Goal: Task Accomplishment & Management: Use online tool/utility

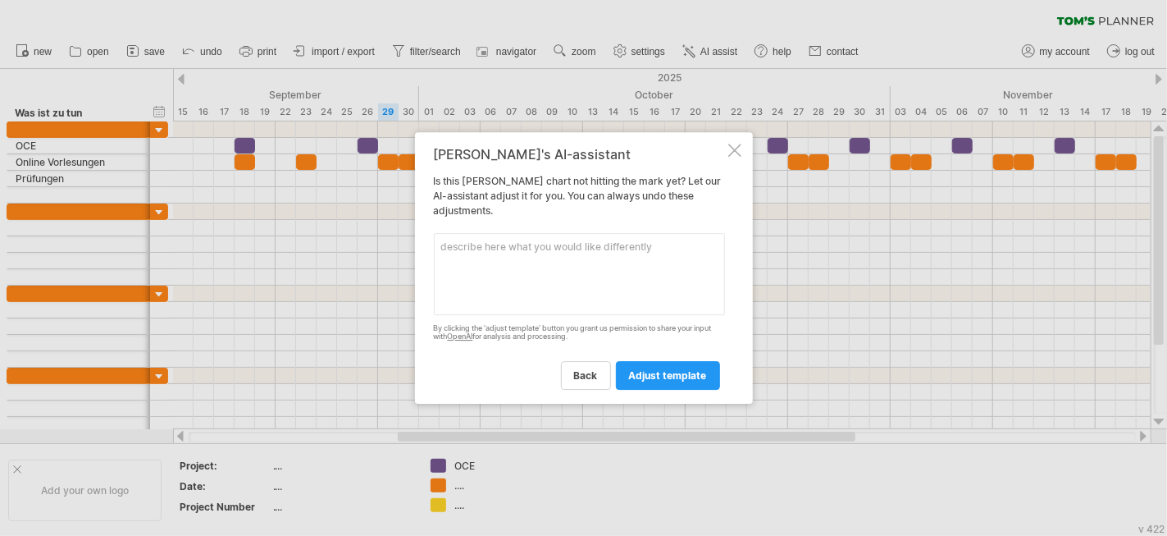
click at [521, 250] on textarea at bounding box center [579, 274] width 291 height 82
type textarea "i want to include the dates for the weekend as well please"
click at [659, 377] on span "adjust template" at bounding box center [668, 375] width 78 height 12
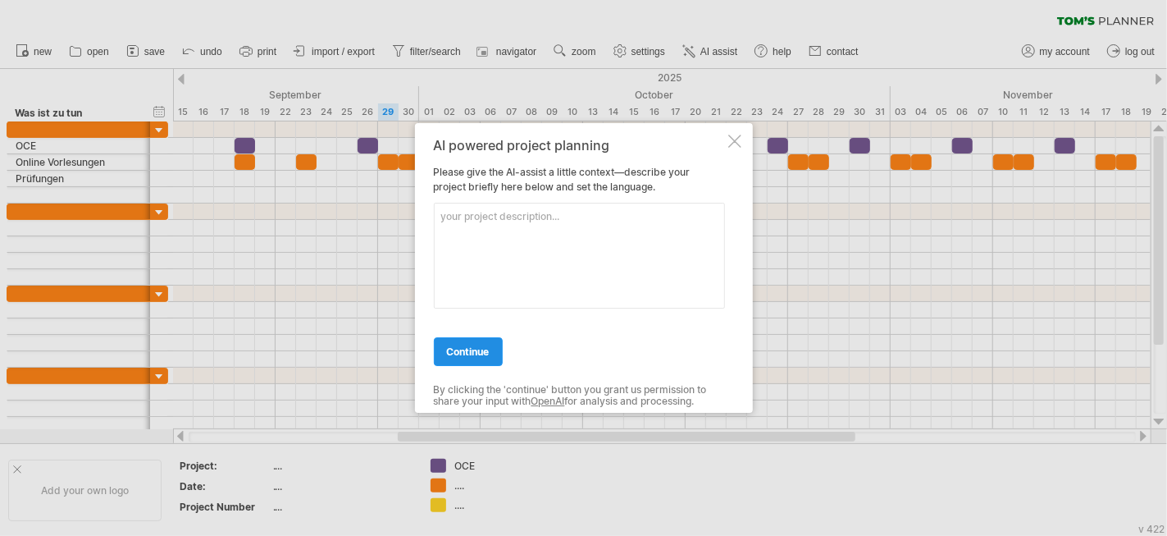
click at [449, 349] on span "continue" at bounding box center [468, 351] width 43 height 12
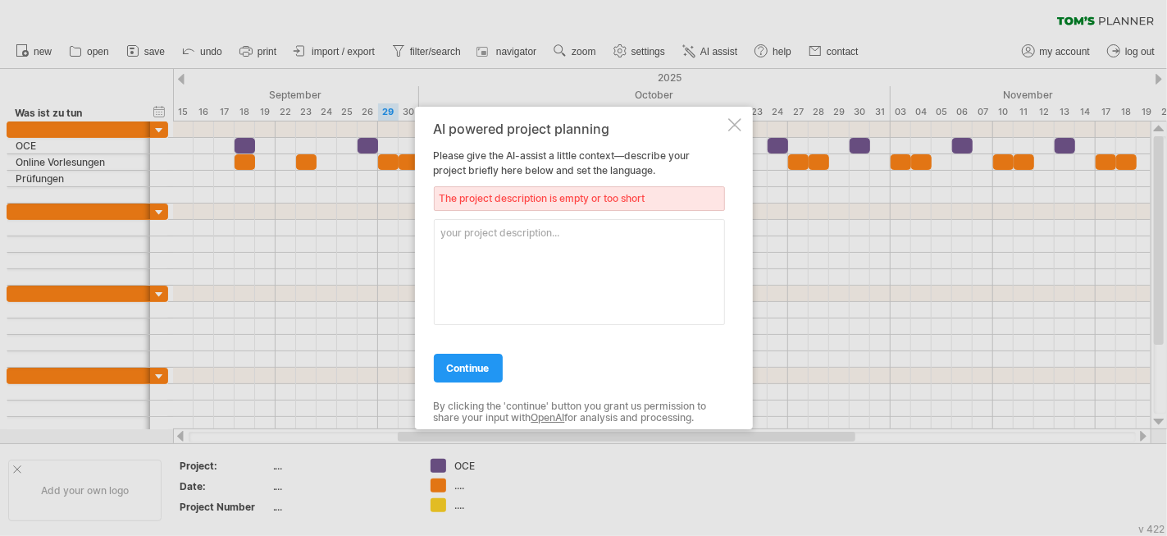
click at [499, 223] on textarea at bounding box center [579, 272] width 291 height 106
click at [451, 369] on span "continue" at bounding box center [468, 368] width 43 height 12
click at [456, 365] on span "continue" at bounding box center [468, 368] width 43 height 12
click at [486, 239] on textarea "c" at bounding box center [579, 272] width 291 height 106
type textarea "c"
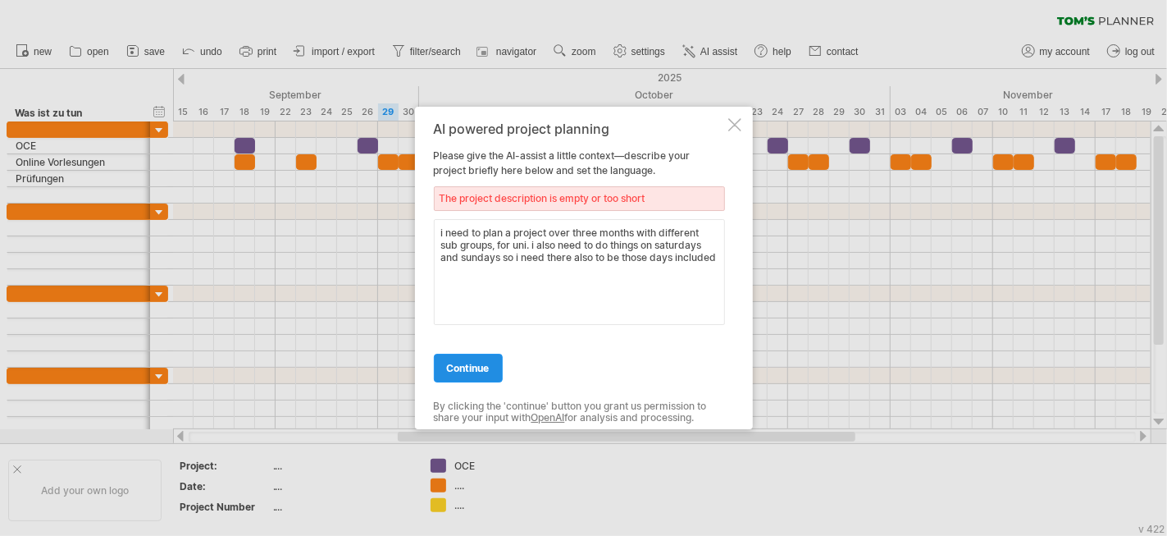
type textarea "i need to plan a project over three months with different sub groups, for uni. …"
click at [468, 375] on link "continue" at bounding box center [468, 368] width 69 height 29
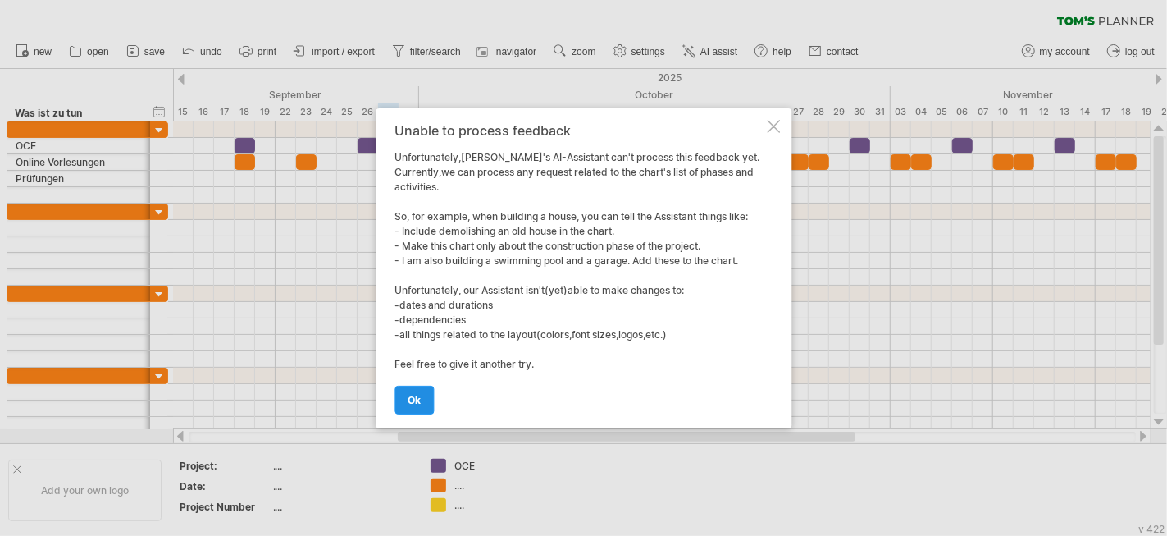
click at [414, 394] on span "ok" at bounding box center [414, 400] width 13 height 12
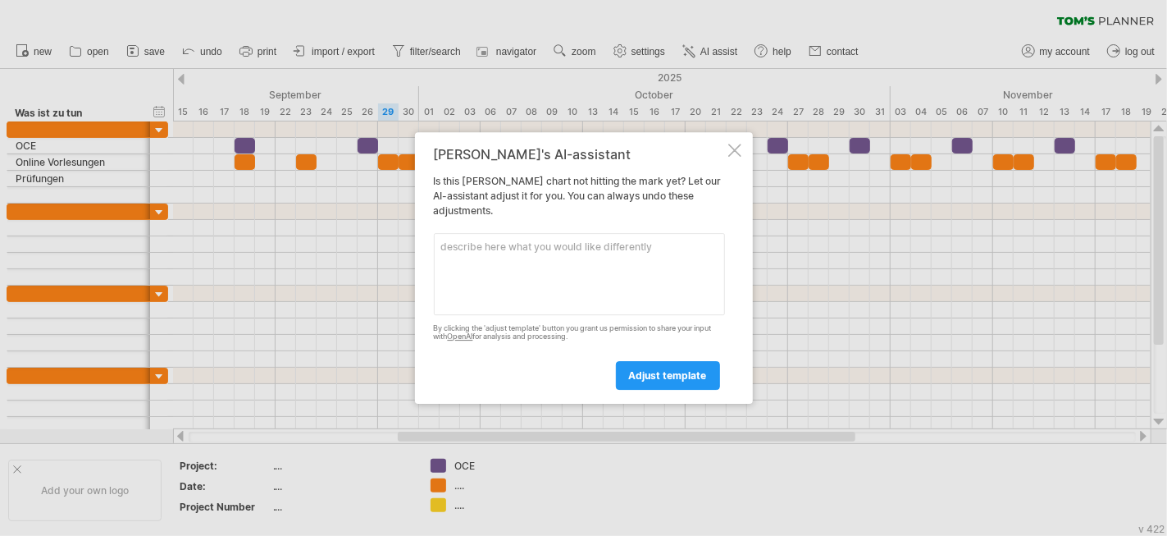
click at [585, 250] on textarea at bounding box center [579, 274] width 291 height 82
click at [585, 249] on textarea "include weekend day" at bounding box center [579, 274] width 291 height 82
type textarea "include weekend days"
click at [650, 371] on link "adjust template" at bounding box center [668, 375] width 104 height 29
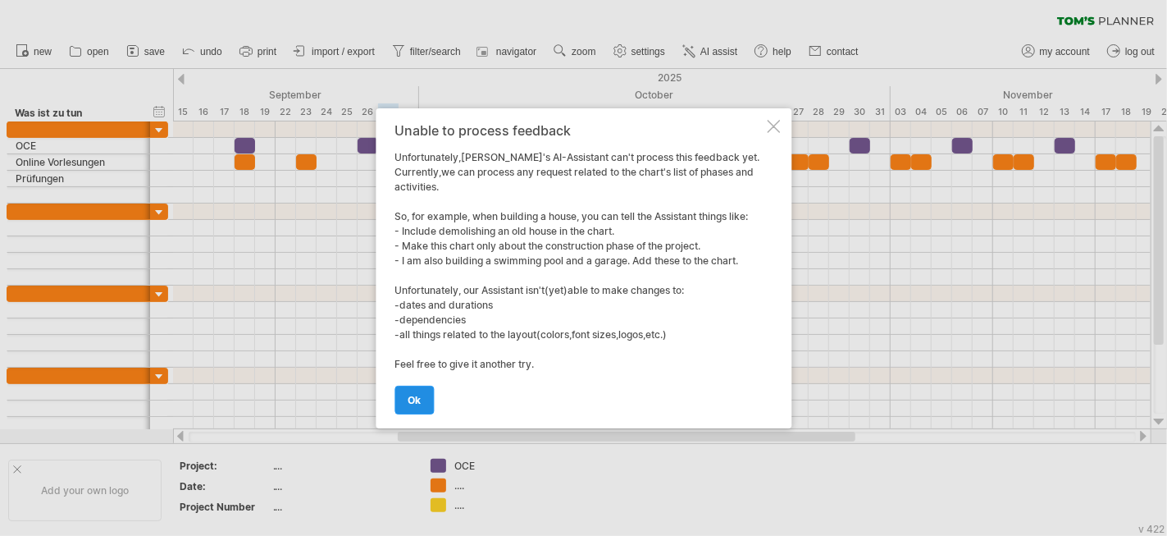
click at [416, 401] on span "ok" at bounding box center [414, 400] width 13 height 12
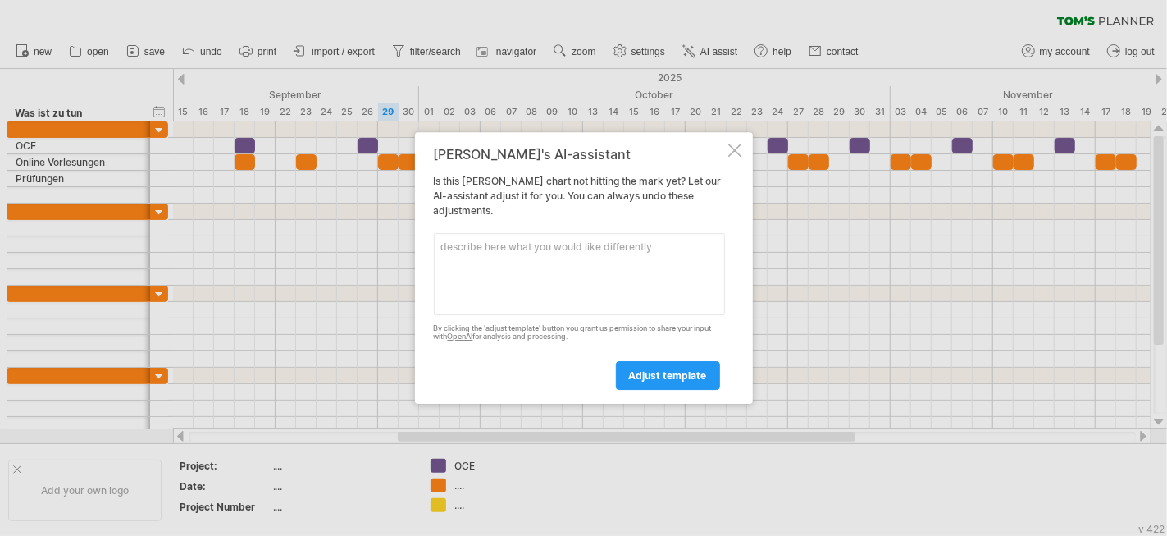
click at [726, 155] on div "[PERSON_NAME]'s AI-assistant Is this [PERSON_NAME] chart not hitting the mark y…" at bounding box center [584, 268] width 338 height 272
click at [747, 146] on div "[PERSON_NAME]'s AI-assistant Is this [PERSON_NAME] chart not hitting the mark y…" at bounding box center [584, 268] width 338 height 272
click at [733, 143] on div "[PERSON_NAME]'s AI-assistant Is this [PERSON_NAME] chart not hitting the mark y…" at bounding box center [584, 268] width 338 height 272
click at [733, 147] on div at bounding box center [734, 150] width 13 height 13
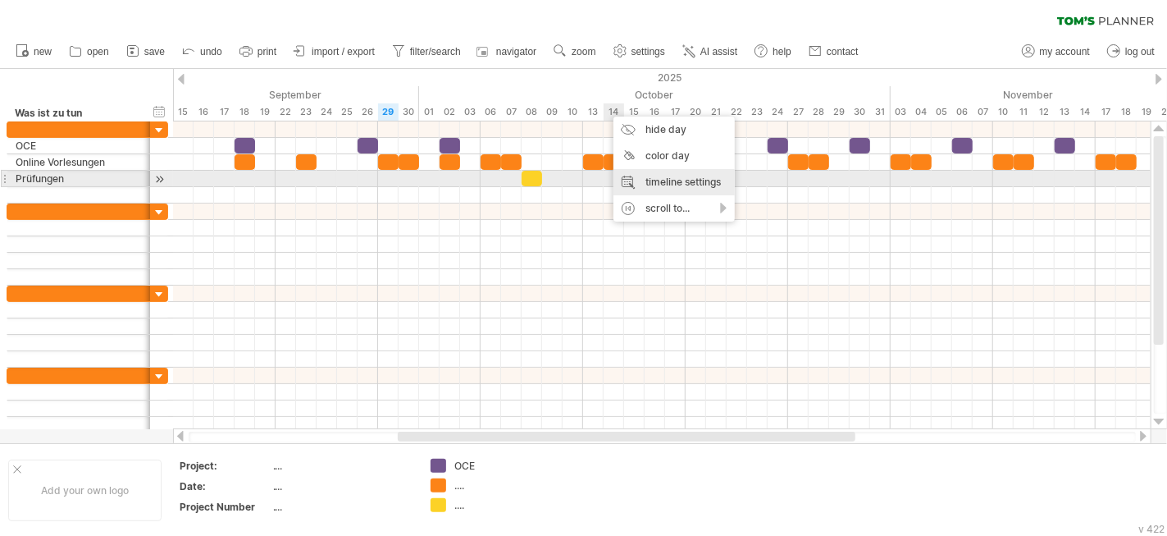
click at [667, 178] on div "timeline settings" at bounding box center [674, 182] width 121 height 26
select select "*"
select select "**"
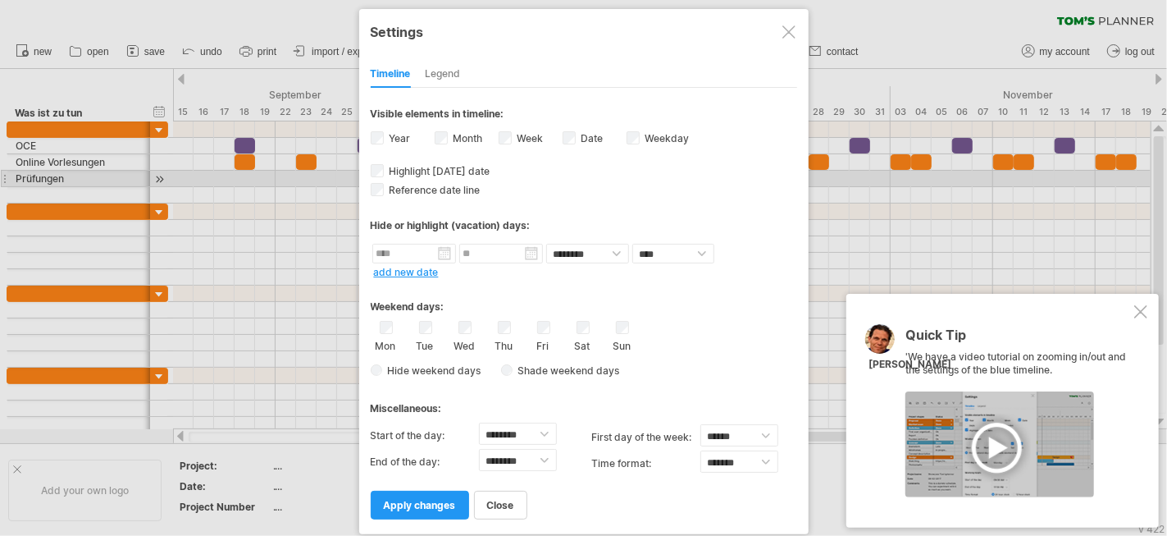
click at [369, 358] on div "**********" at bounding box center [584, 271] width 450 height 525
click at [447, 491] on link "apply changes" at bounding box center [420, 505] width 98 height 29
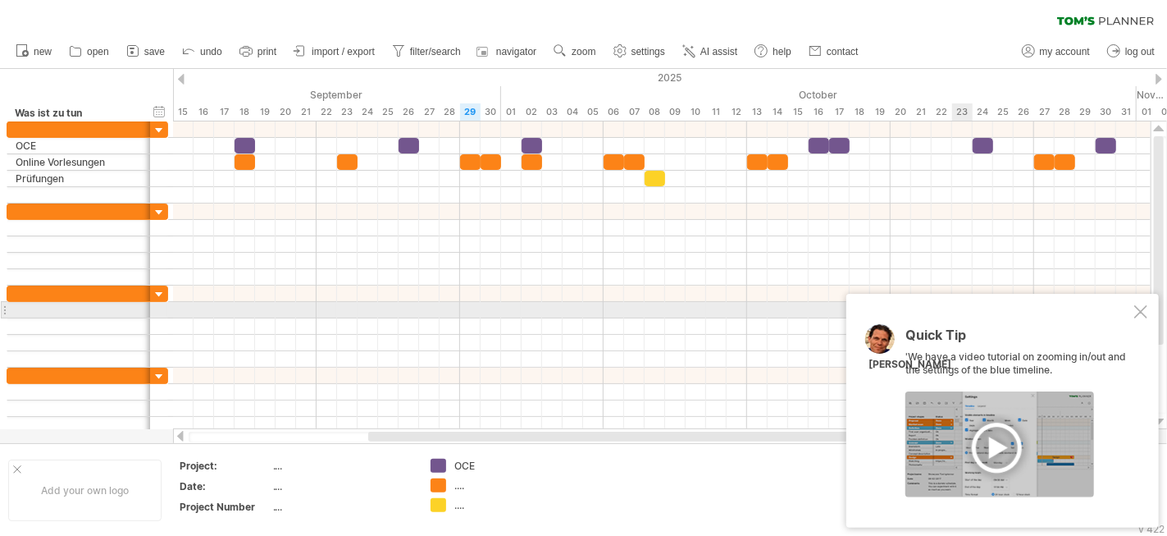
click at [1144, 308] on div at bounding box center [1140, 311] width 13 height 13
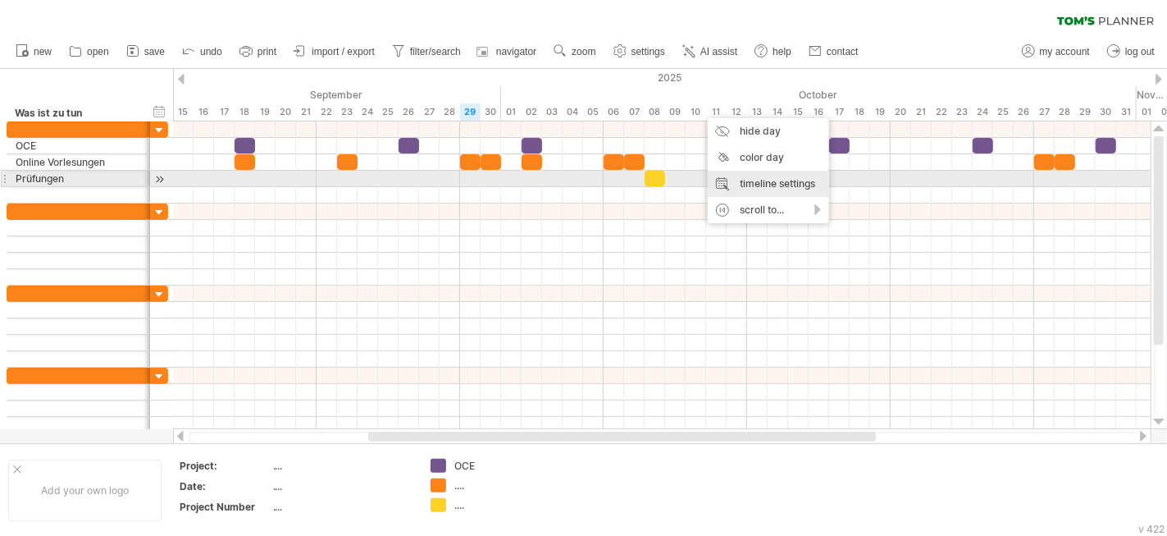
click at [769, 181] on div "timeline settings" at bounding box center [768, 184] width 121 height 26
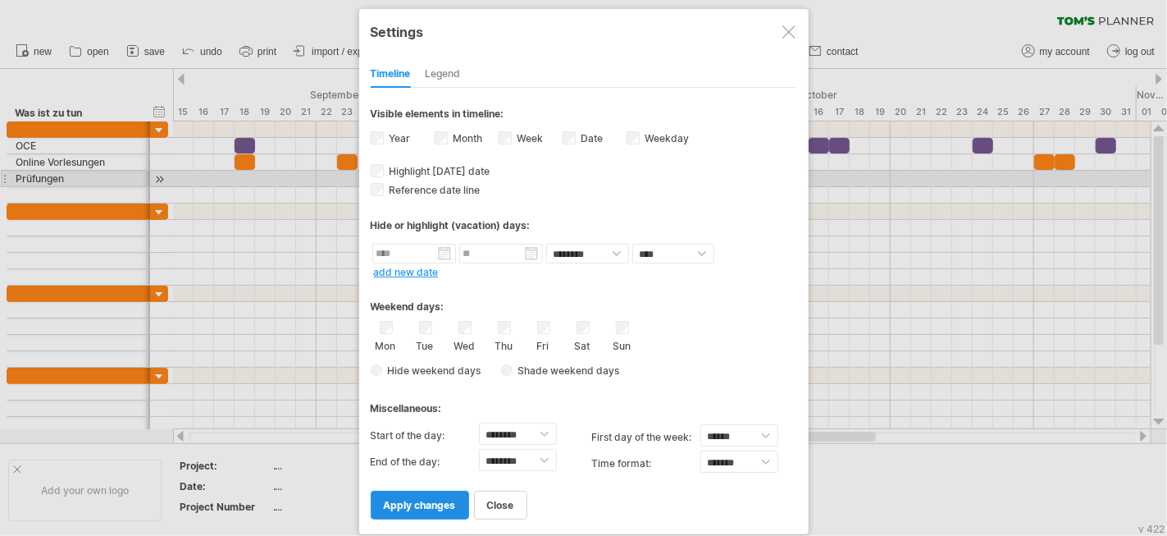
click at [416, 499] on span "apply changes" at bounding box center [420, 505] width 72 height 12
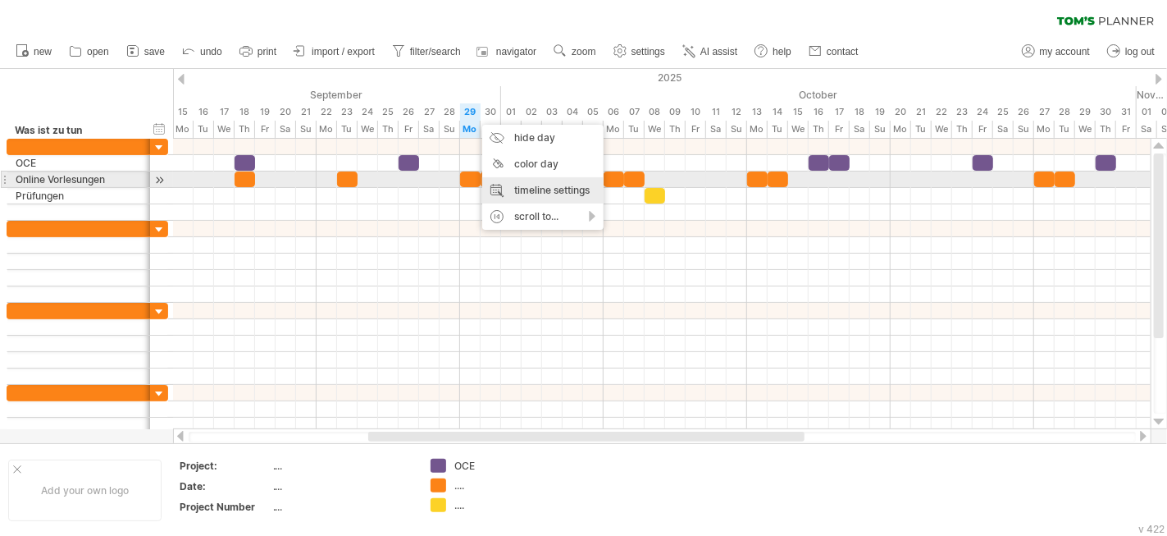
click at [520, 188] on div "timeline settings" at bounding box center [542, 190] width 121 height 26
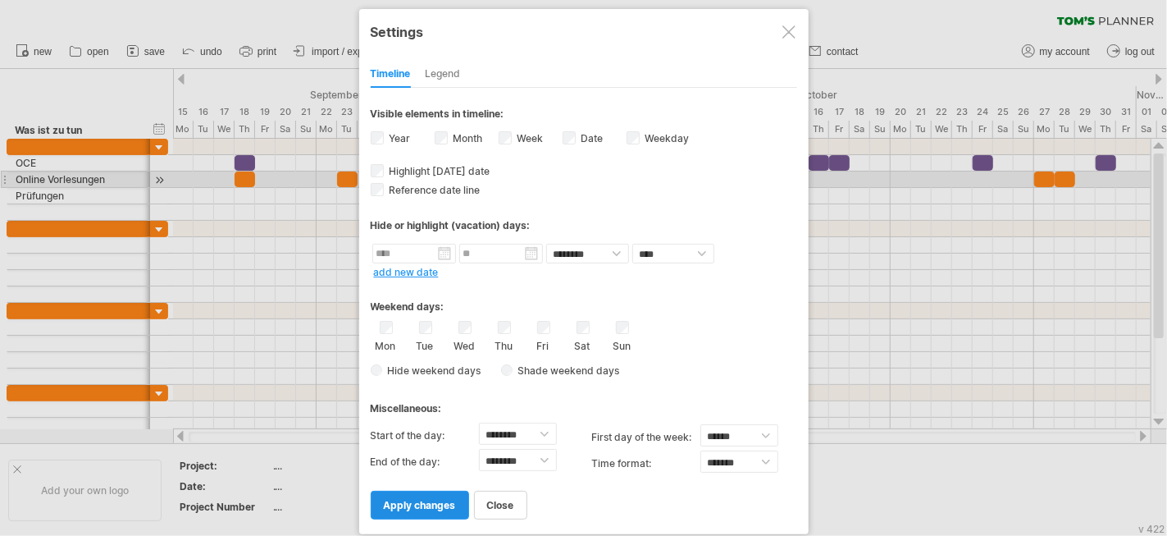
click at [437, 501] on span "apply changes" at bounding box center [420, 505] width 72 height 12
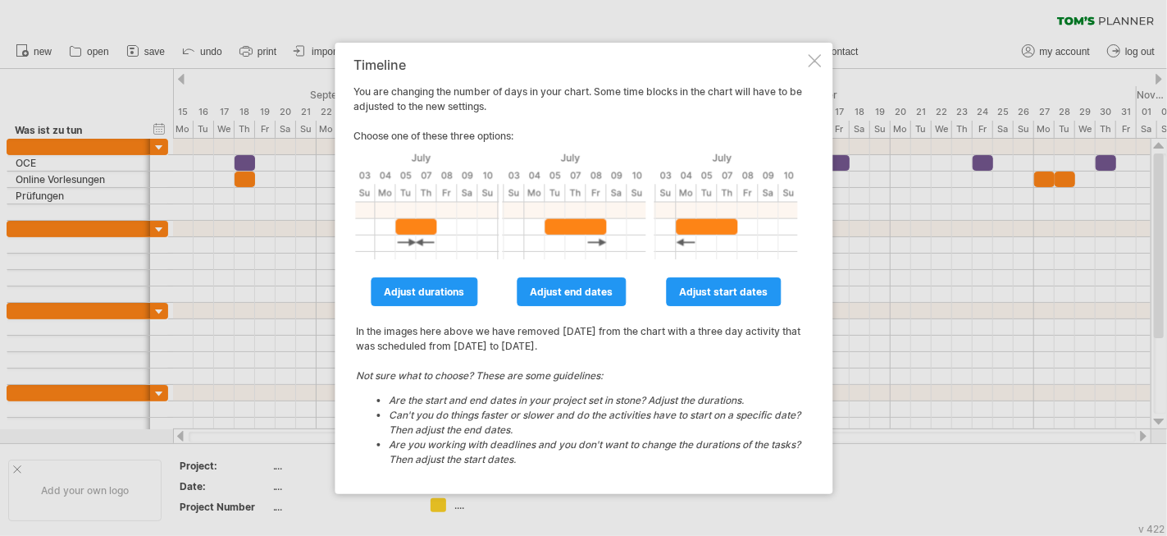
click at [806, 62] on div "Timeline You are changing the number of days in your chart. Some time blocks in…" at bounding box center [584, 268] width 498 height 451
click at [813, 57] on div at bounding box center [814, 60] width 13 height 13
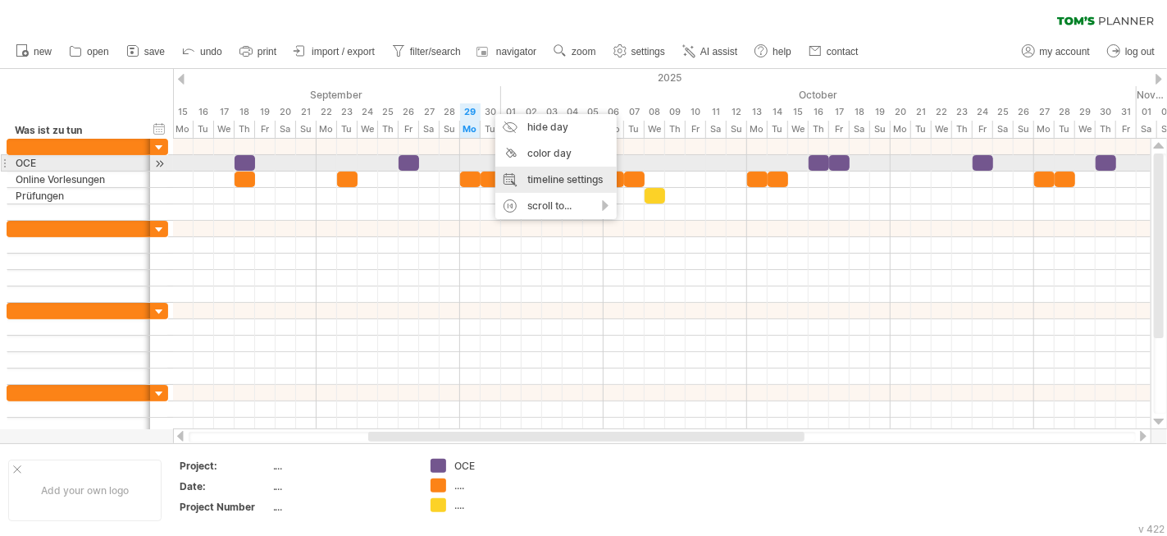
click at [544, 169] on div "timeline settings" at bounding box center [555, 180] width 121 height 26
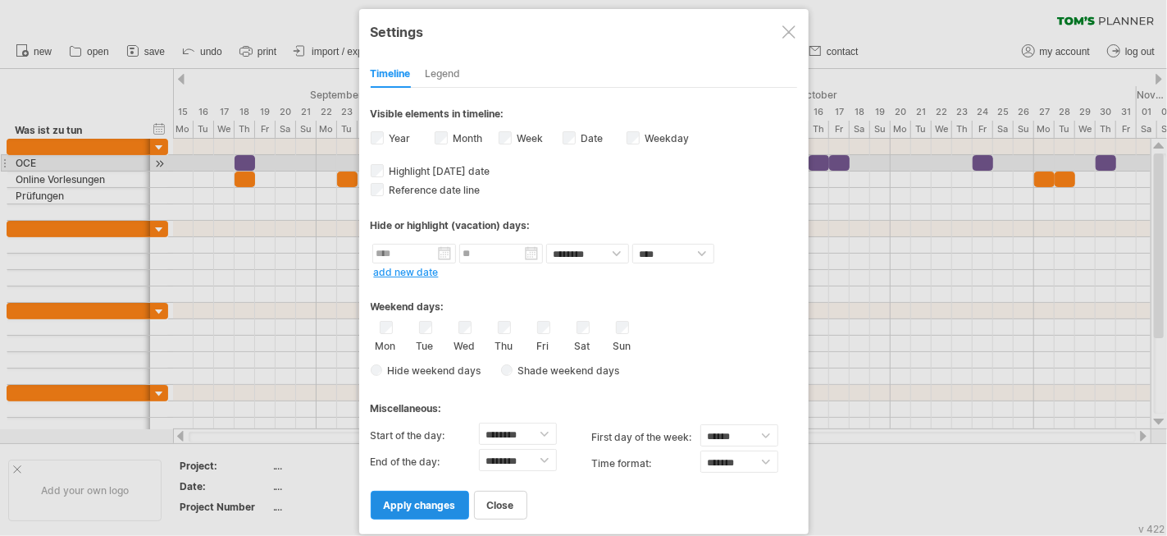
click at [445, 499] on span "apply changes" at bounding box center [420, 505] width 72 height 12
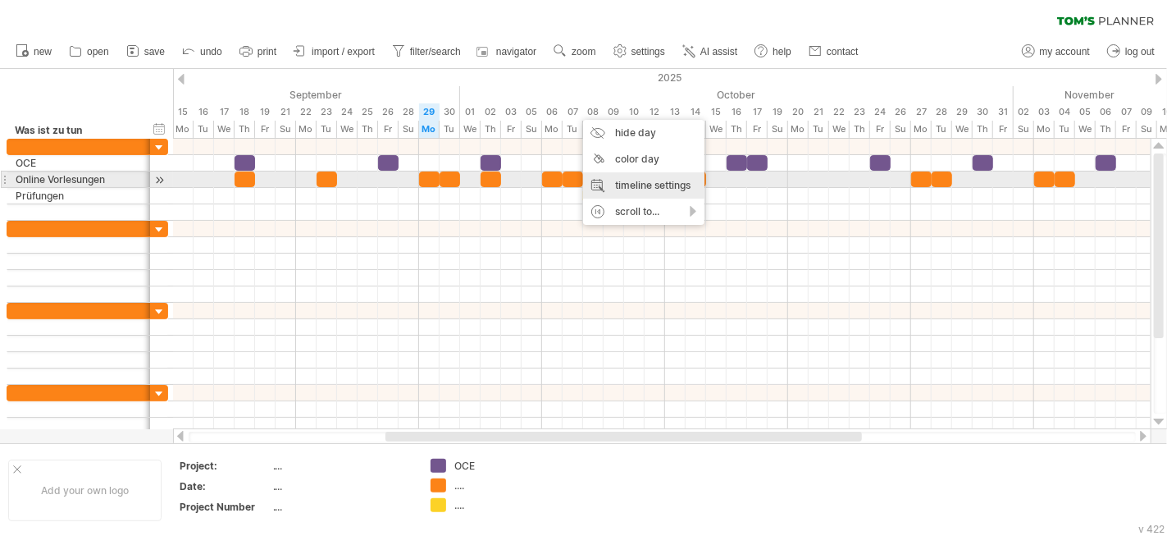
click at [622, 184] on div "timeline settings" at bounding box center [643, 185] width 121 height 26
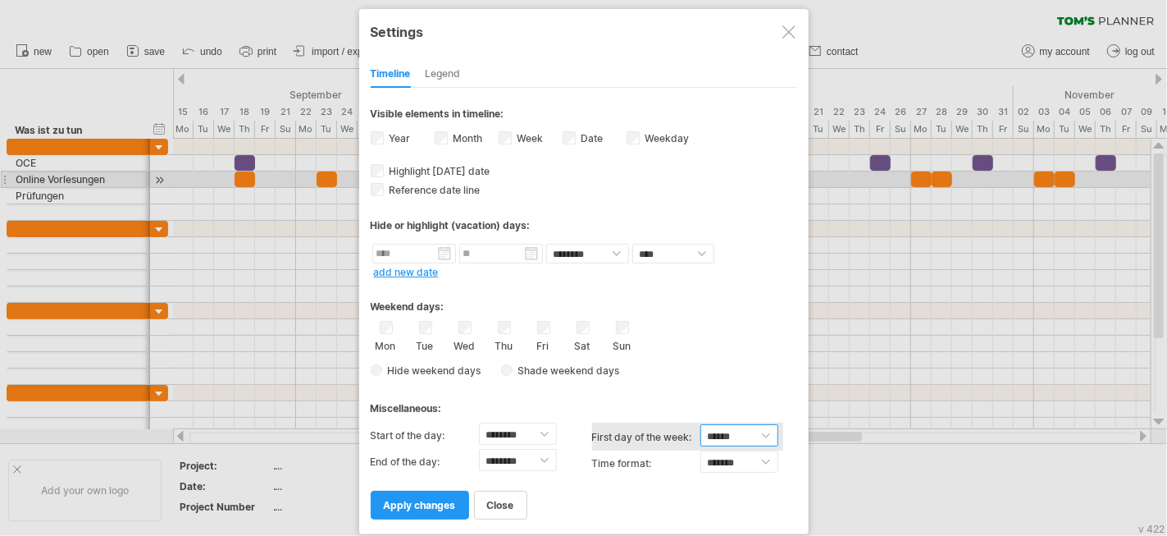
click at [736, 435] on select "****** ****** ********" at bounding box center [740, 435] width 78 height 23
click at [743, 333] on div "Mon Tue Wed Thu Fri Sat Sun" at bounding box center [584, 336] width 427 height 31
click at [448, 499] on span "apply changes" at bounding box center [420, 505] width 72 height 12
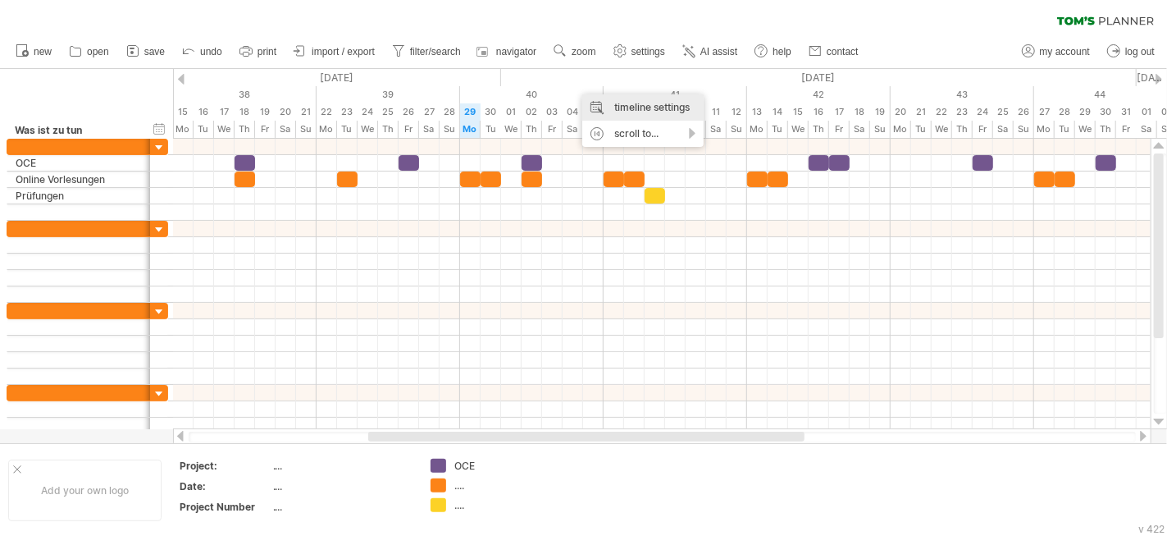
click at [628, 110] on div "timeline settings" at bounding box center [642, 107] width 121 height 26
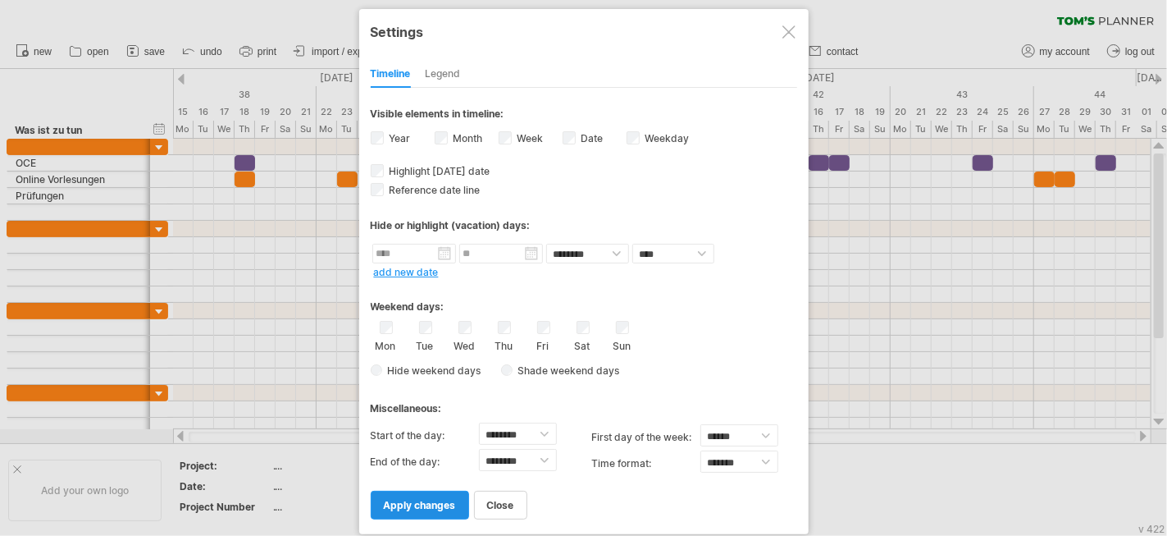
click at [454, 499] on span "apply changes" at bounding box center [420, 505] width 72 height 12
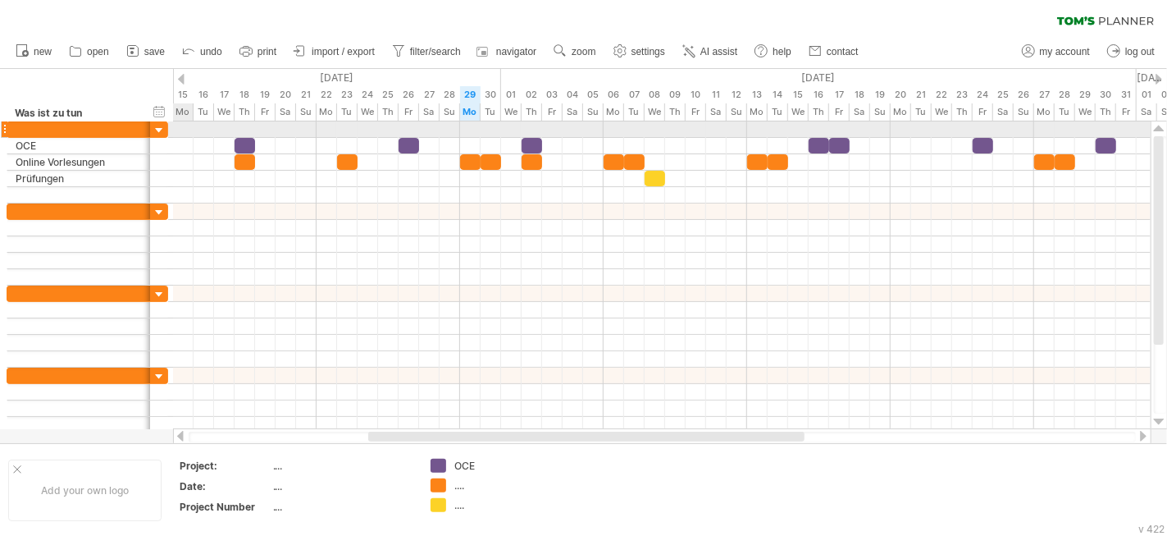
click at [189, 128] on div at bounding box center [662, 129] width 978 height 16
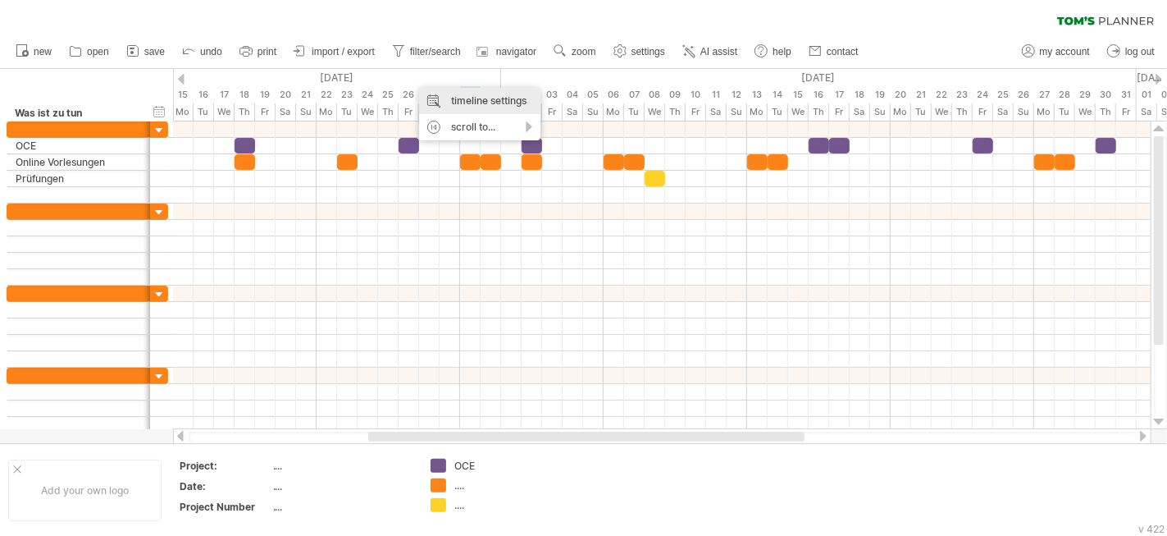
click at [454, 95] on div "timeline settings" at bounding box center [479, 101] width 121 height 26
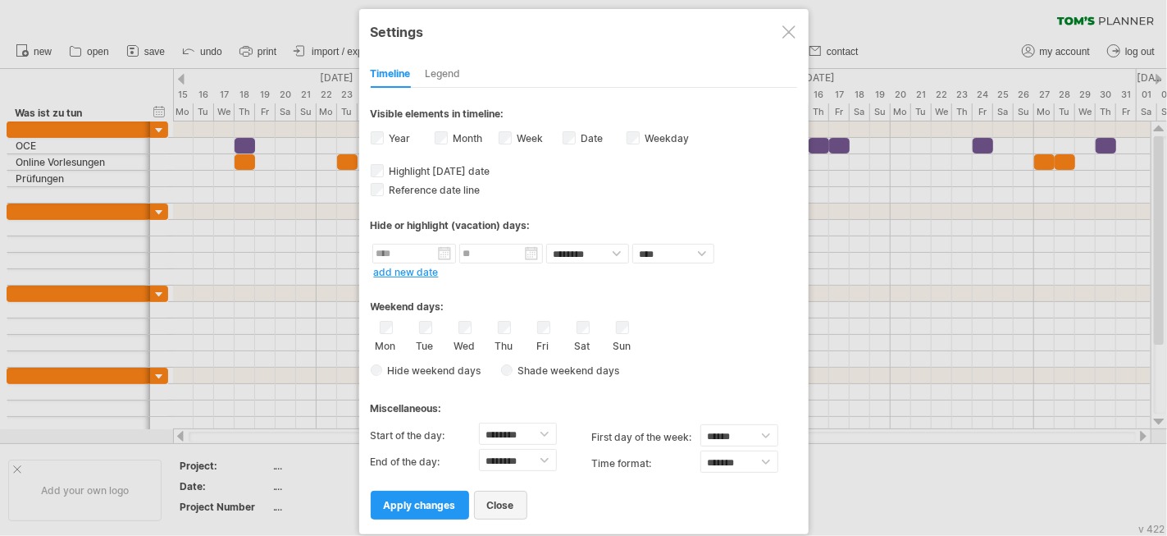
click at [495, 499] on span "close" at bounding box center [500, 505] width 27 height 12
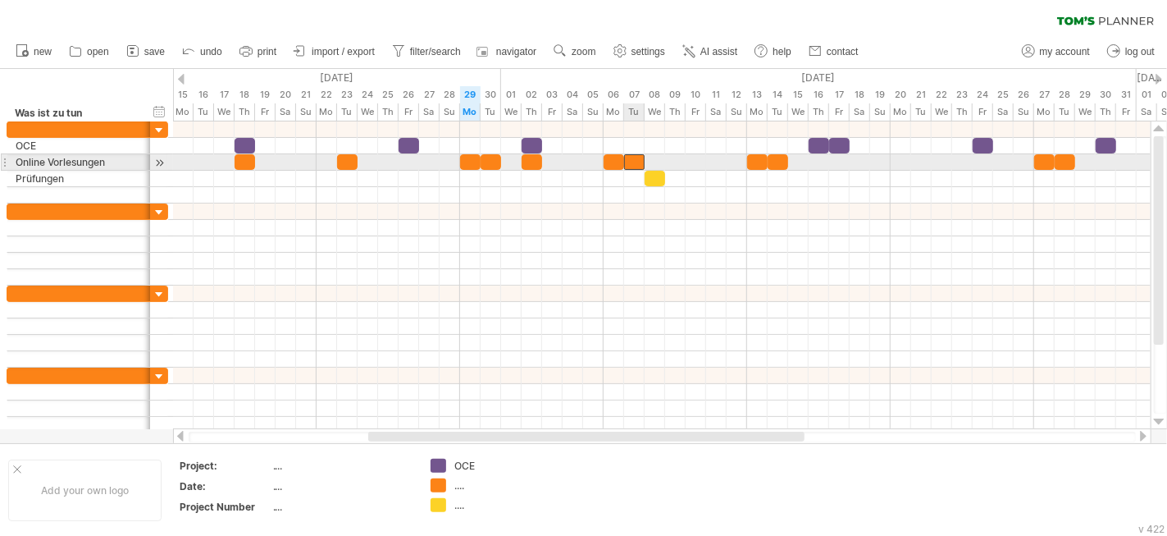
click at [631, 160] on div at bounding box center [634, 162] width 21 height 16
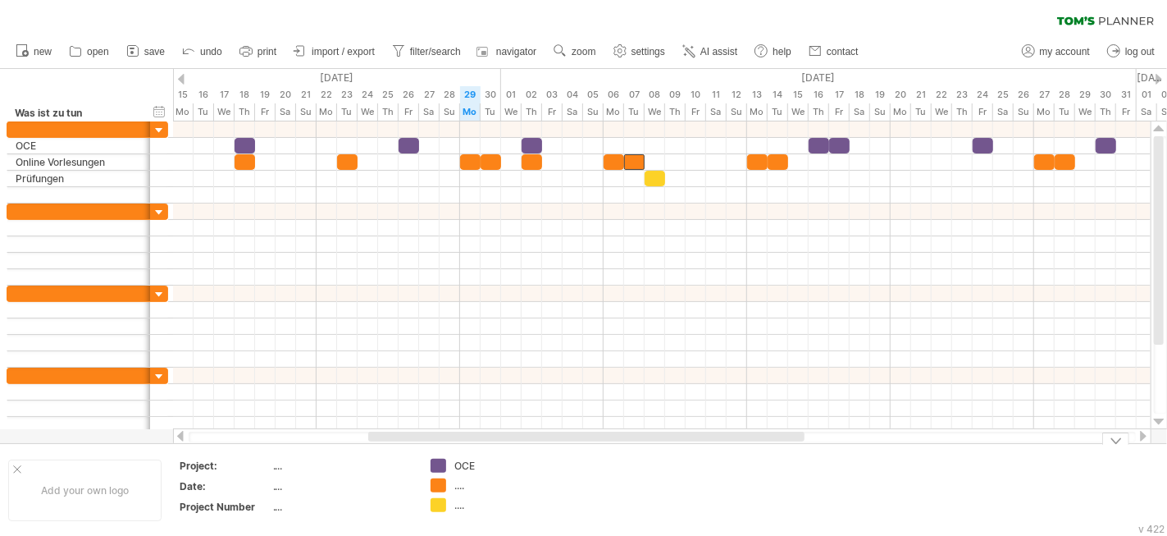
click at [450, 478] on div "...." at bounding box center [487, 485] width 113 height 14
click at [458, 483] on div "...." at bounding box center [498, 485] width 89 height 14
click at [458, 483] on input "text" at bounding box center [494, 485] width 81 height 14
type input "**********"
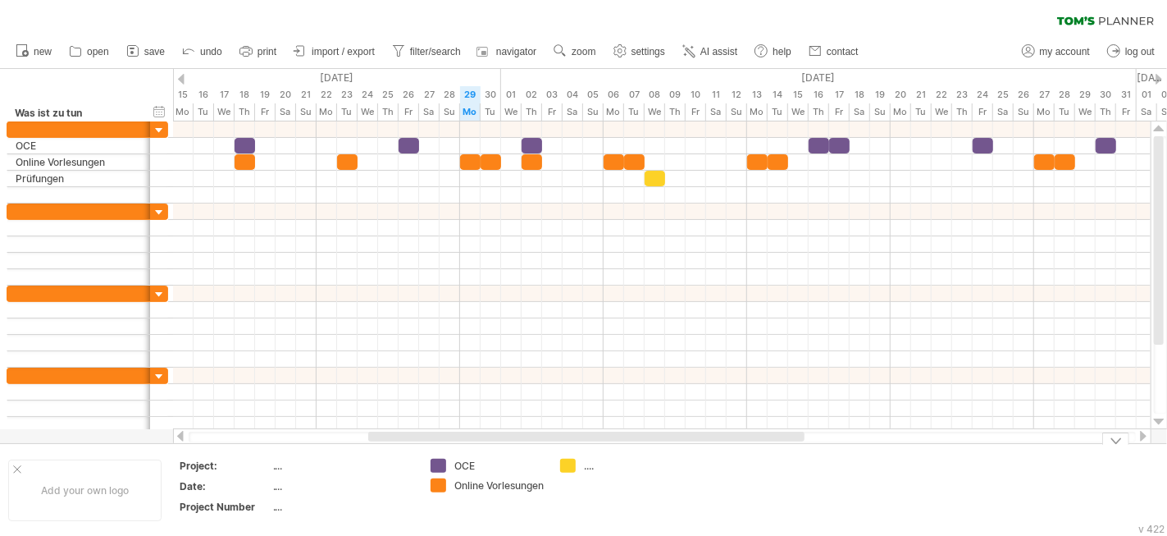
click at [456, 492] on div "Online Vorlesungen" at bounding box center [498, 485] width 89 height 14
click at [586, 461] on div "...." at bounding box center [628, 466] width 89 height 14
type input "*"
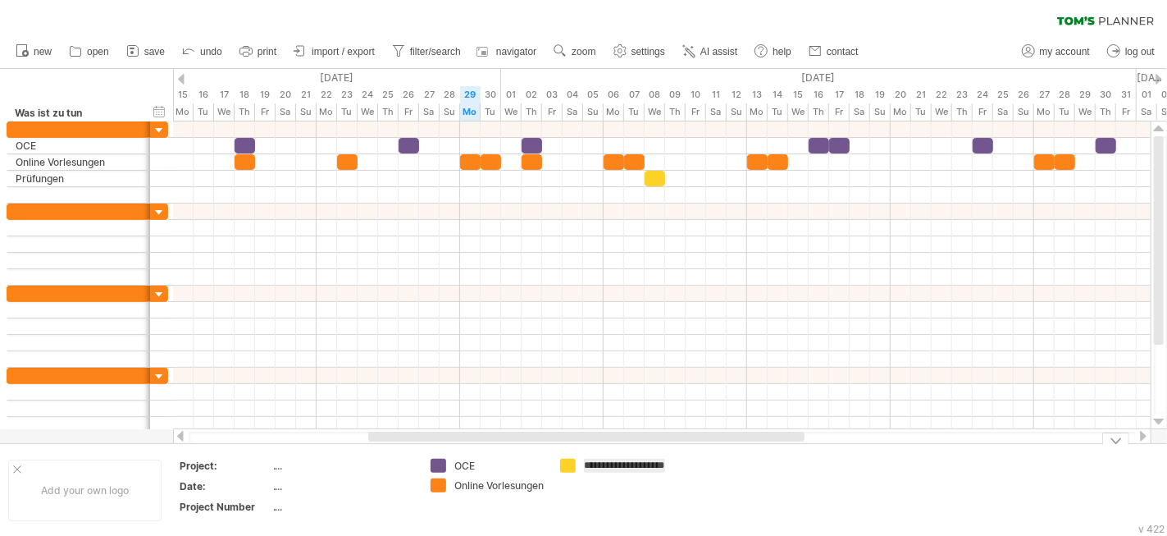
scroll to position [0, 33]
type input "**********"
click at [752, 497] on td at bounding box center [747, 490] width 130 height 63
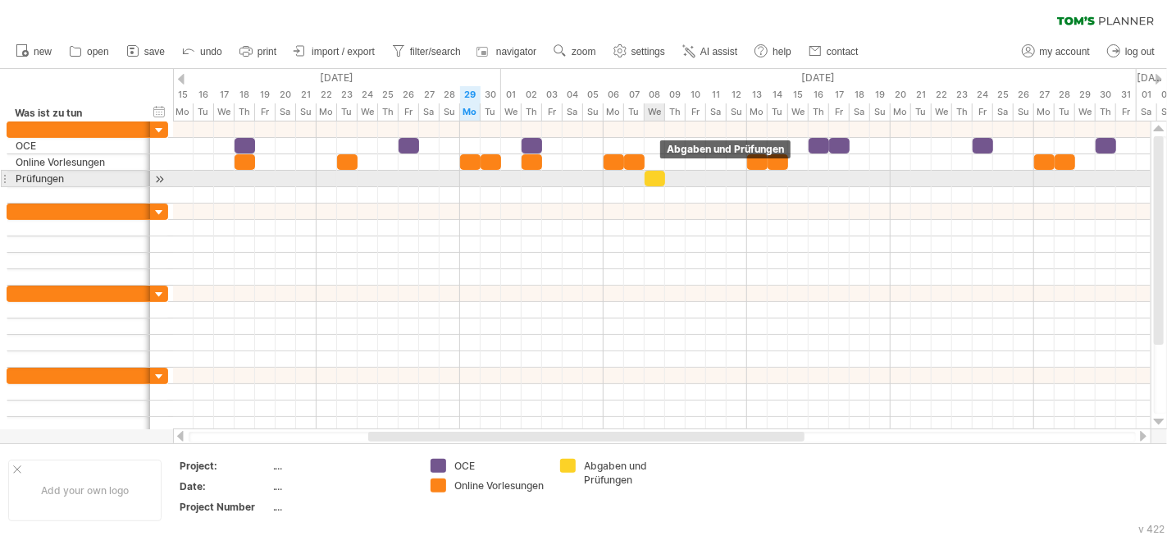
click at [658, 177] on div at bounding box center [655, 179] width 21 height 16
drag, startPoint x: 658, startPoint y: 177, endPoint x: 738, endPoint y: 178, distance: 80.4
click at [738, 178] on div at bounding box center [737, 179] width 21 height 16
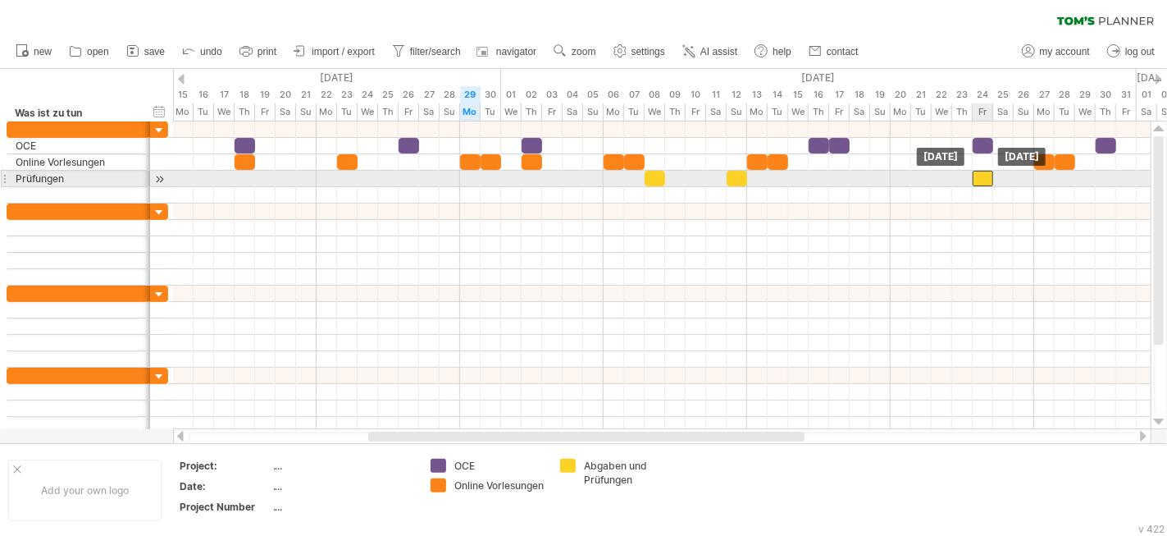
drag, startPoint x: 738, startPoint y: 178, endPoint x: 984, endPoint y: 176, distance: 246.1
click at [984, 176] on div at bounding box center [983, 179] width 21 height 16
drag, startPoint x: 979, startPoint y: 176, endPoint x: 1065, endPoint y: 173, distance: 85.4
click at [1044, 175] on div at bounding box center [1034, 179] width 21 height 16
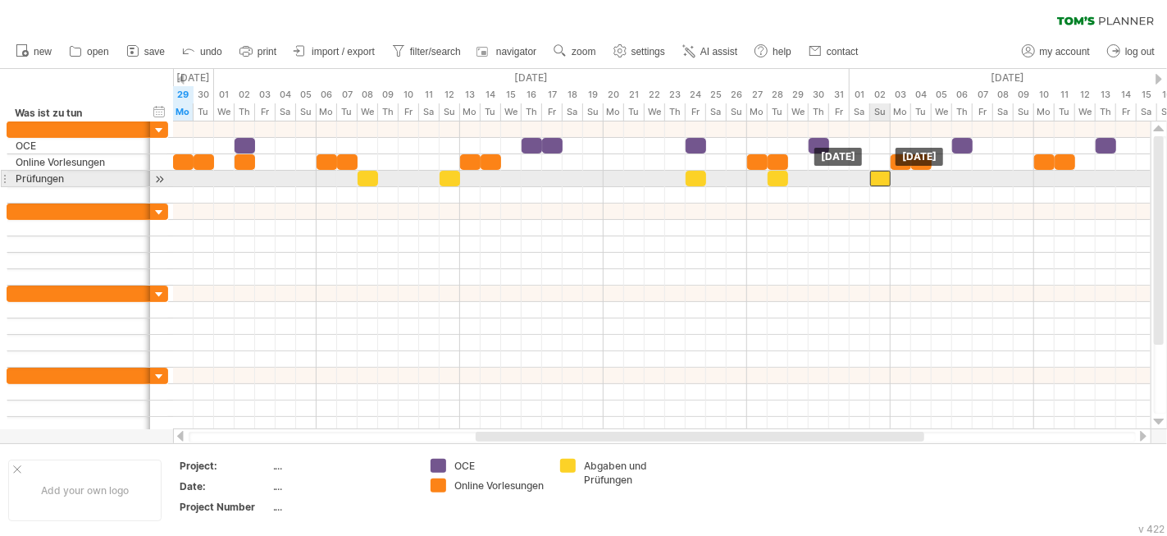
drag, startPoint x: 1084, startPoint y: 170, endPoint x: 887, endPoint y: 176, distance: 197.8
click at [887, 176] on div at bounding box center [880, 179] width 21 height 16
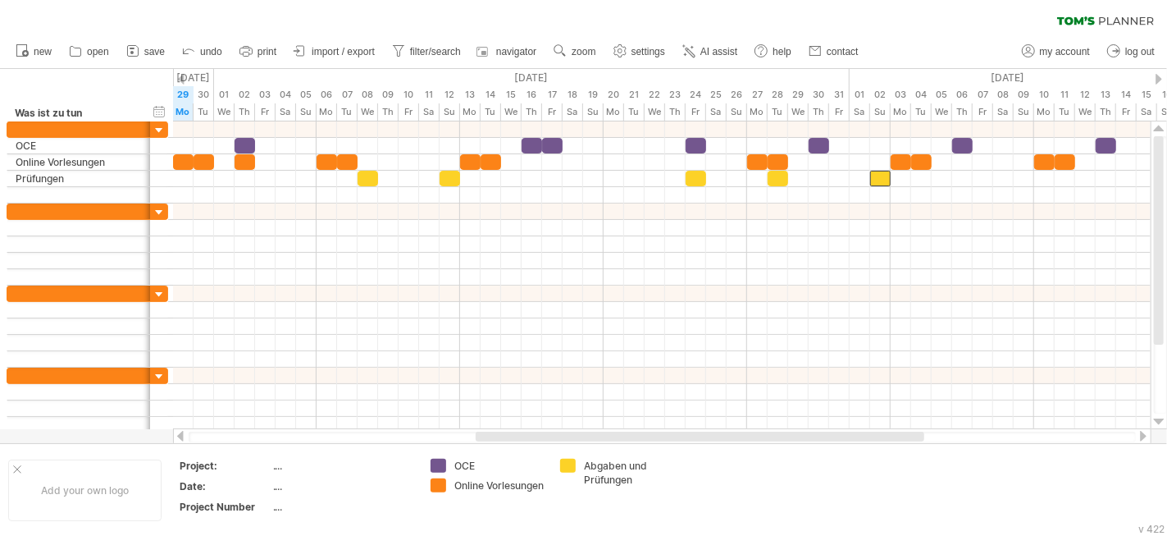
click at [1160, 71] on div "[DATE]" at bounding box center [1157, 77] width 615 height 17
click at [1159, 75] on div at bounding box center [1159, 79] width 7 height 11
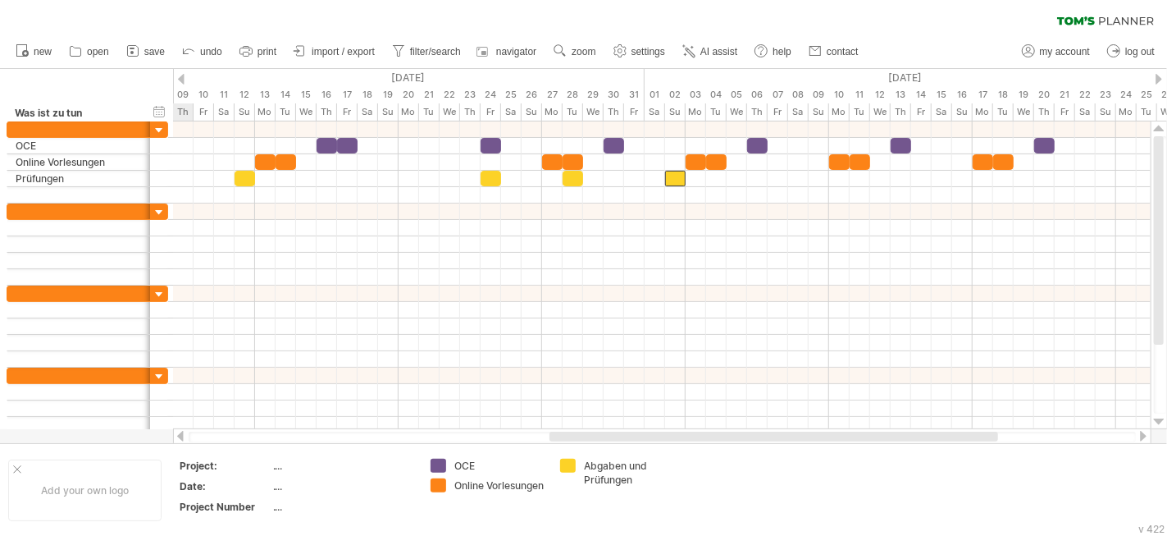
click at [1159, 75] on div at bounding box center [1159, 79] width 7 height 11
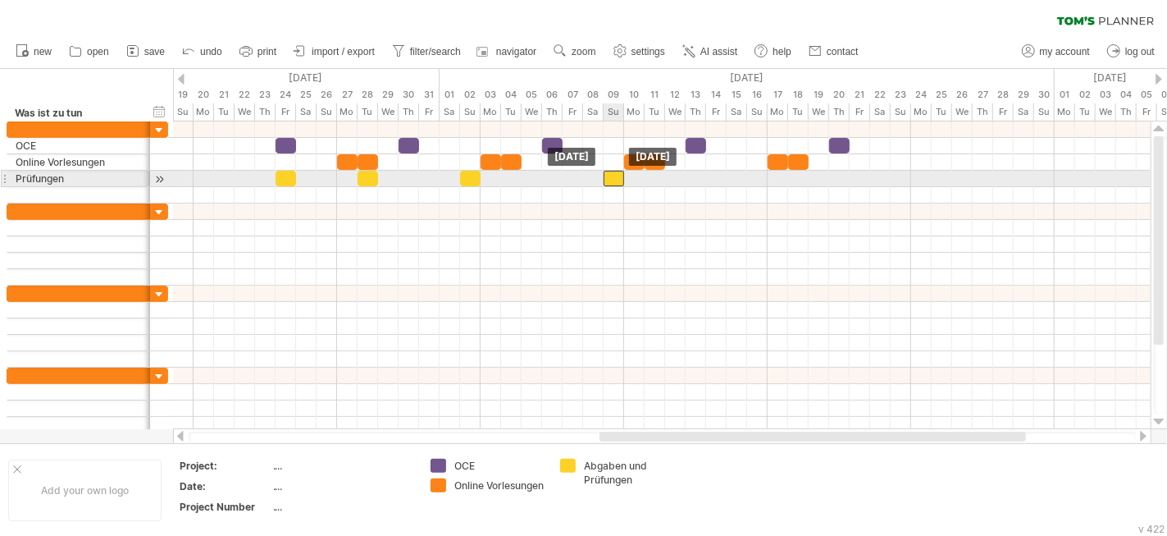
drag, startPoint x: 472, startPoint y: 174, endPoint x: 613, endPoint y: 174, distance: 141.1
click at [613, 174] on div at bounding box center [614, 179] width 21 height 16
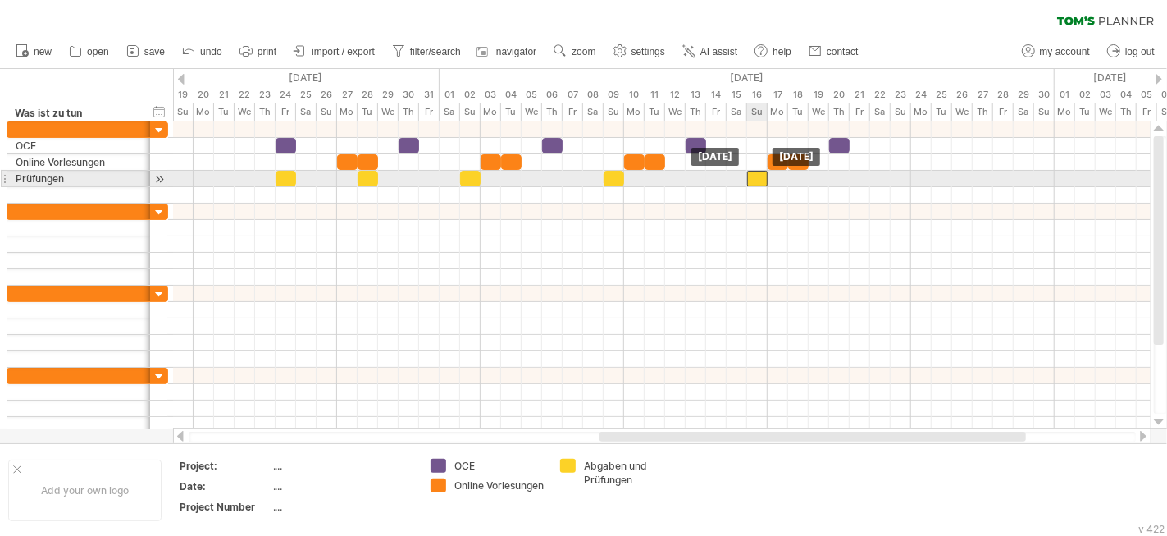
drag, startPoint x: 614, startPoint y: 174, endPoint x: 757, endPoint y: 171, distance: 143.6
click at [757, 171] on div at bounding box center [757, 179] width 21 height 16
drag, startPoint x: 757, startPoint y: 171, endPoint x: 841, endPoint y: 174, distance: 83.7
click at [841, 174] on div at bounding box center [839, 179] width 21 height 16
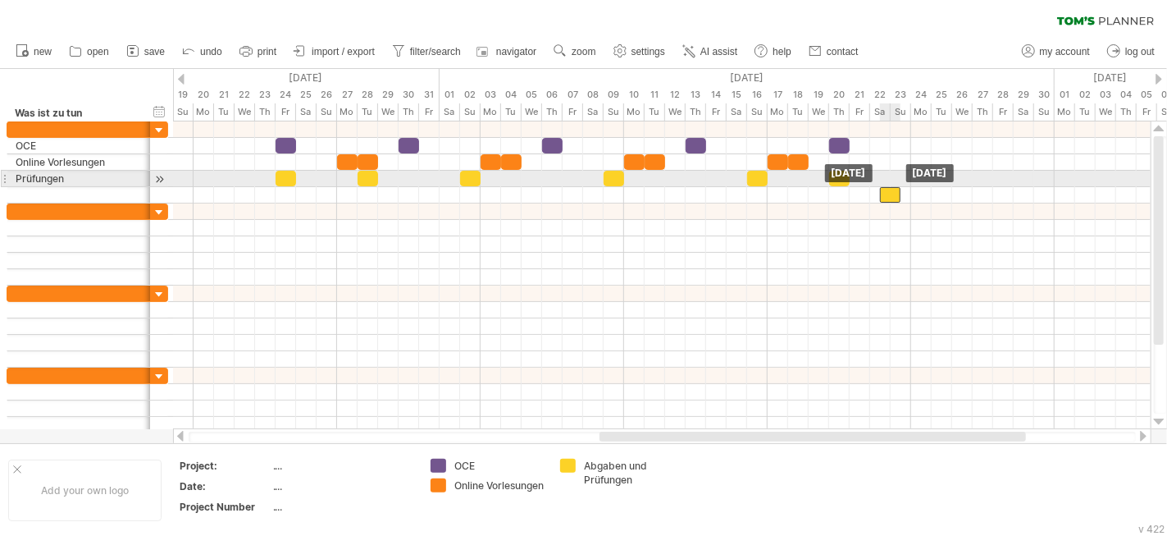
drag, startPoint x: 834, startPoint y: 176, endPoint x: 888, endPoint y: 184, distance: 53.9
click at [890, 182] on div at bounding box center [662, 179] width 978 height 16
drag, startPoint x: 890, startPoint y: 195, endPoint x: 902, endPoint y: 180, distance: 19.9
drag, startPoint x: 902, startPoint y: 174, endPoint x: 939, endPoint y: 177, distance: 37.1
click at [939, 177] on div at bounding box center [942, 179] width 21 height 16
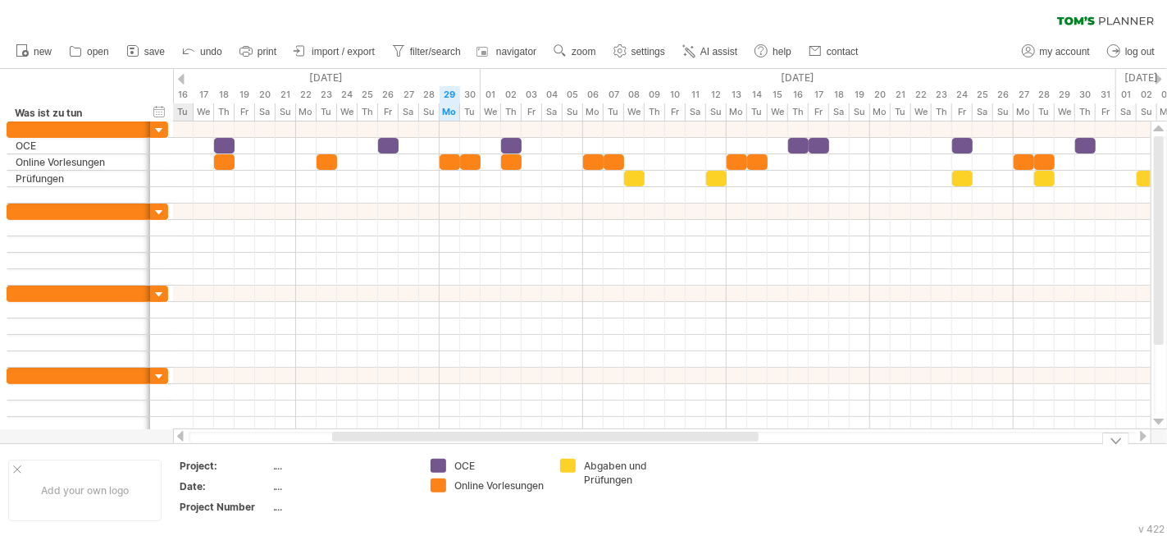
drag, startPoint x: 647, startPoint y: 432, endPoint x: 380, endPoint y: 463, distance: 269.2
click at [380, 463] on div "Trying to reach [DOMAIN_NAME] Connected again... 0% clear filter new" at bounding box center [583, 268] width 1167 height 536
click at [251, 59] on div at bounding box center [246, 51] width 16 height 16
select select "**"
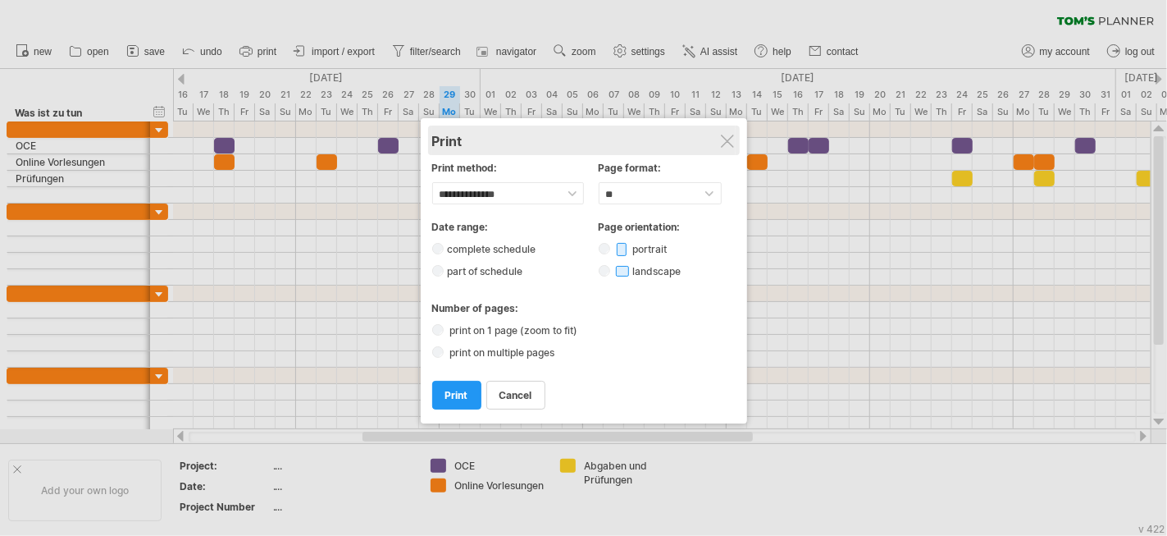
click at [725, 133] on div "Print" at bounding box center [584, 141] width 304 height 16
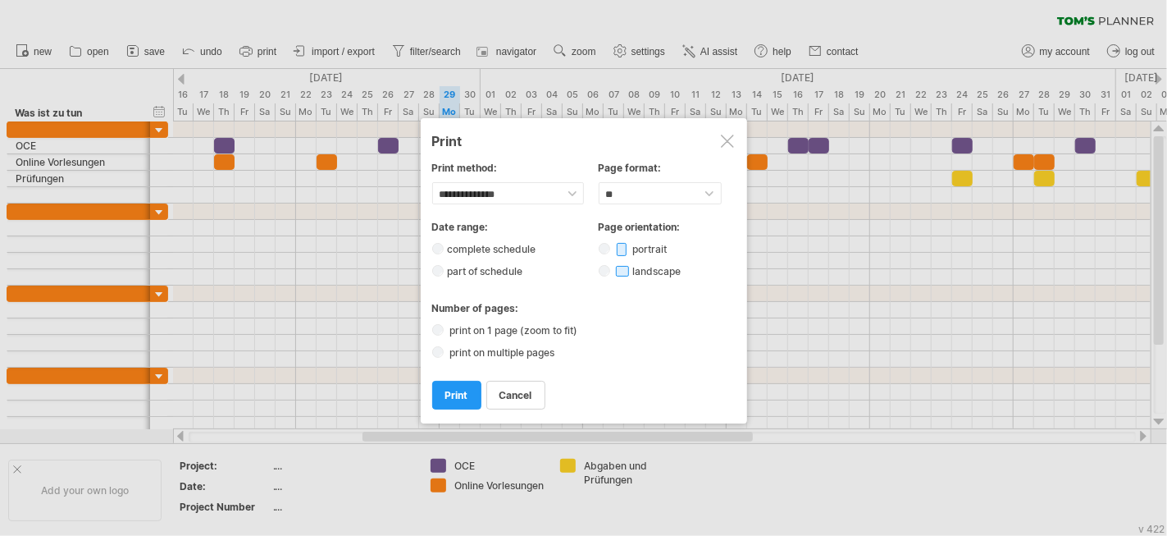
click at [731, 146] on div at bounding box center [727, 141] width 13 height 13
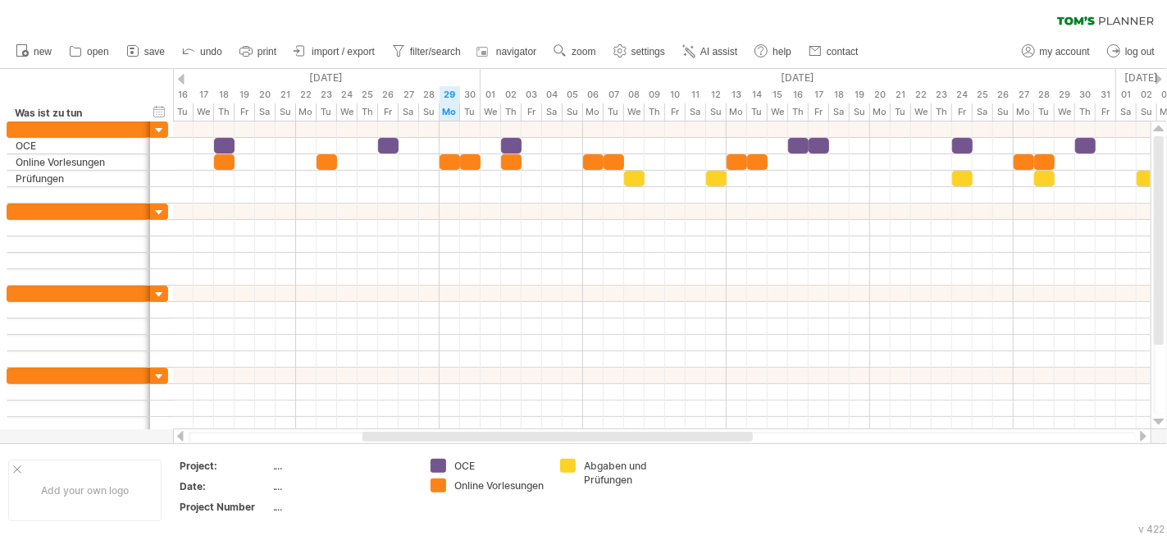
click at [358, 55] on span "import / export" at bounding box center [343, 51] width 63 height 11
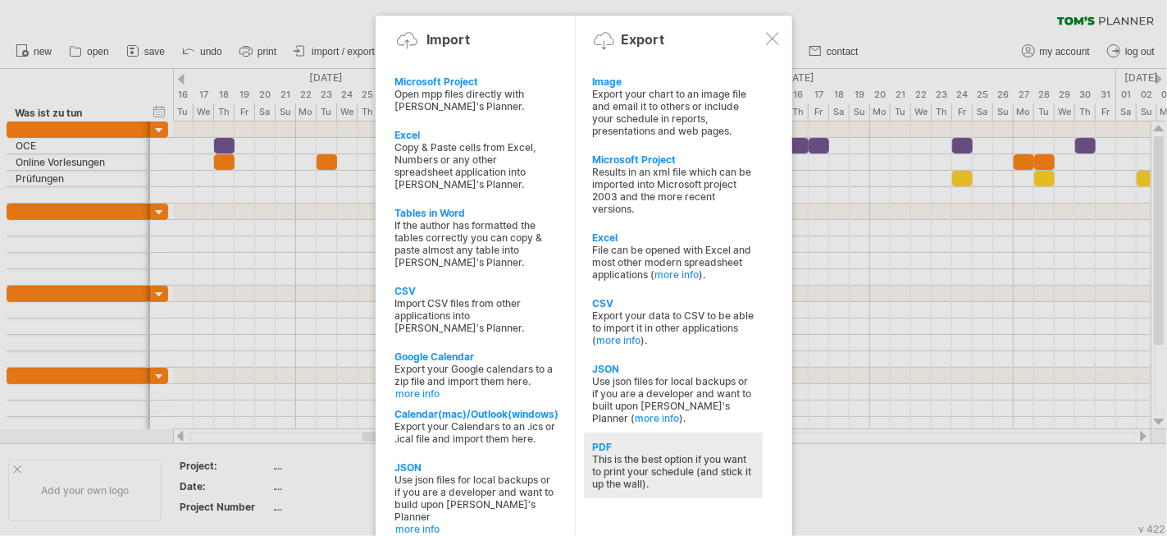
click at [597, 440] on div "PDF" at bounding box center [673, 446] width 162 height 12
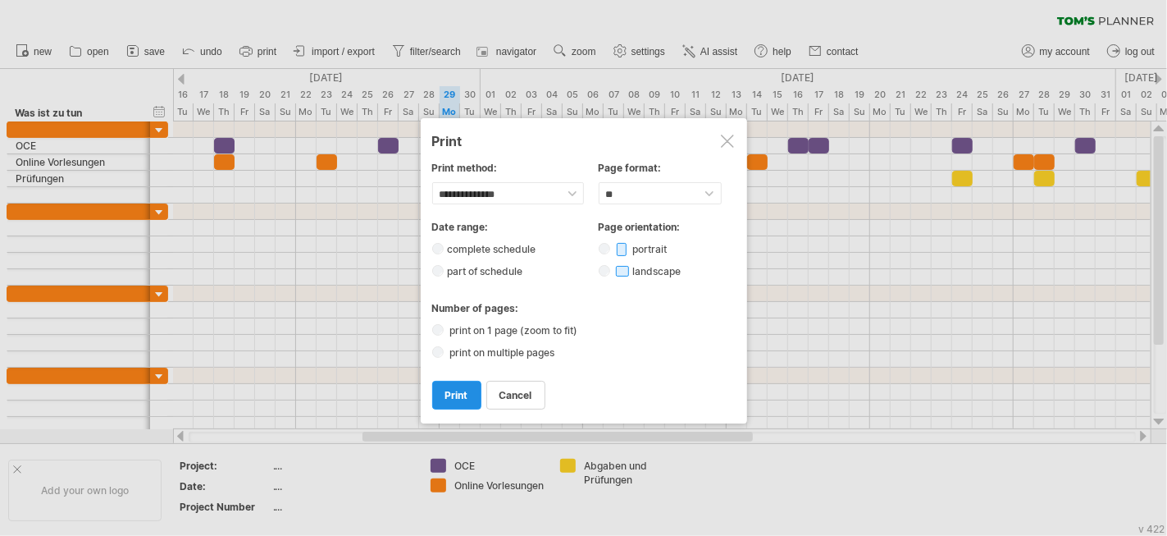
click at [453, 389] on span "print" at bounding box center [456, 395] width 23 height 12
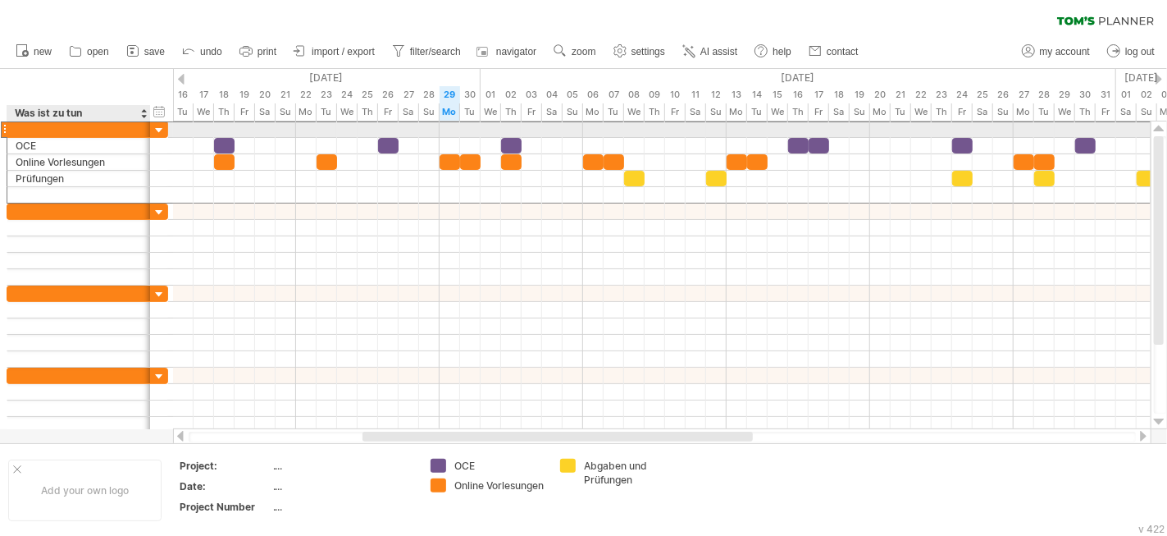
click at [76, 129] on div at bounding box center [79, 129] width 126 height 16
type input "**********"
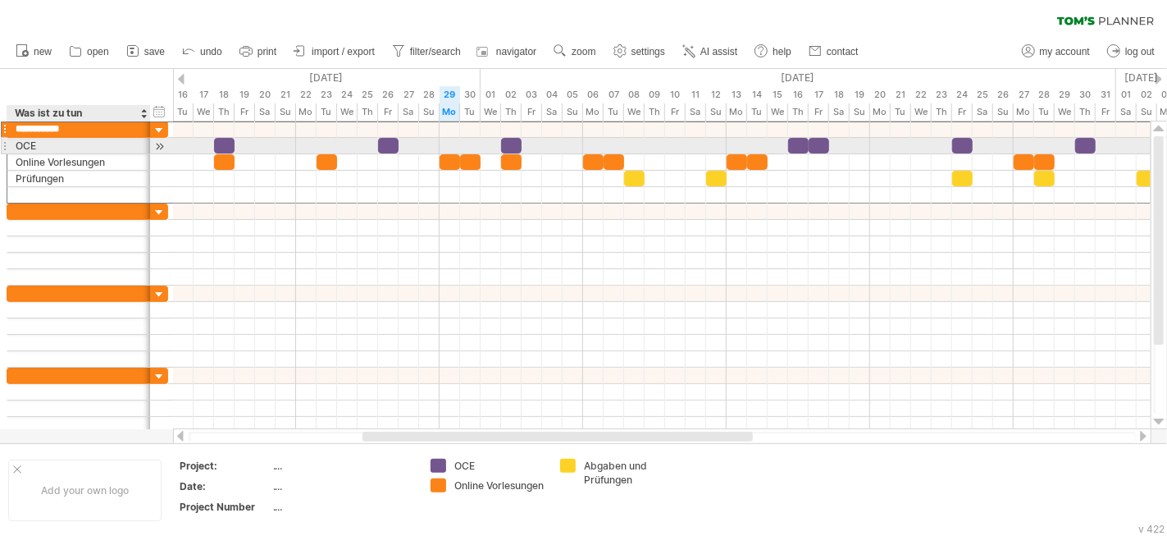
click at [48, 142] on div "OCE" at bounding box center [79, 146] width 126 height 16
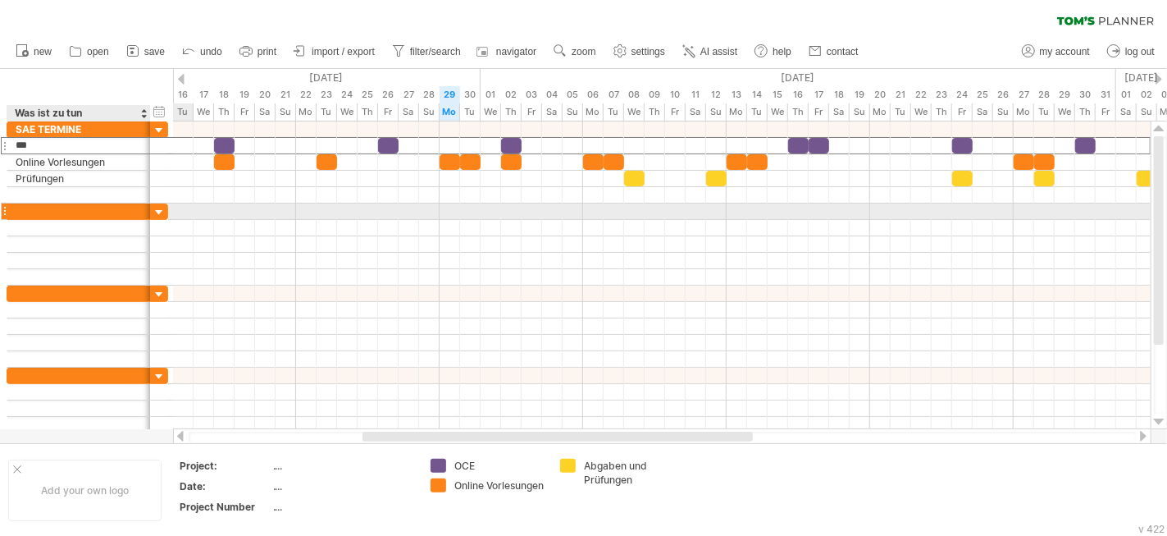
click at [56, 208] on div at bounding box center [79, 211] width 126 height 16
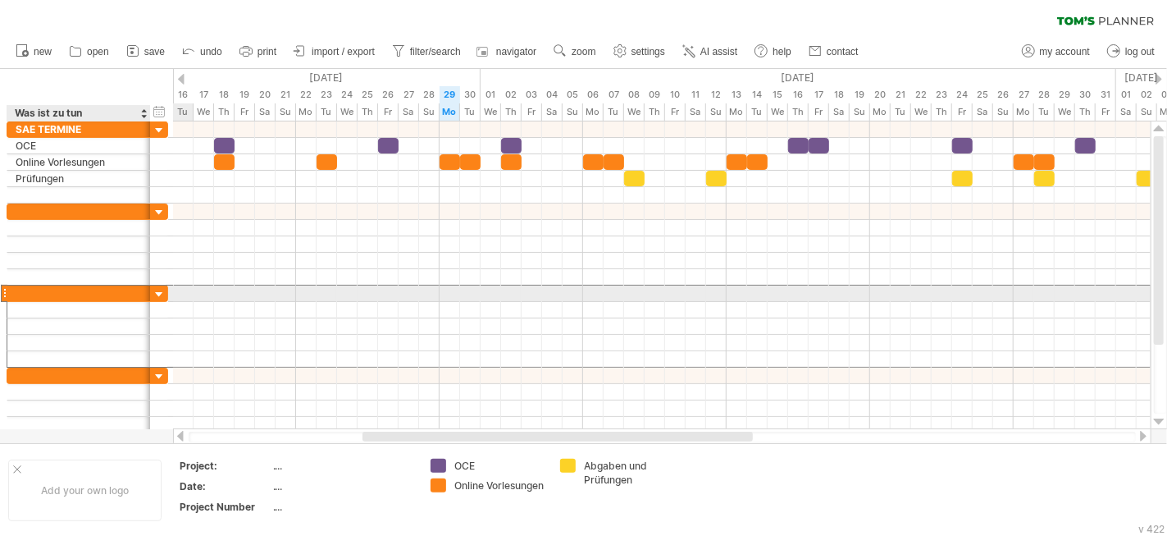
click at [53, 290] on div at bounding box center [79, 293] width 126 height 16
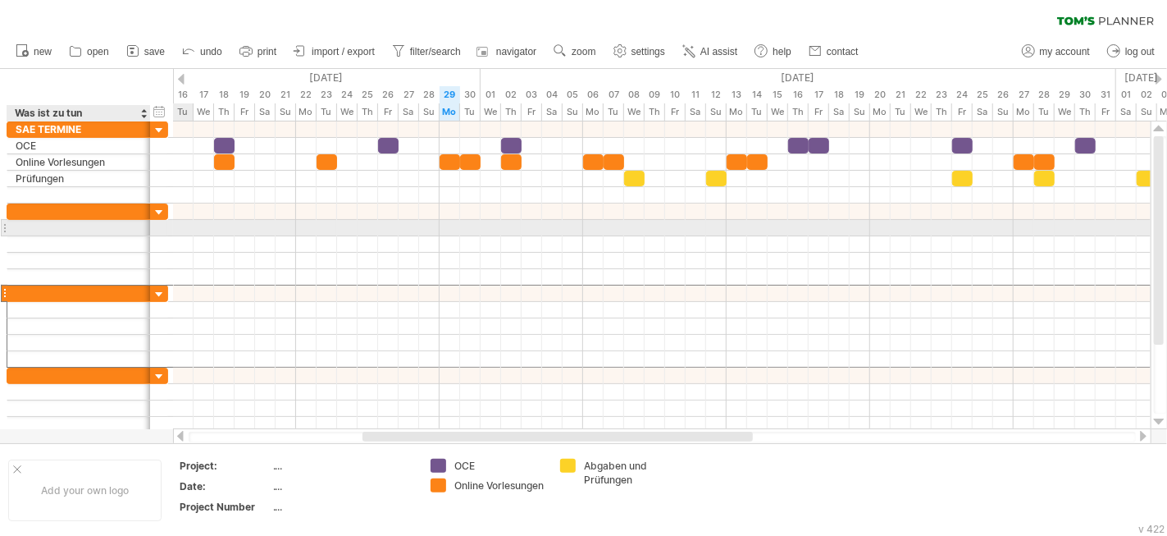
click at [72, 223] on div at bounding box center [79, 228] width 126 height 16
type input "**********"
type input "*"
type input "*********"
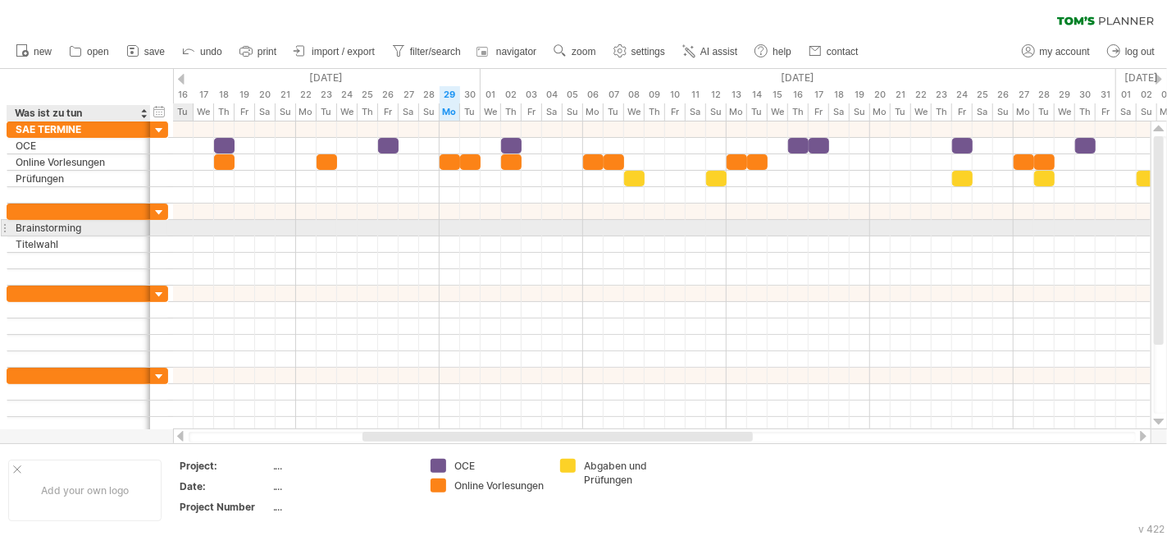
type input "*"
type input "*********"
type input "**********"
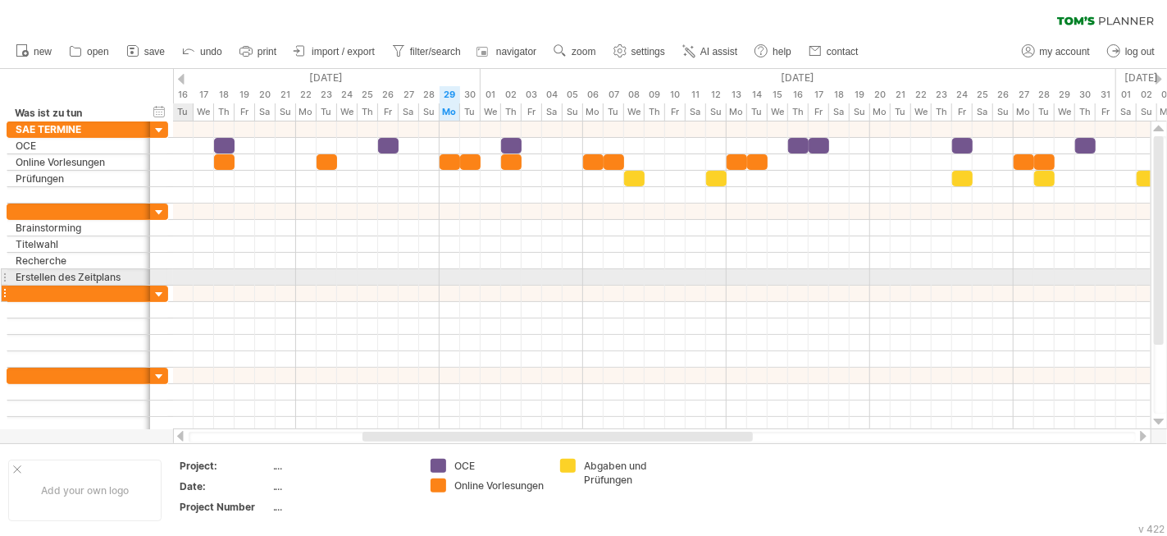
click at [6, 285] on div at bounding box center [4, 293] width 7 height 17
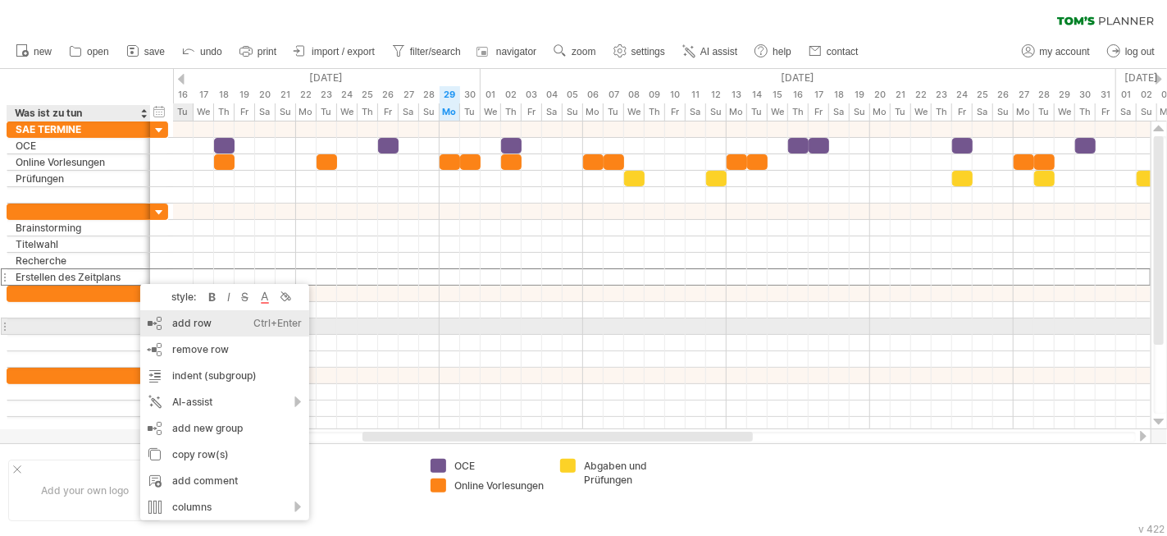
click at [184, 322] on div "add row Ctrl+Enter Cmd+Enter" at bounding box center [224, 323] width 169 height 26
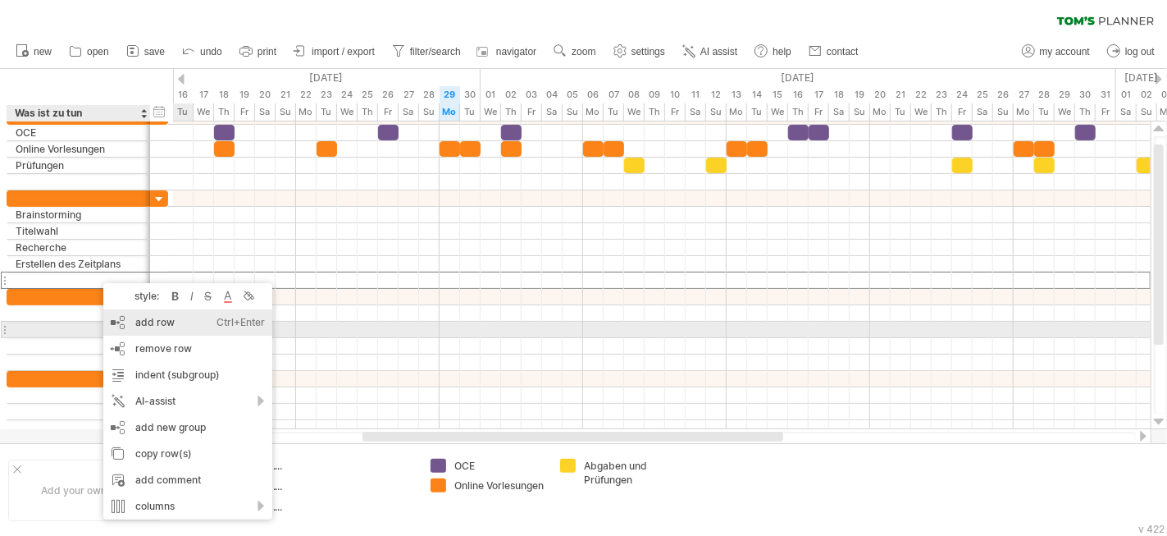
click at [162, 326] on div "add row Ctrl+Enter Cmd+Enter" at bounding box center [187, 322] width 169 height 26
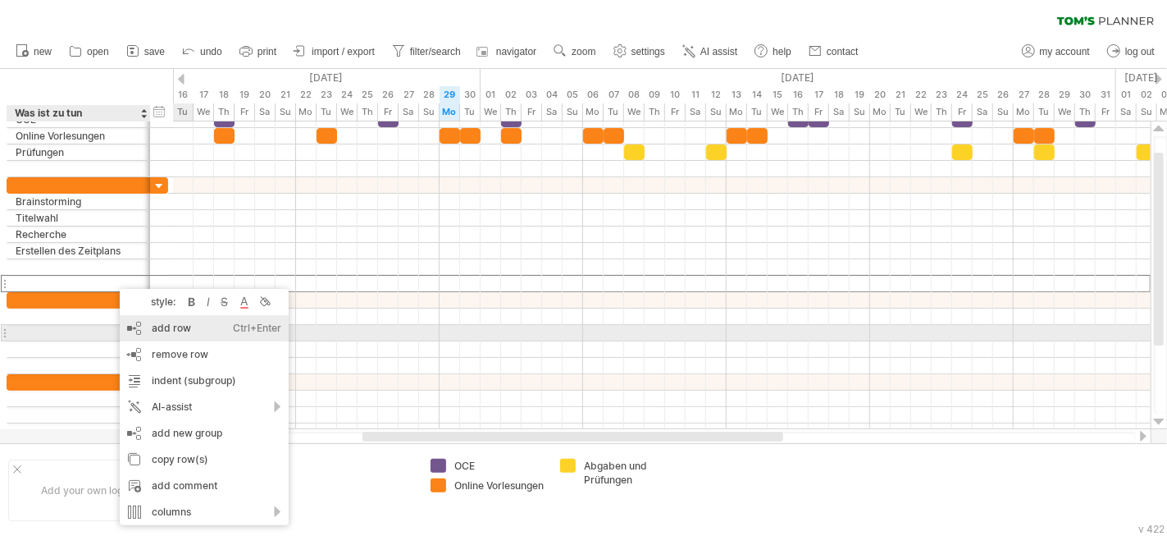
click at [162, 332] on div "add row Ctrl+Enter Cmd+Enter" at bounding box center [204, 328] width 169 height 26
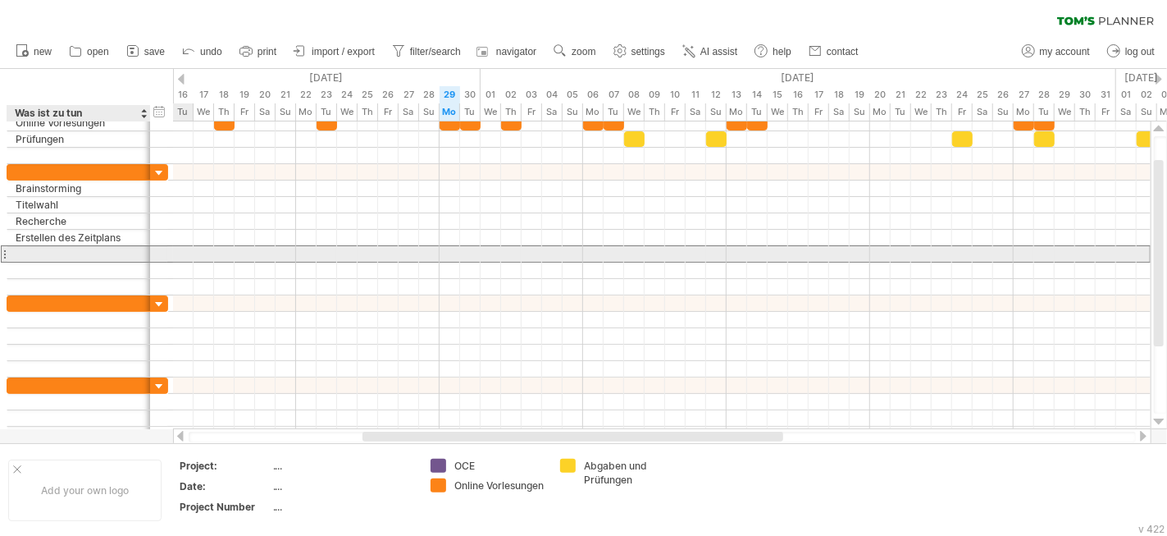
click at [82, 247] on div at bounding box center [79, 254] width 126 height 16
type input "**********"
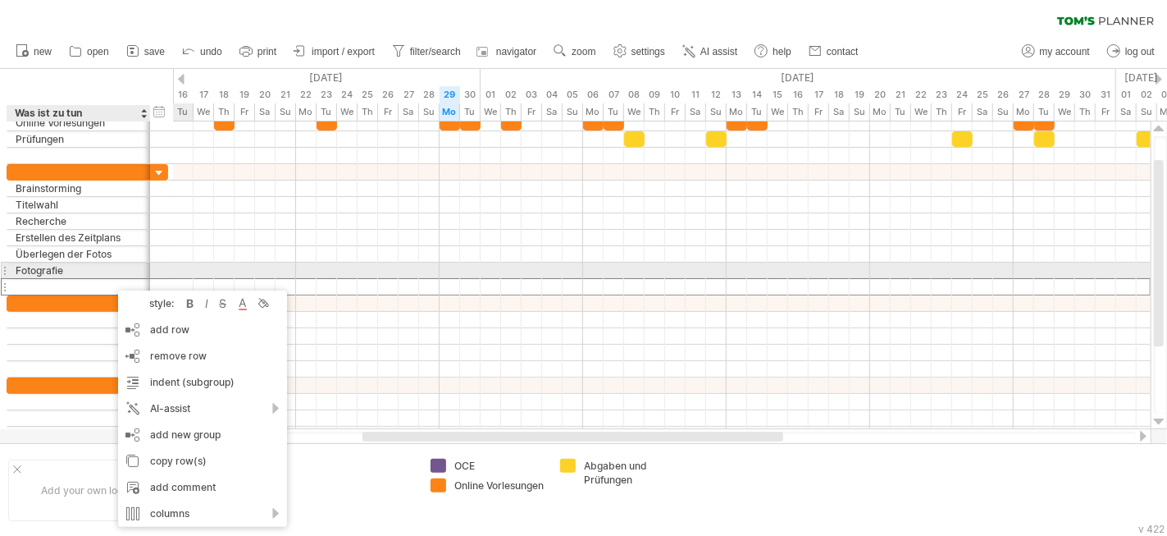
click at [104, 279] on div at bounding box center [79, 287] width 126 height 16
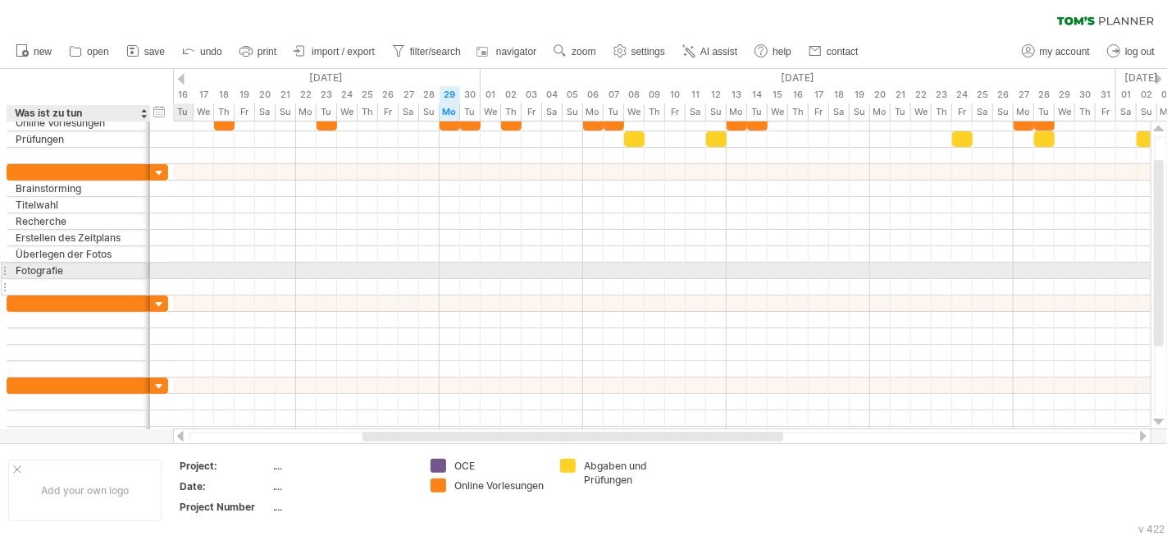
click at [103, 282] on input "text" at bounding box center [79, 287] width 126 height 16
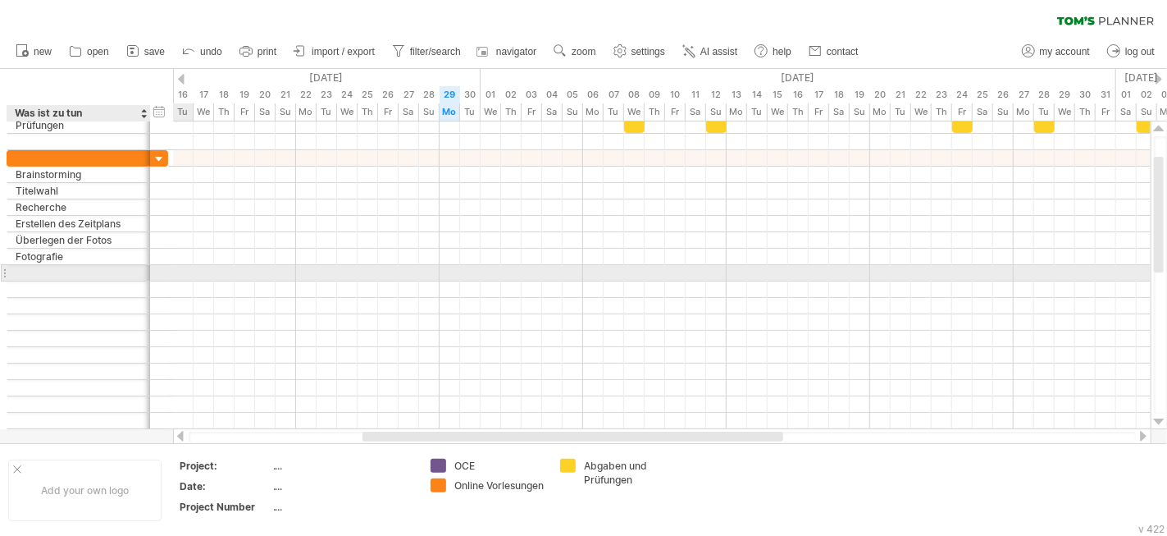
click at [85, 273] on div at bounding box center [79, 273] width 126 height 16
type input "**********"
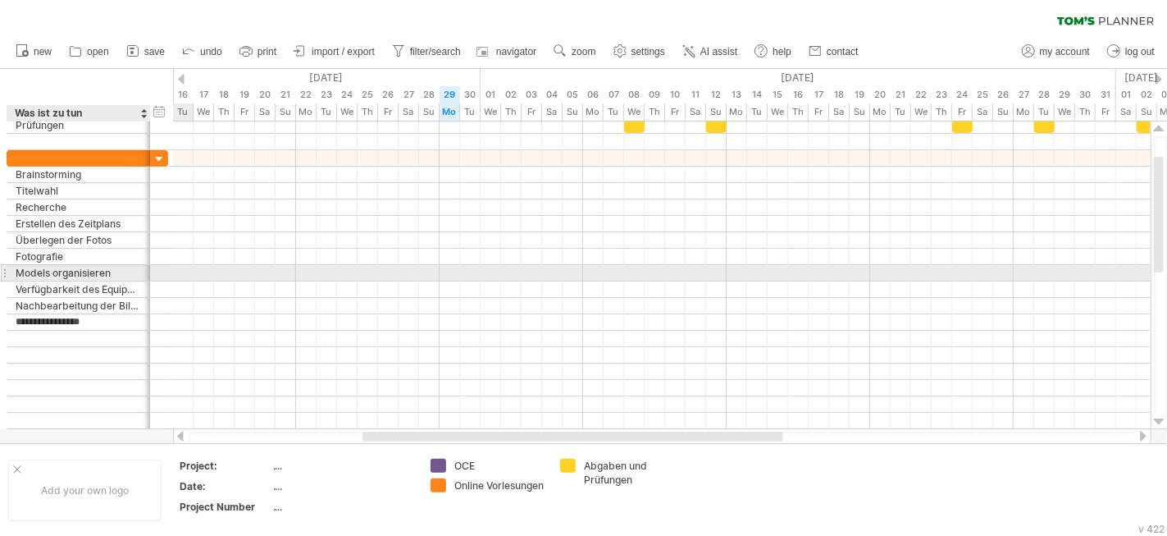
type input "**********"
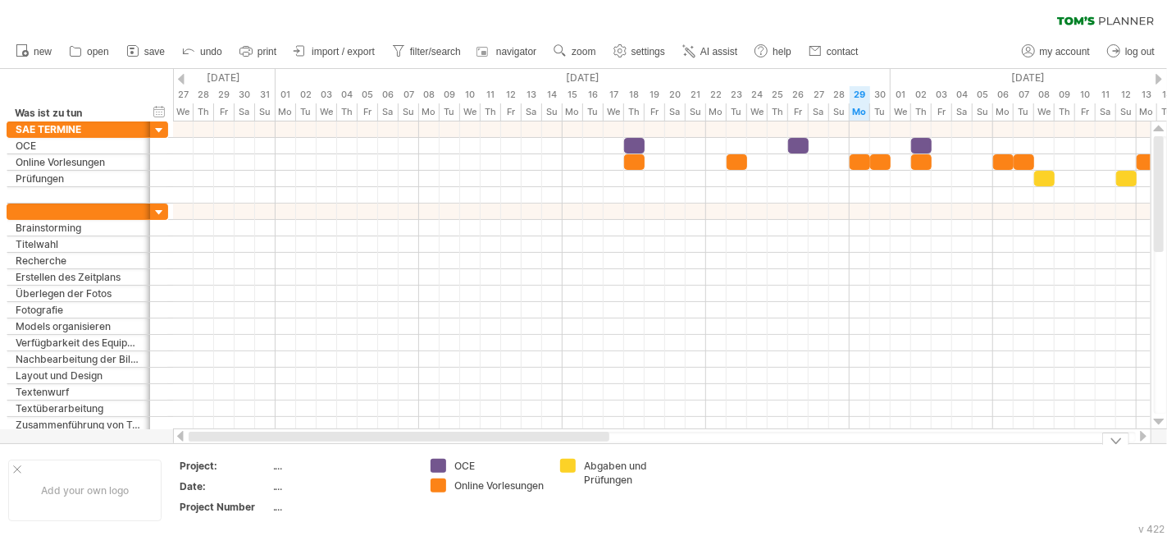
drag, startPoint x: 660, startPoint y: 435, endPoint x: 390, endPoint y: 446, distance: 270.9
click at [390, 446] on div "Trying to reach [DOMAIN_NAME] Connected again... 0% clear filter new" at bounding box center [583, 268] width 1167 height 536
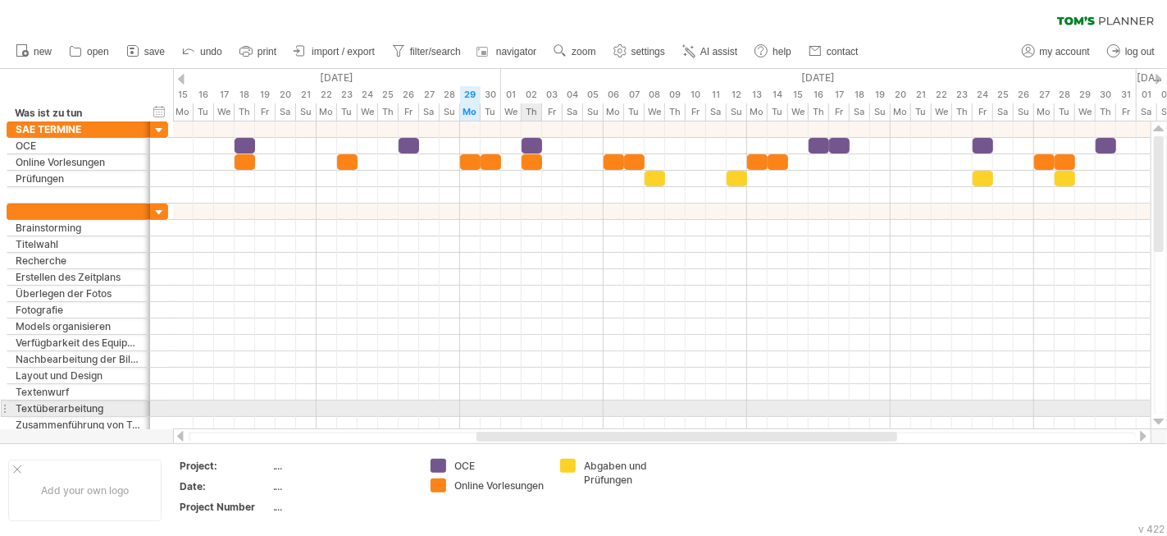
drag, startPoint x: 392, startPoint y: 436, endPoint x: 533, endPoint y: 414, distance: 142.7
click at [533, 414] on div "Trying to reach [DOMAIN_NAME] Connected again... 0% clear filter new" at bounding box center [583, 268] width 1167 height 536
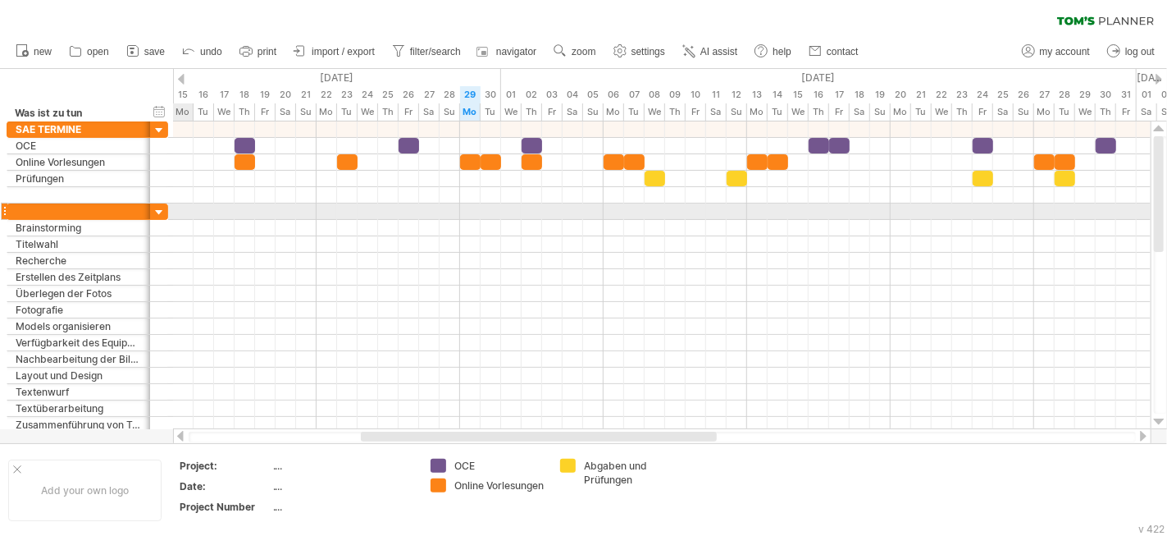
click at [181, 211] on div at bounding box center [662, 211] width 978 height 16
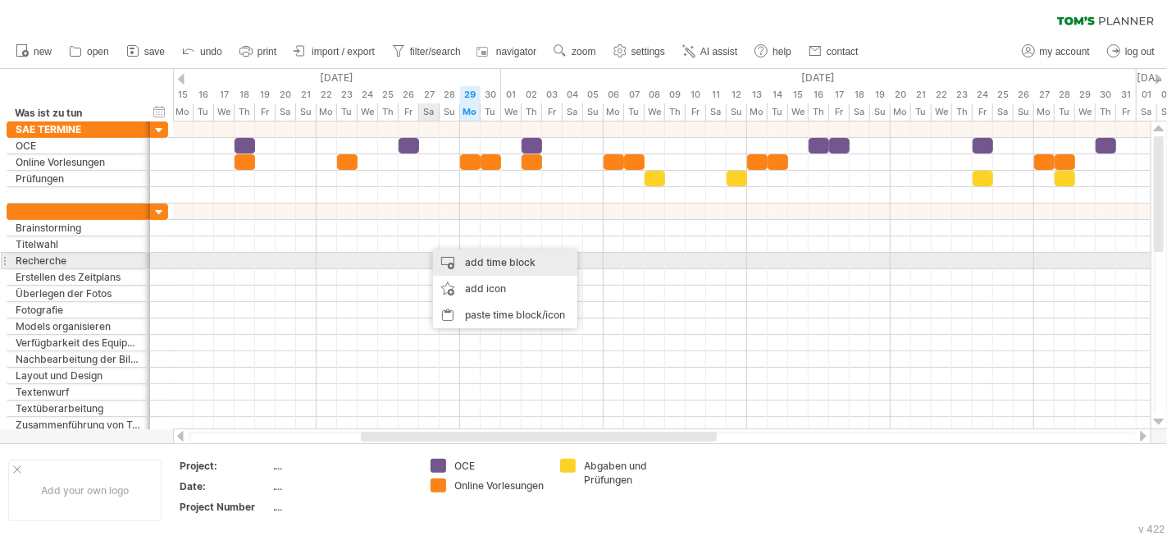
click at [461, 259] on div "add time block" at bounding box center [505, 262] width 144 height 26
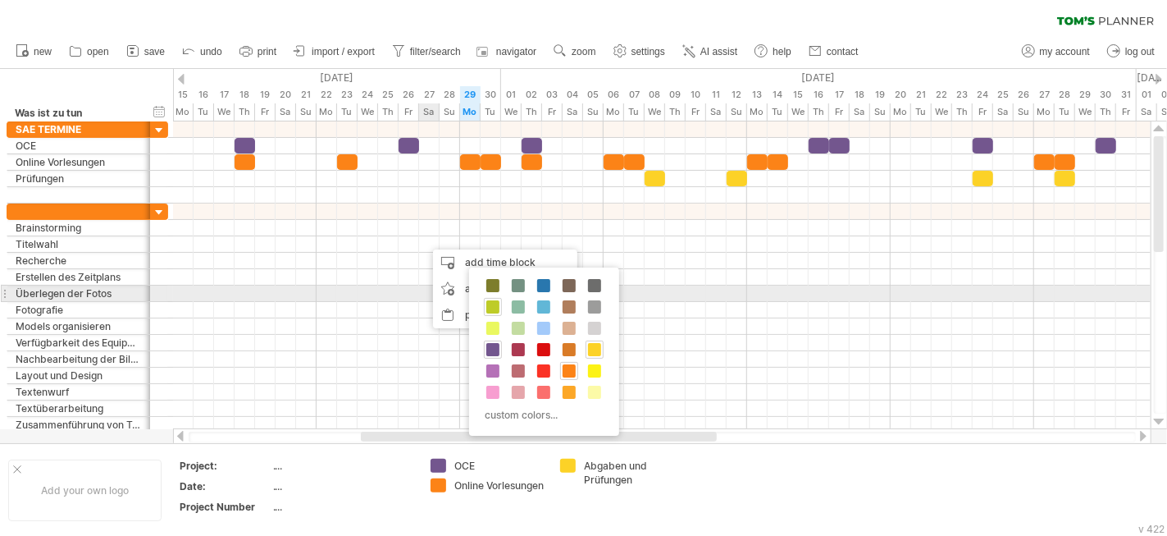
click at [495, 300] on span at bounding box center [492, 306] width 13 height 13
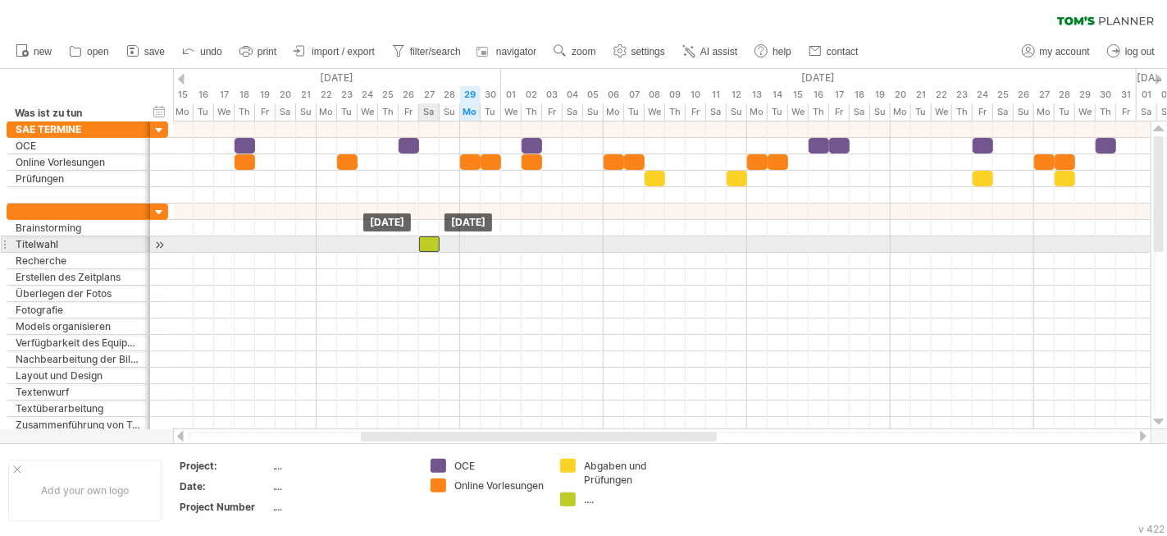
drag, startPoint x: 440, startPoint y: 238, endPoint x: 431, endPoint y: 240, distance: 9.4
click at [431, 240] on div at bounding box center [429, 244] width 21 height 16
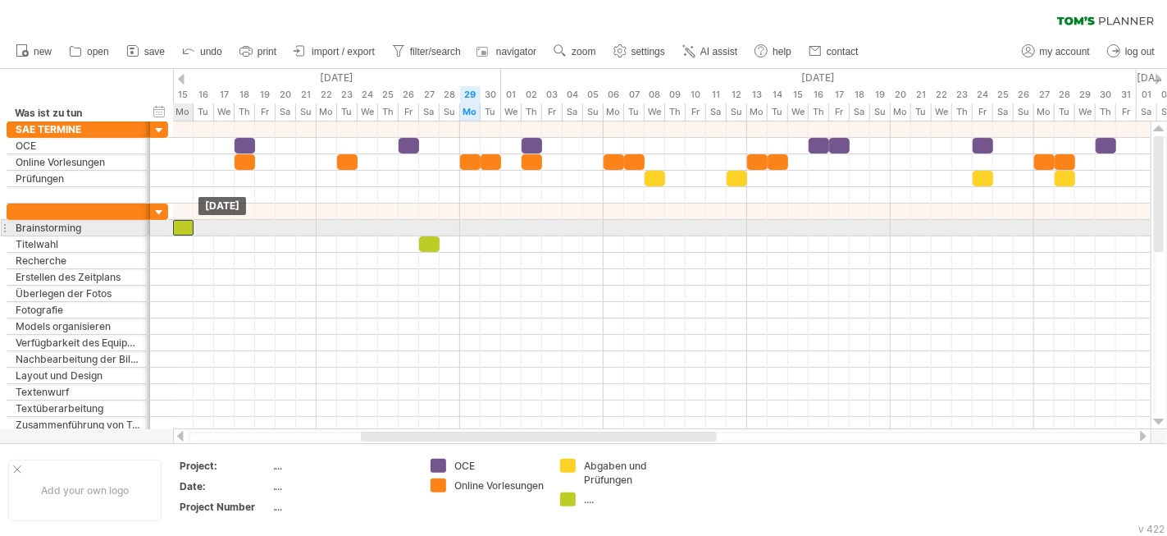
drag, startPoint x: 431, startPoint y: 240, endPoint x: 180, endPoint y: 223, distance: 251.6
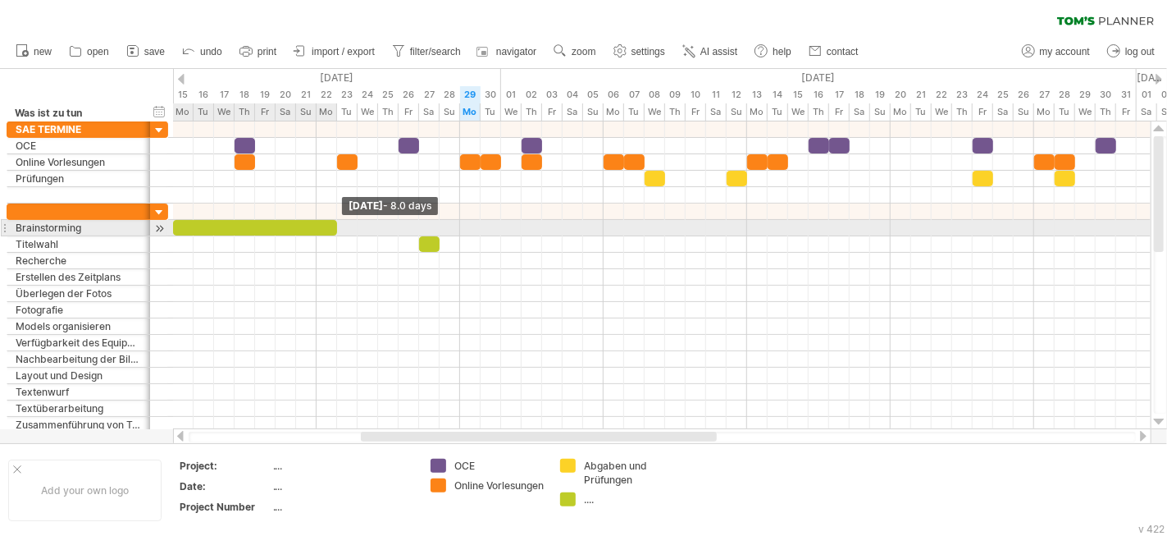
drag, startPoint x: 194, startPoint y: 222, endPoint x: 335, endPoint y: 223, distance: 141.1
click at [334, 223] on span at bounding box center [337, 228] width 7 height 16
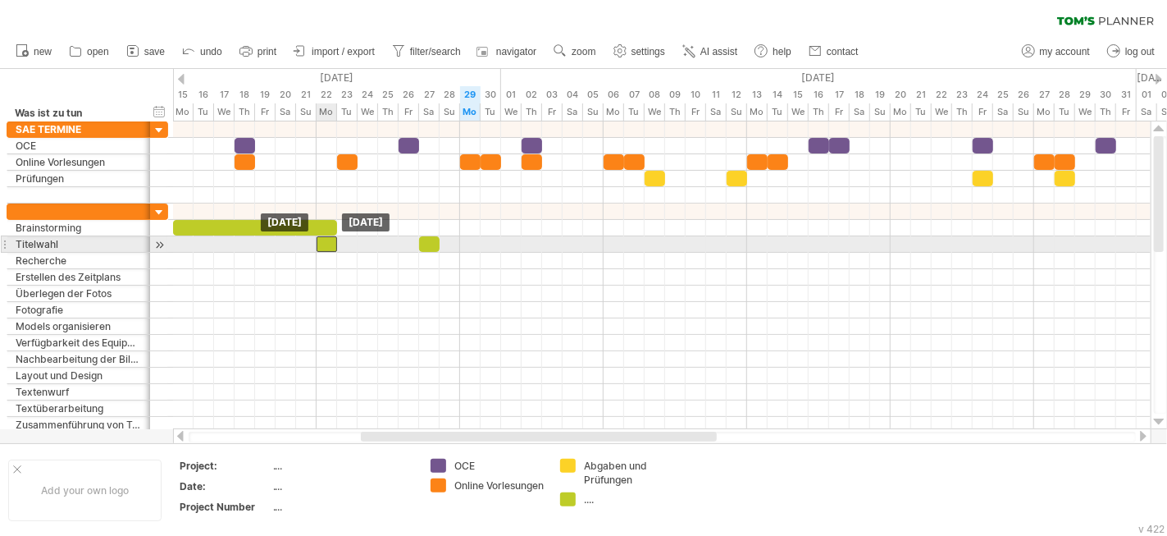
drag, startPoint x: 434, startPoint y: 239, endPoint x: 334, endPoint y: 240, distance: 100.1
click at [334, 240] on div at bounding box center [327, 244] width 21 height 16
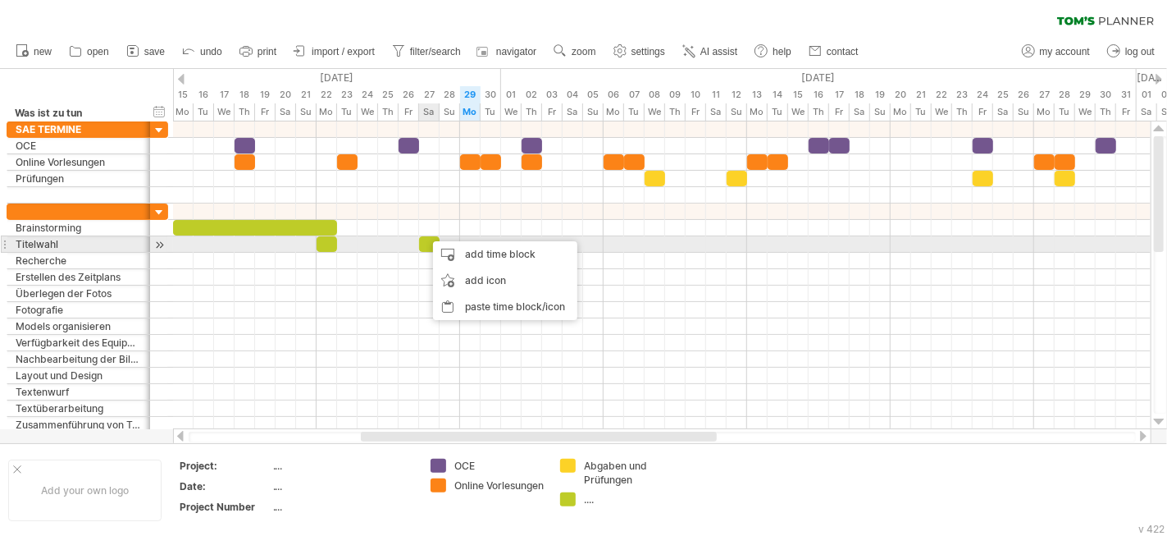
click at [427, 237] on div at bounding box center [429, 244] width 21 height 16
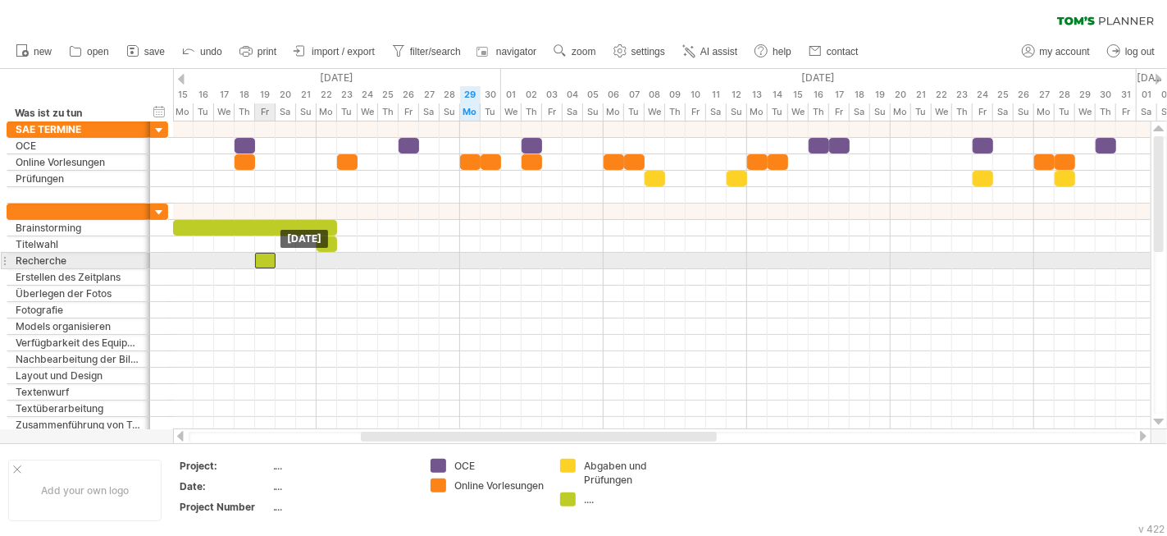
drag, startPoint x: 427, startPoint y: 237, endPoint x: 265, endPoint y: 253, distance: 163.2
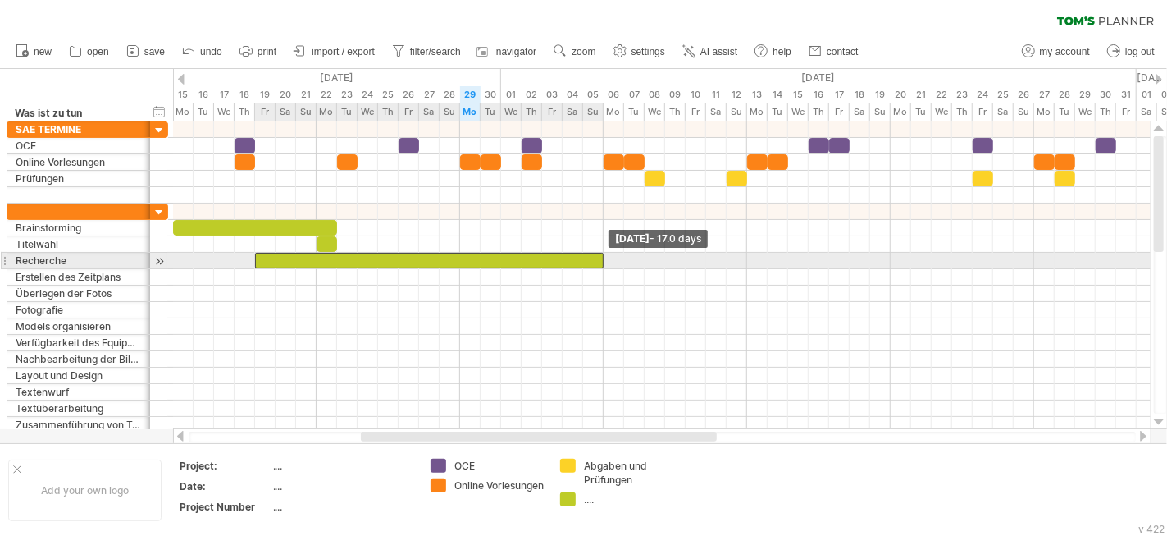
drag, startPoint x: 277, startPoint y: 256, endPoint x: 603, endPoint y: 256, distance: 325.6
click at [603, 256] on span at bounding box center [603, 261] width 7 height 16
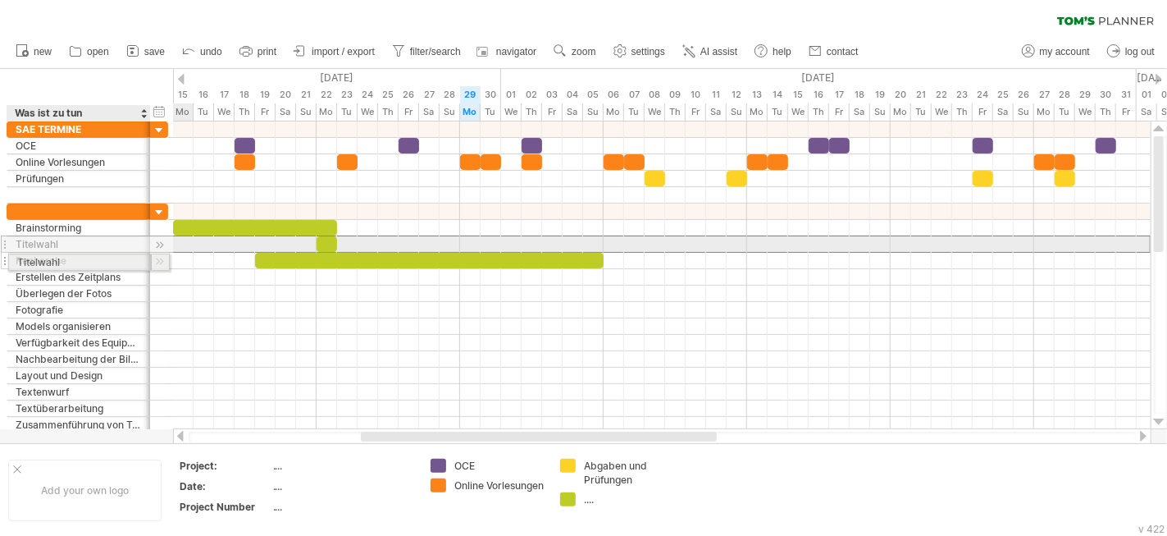
drag, startPoint x: 74, startPoint y: 243, endPoint x: 71, endPoint y: 259, distance: 16.7
click at [71, 259] on div "**********" at bounding box center [88, 318] width 162 height 230
drag, startPoint x: 5, startPoint y: 243, endPoint x: 0, endPoint y: 256, distance: 14.0
click at [0, 256] on div "**********" at bounding box center [84, 277] width 169 height 312
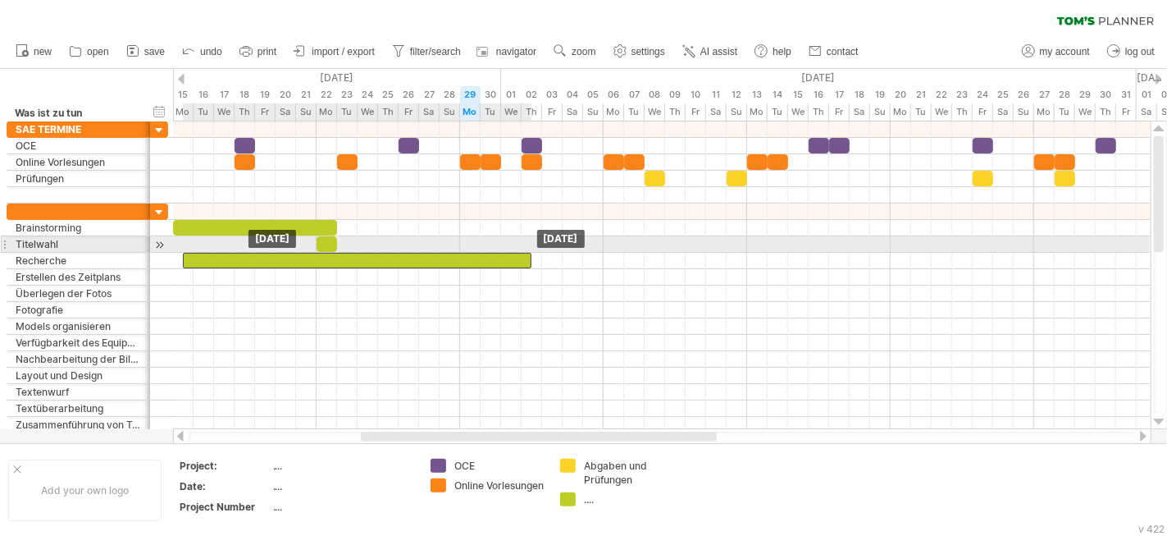
drag, startPoint x: 306, startPoint y: 252, endPoint x: 231, endPoint y: 244, distance: 75.1
click at [231, 244] on div "[DATE] [DATE]" at bounding box center [662, 275] width 978 height 308
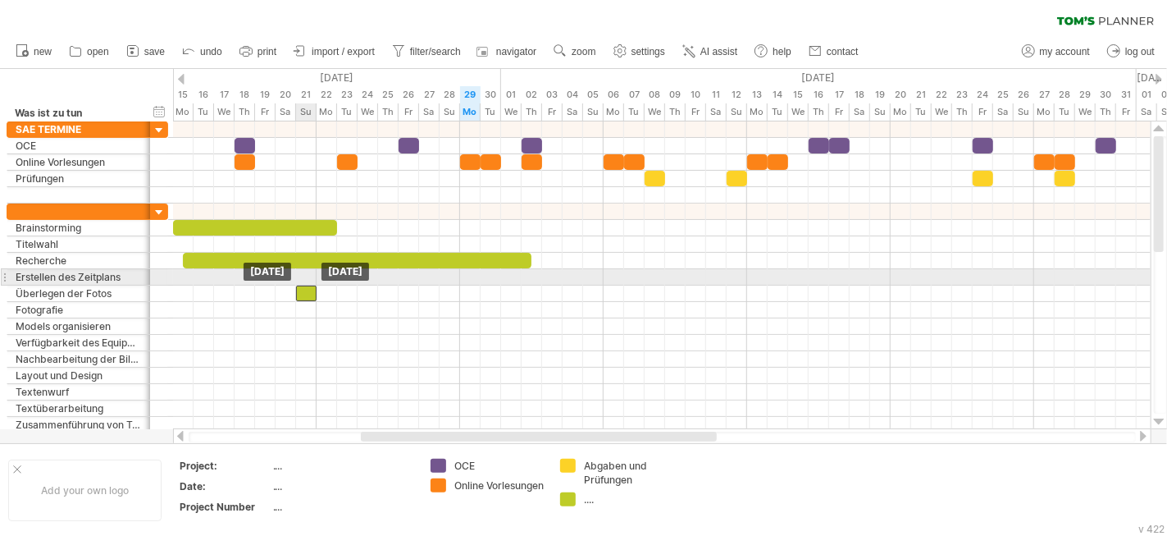
drag, startPoint x: 327, startPoint y: 235, endPoint x: 307, endPoint y: 281, distance: 49.6
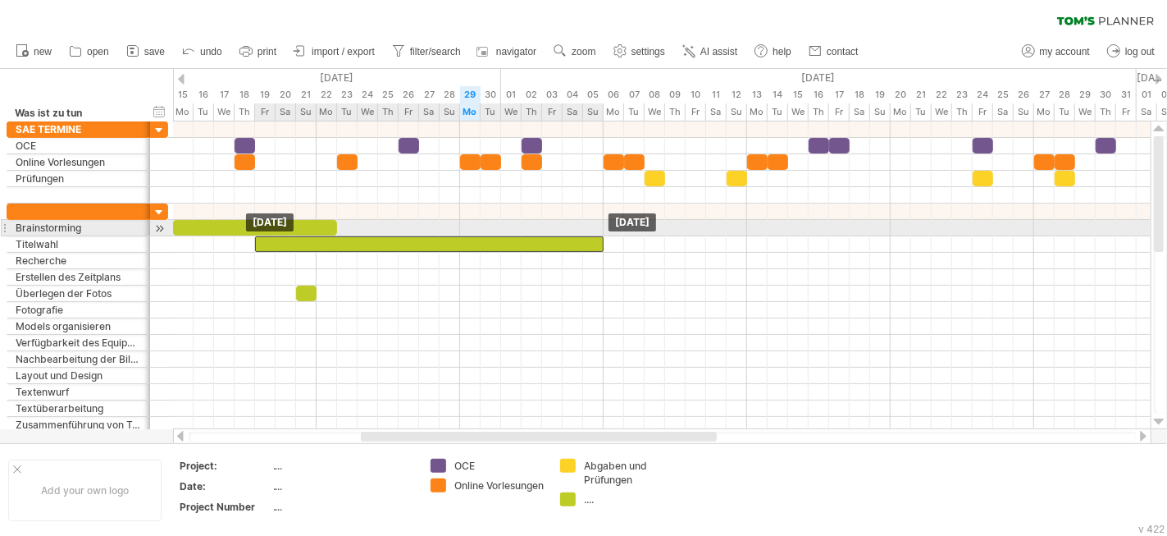
drag, startPoint x: 285, startPoint y: 251, endPoint x: 353, endPoint y: 235, distance: 69.0
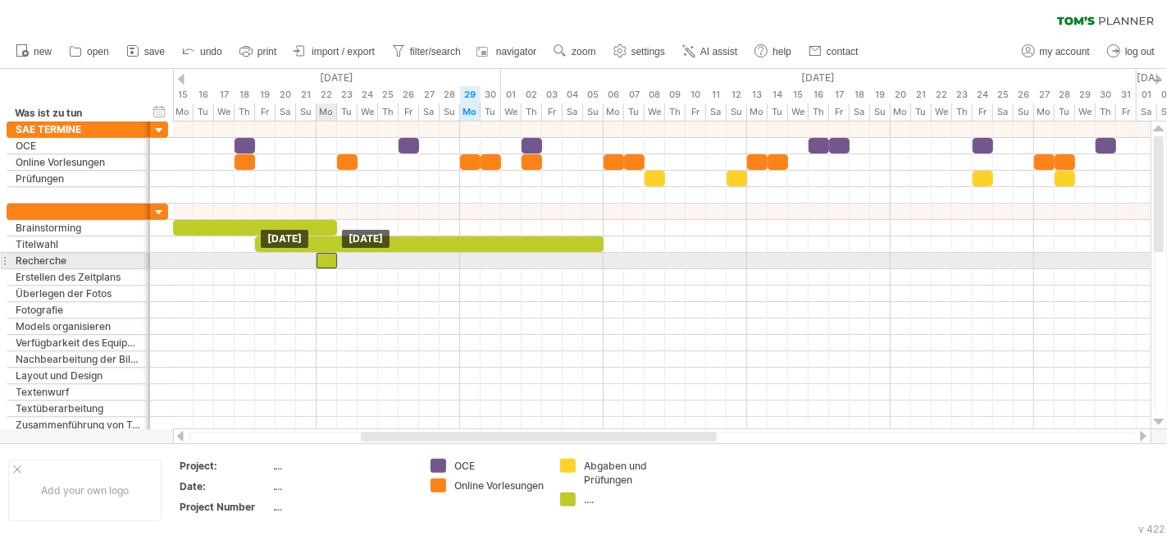
drag, startPoint x: 305, startPoint y: 292, endPoint x: 326, endPoint y: 262, distance: 37.1
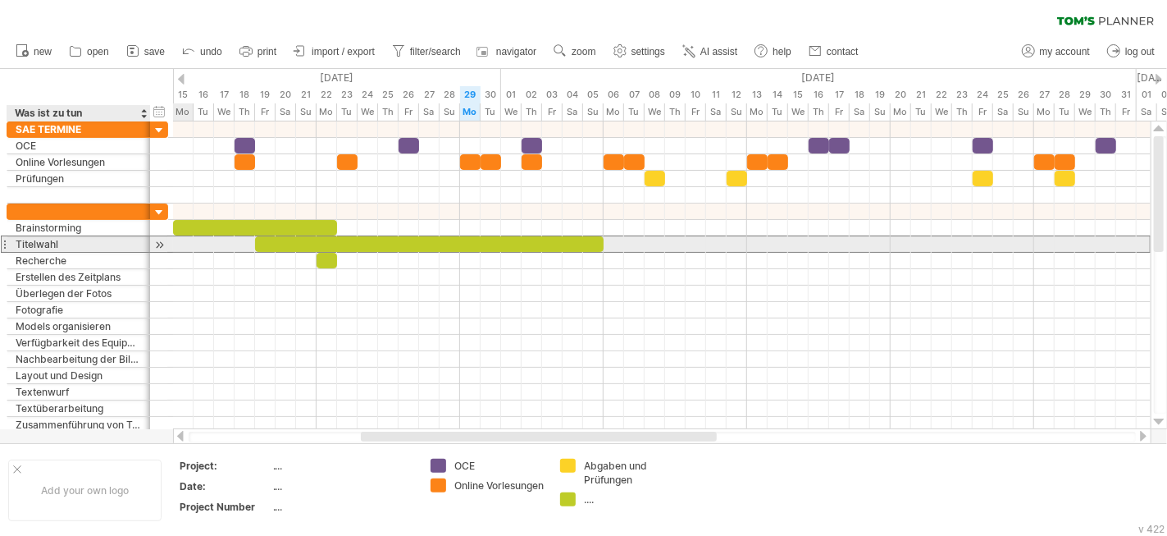
click at [43, 243] on div "Titelwahl" at bounding box center [79, 244] width 126 height 16
click at [0, 0] on input "*********" at bounding box center [0, 0] width 0 height 0
type input "*"
type input "*********"
click at [59, 253] on div "Recherche" at bounding box center [79, 261] width 126 height 16
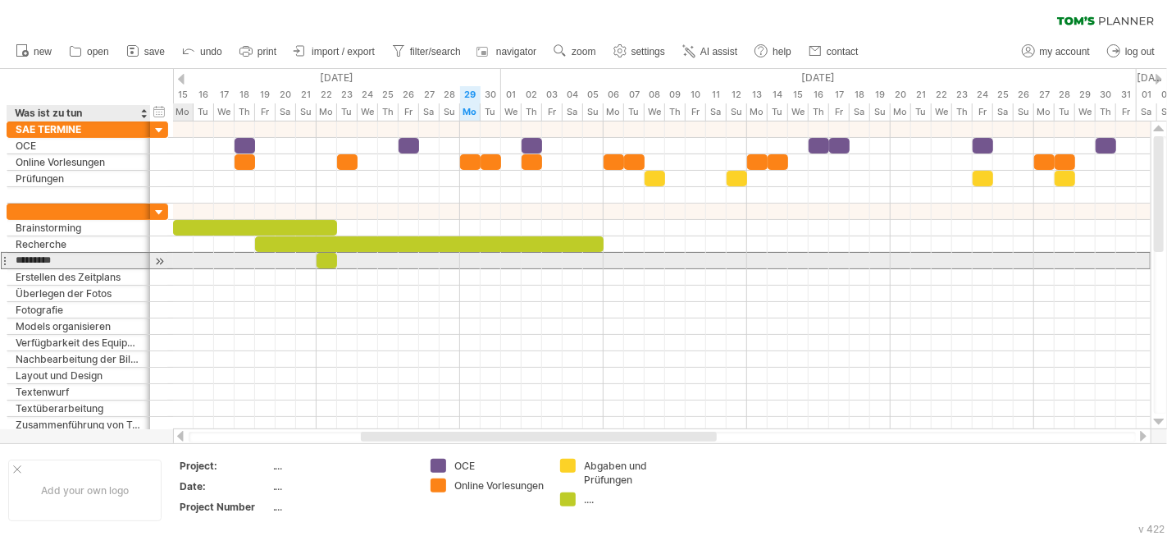
click at [54, 258] on input "*********" at bounding box center [79, 261] width 126 height 16
click at [54, 257] on input "*********" at bounding box center [79, 261] width 126 height 16
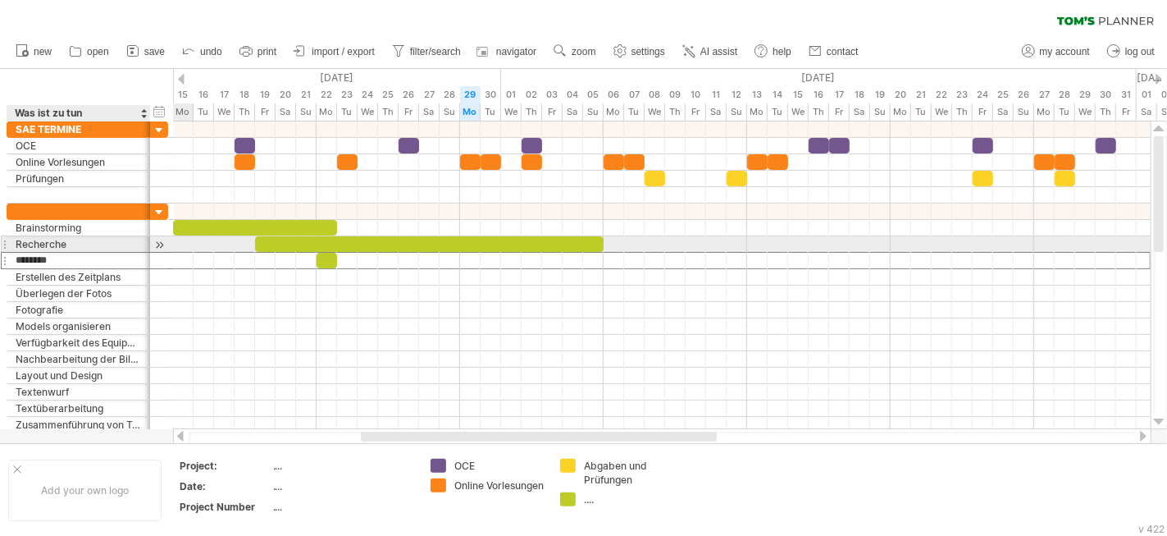
type input "*********"
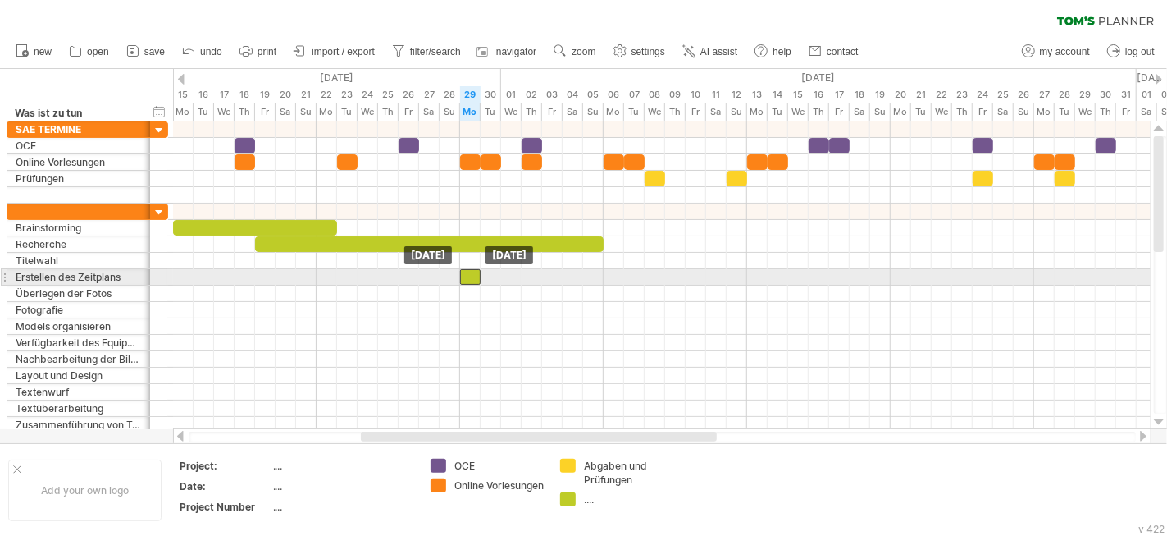
drag, startPoint x: 322, startPoint y: 258, endPoint x: 466, endPoint y: 272, distance: 144.2
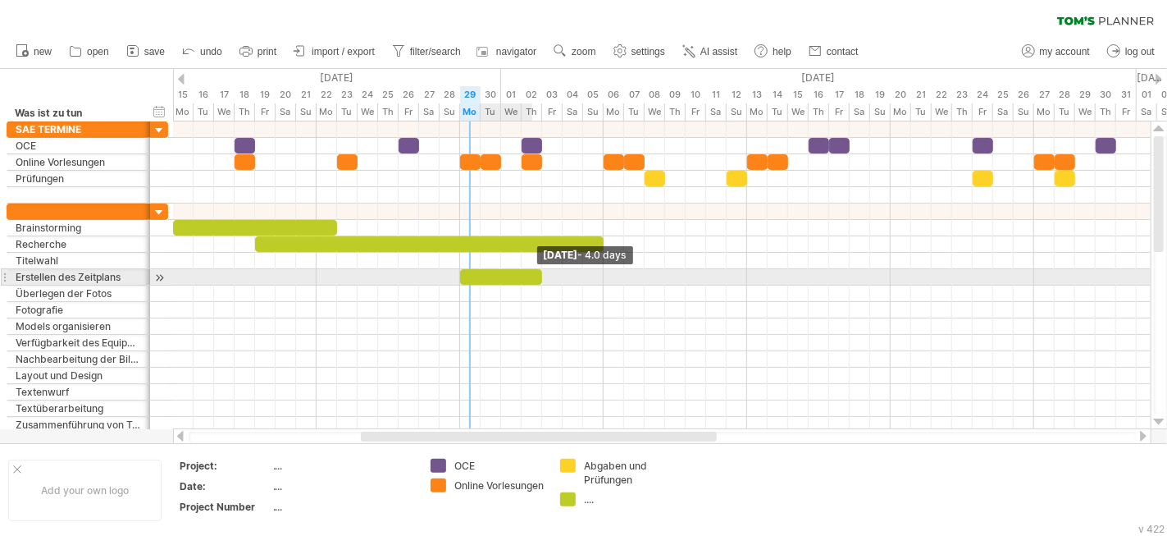
drag, startPoint x: 477, startPoint y: 272, endPoint x: 534, endPoint y: 270, distance: 56.6
click at [534, 270] on div at bounding box center [501, 277] width 82 height 16
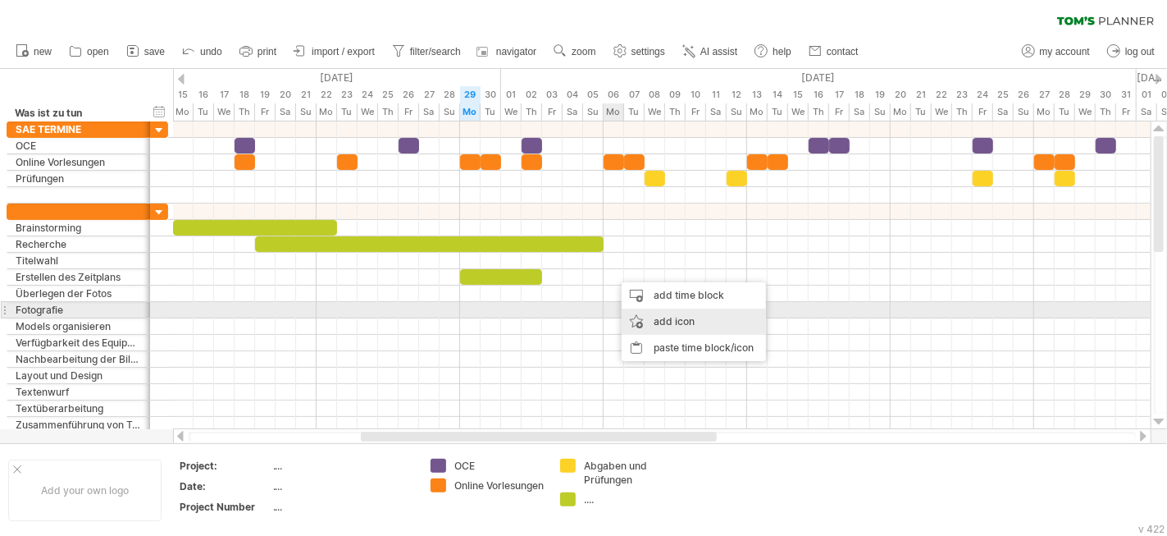
click at [663, 317] on div "add icon" at bounding box center [694, 321] width 144 height 26
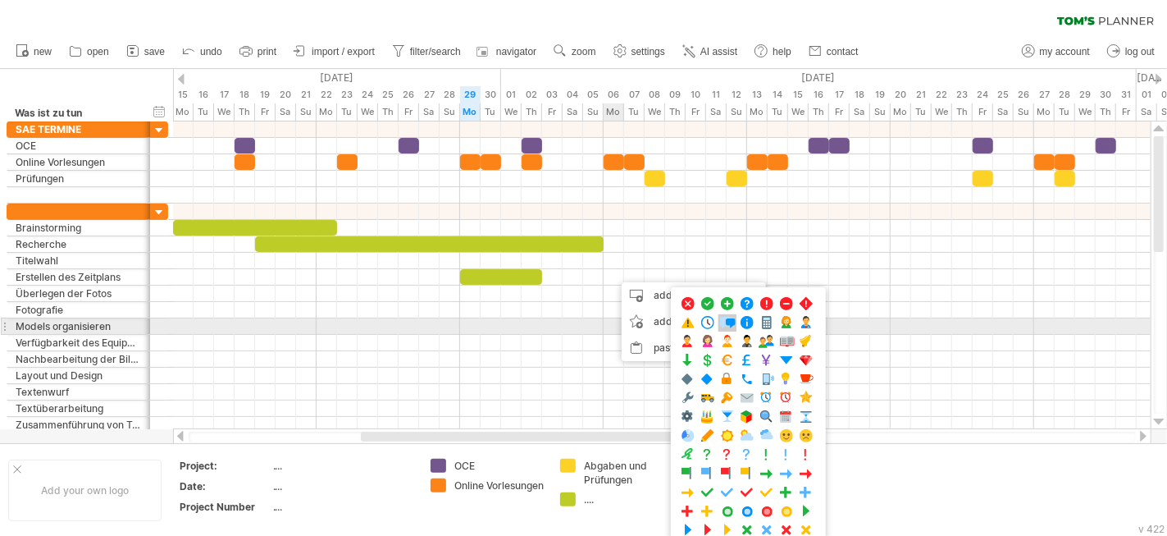
click at [722, 319] on span at bounding box center [727, 323] width 16 height 16
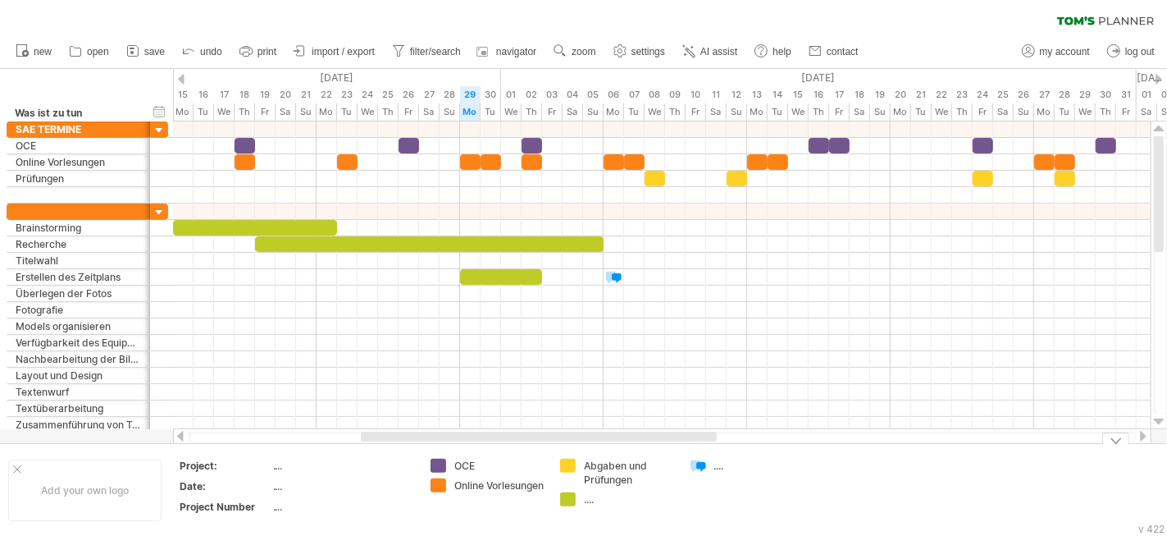
click at [716, 465] on div "...." at bounding box center [758, 466] width 89 height 14
type input "**********"
click at [784, 500] on td "**********" at bounding box center [747, 490] width 130 height 63
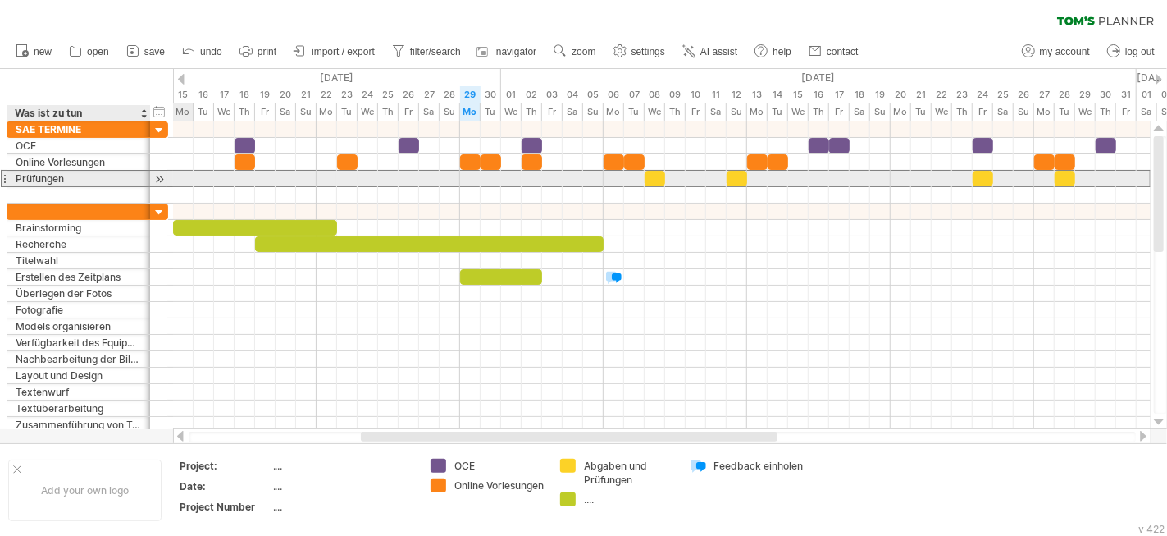
click at [56, 173] on div "Prüfungen" at bounding box center [79, 179] width 126 height 16
click at [16, 176] on input "*********" at bounding box center [79, 179] width 126 height 16
type input "**********"
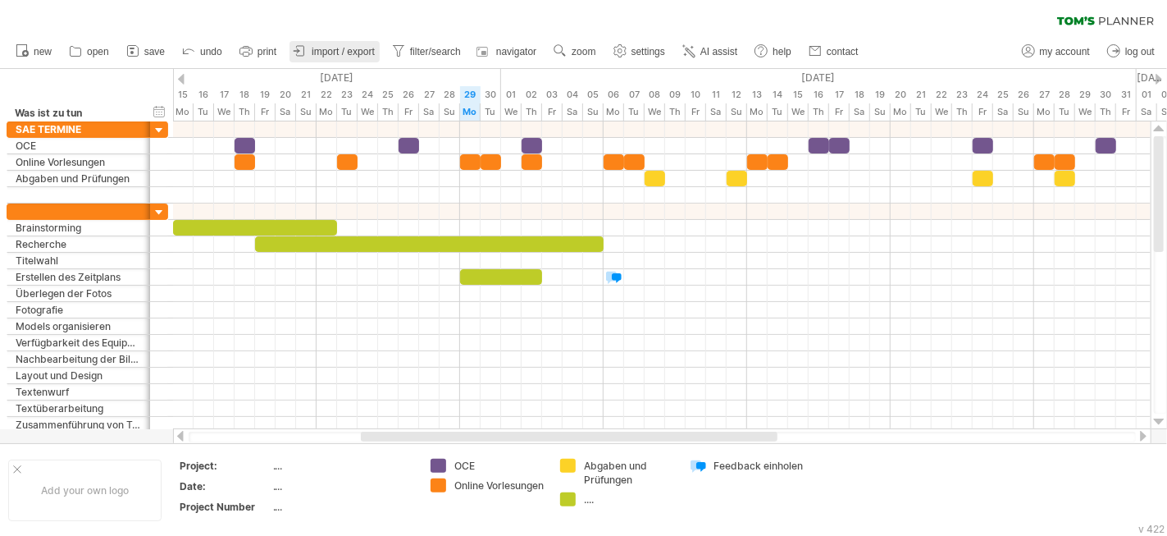
click at [366, 56] on span "import / export" at bounding box center [343, 51] width 63 height 11
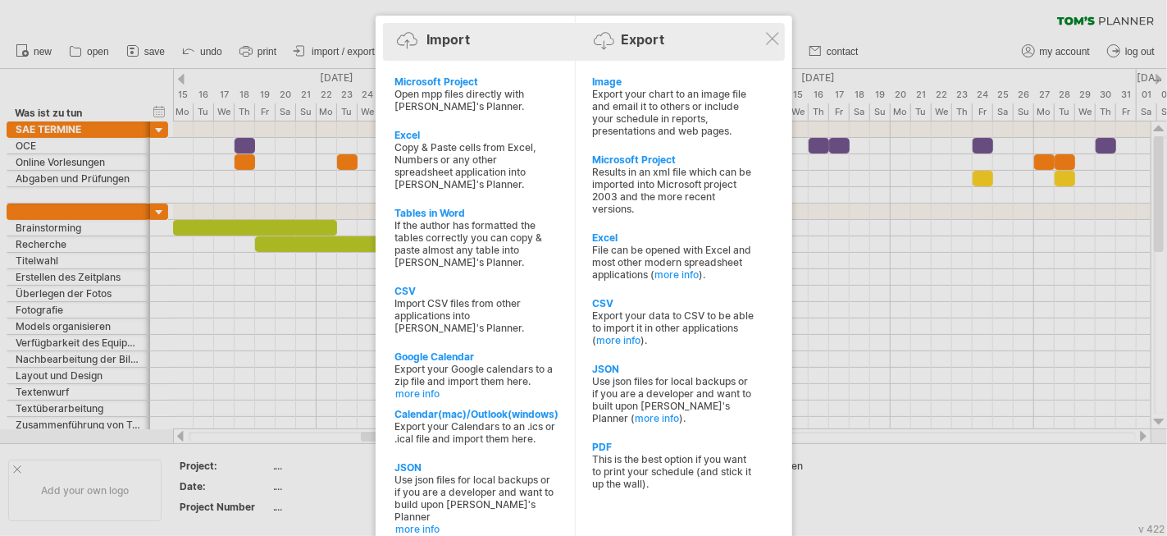
click at [780, 41] on div "Import Export" at bounding box center [584, 42] width 394 height 38
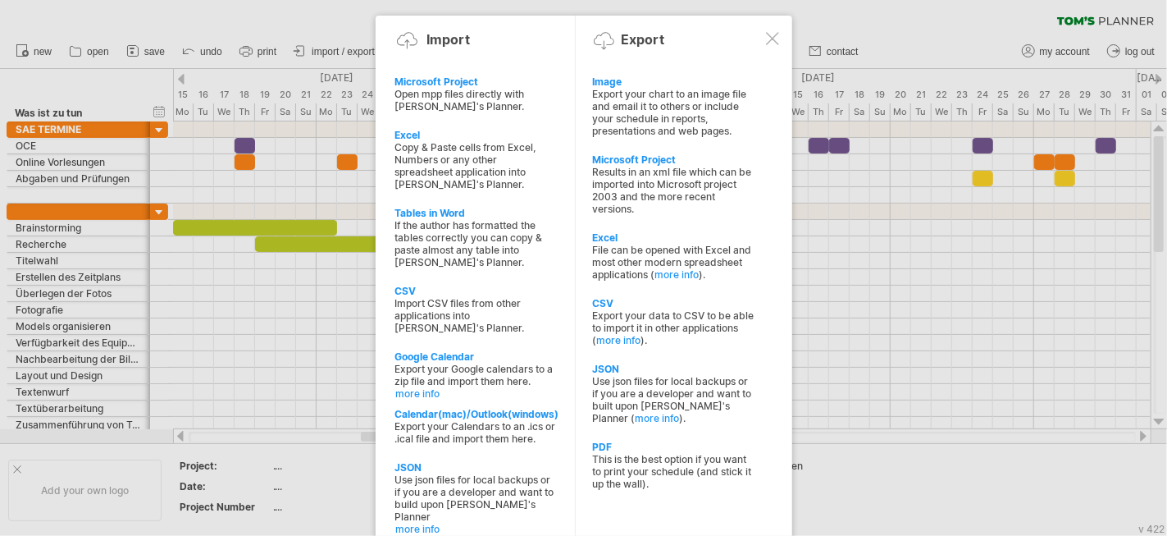
click at [772, 38] on div at bounding box center [772, 38] width 13 height 13
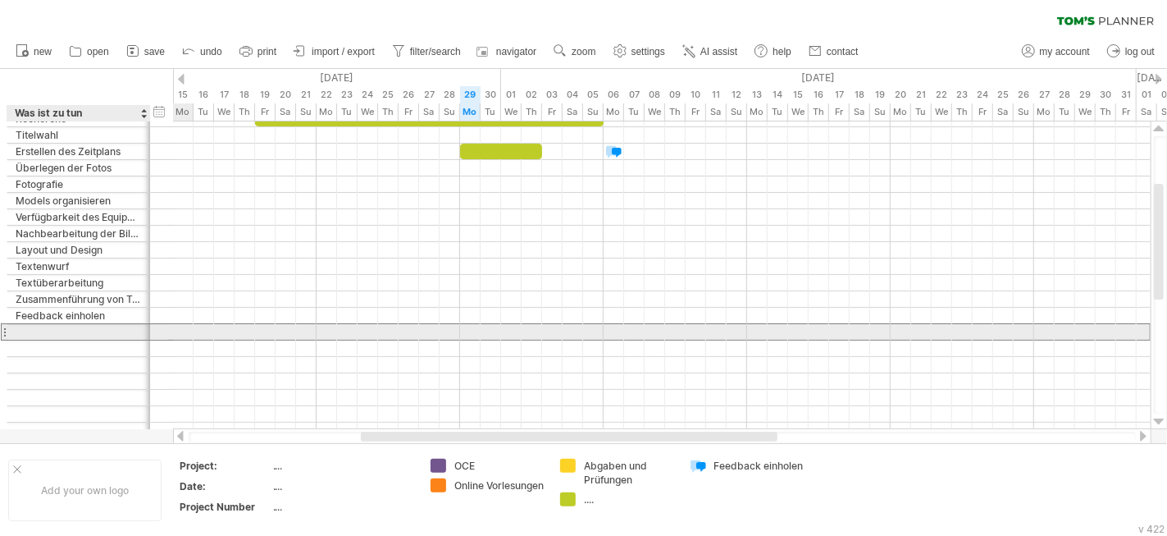
click at [46, 328] on div at bounding box center [79, 332] width 126 height 16
type input "**********"
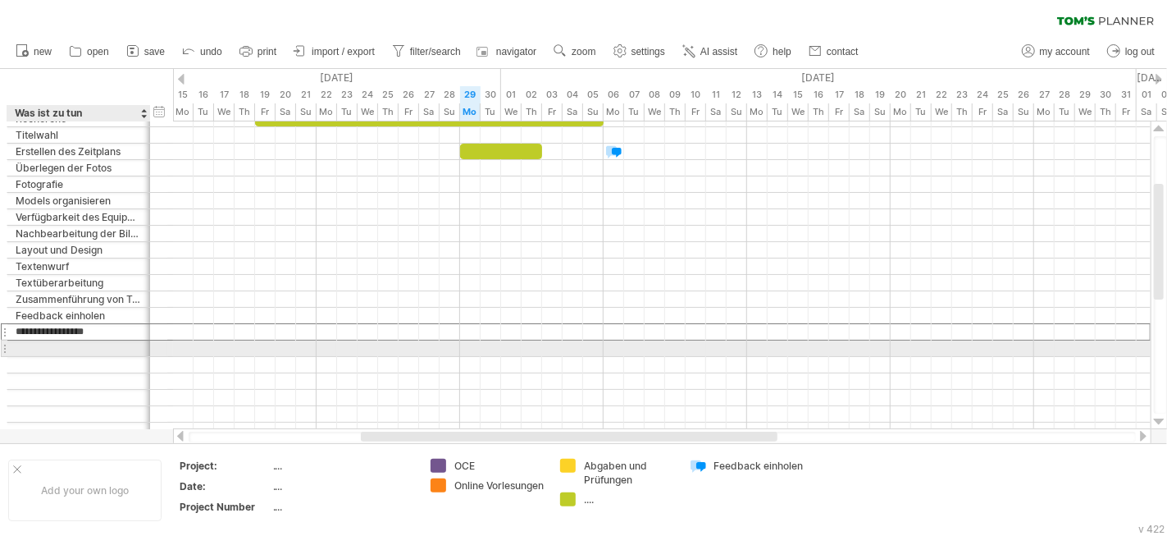
click at [109, 347] on div at bounding box center [79, 348] width 126 height 16
type input "**********"
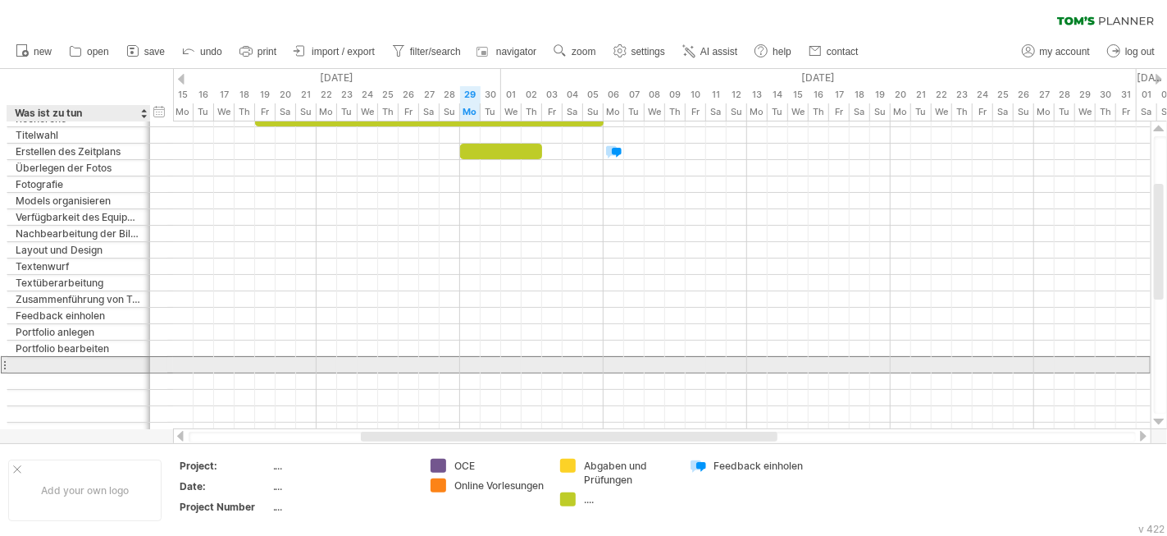
click at [62, 359] on div at bounding box center [79, 365] width 126 height 16
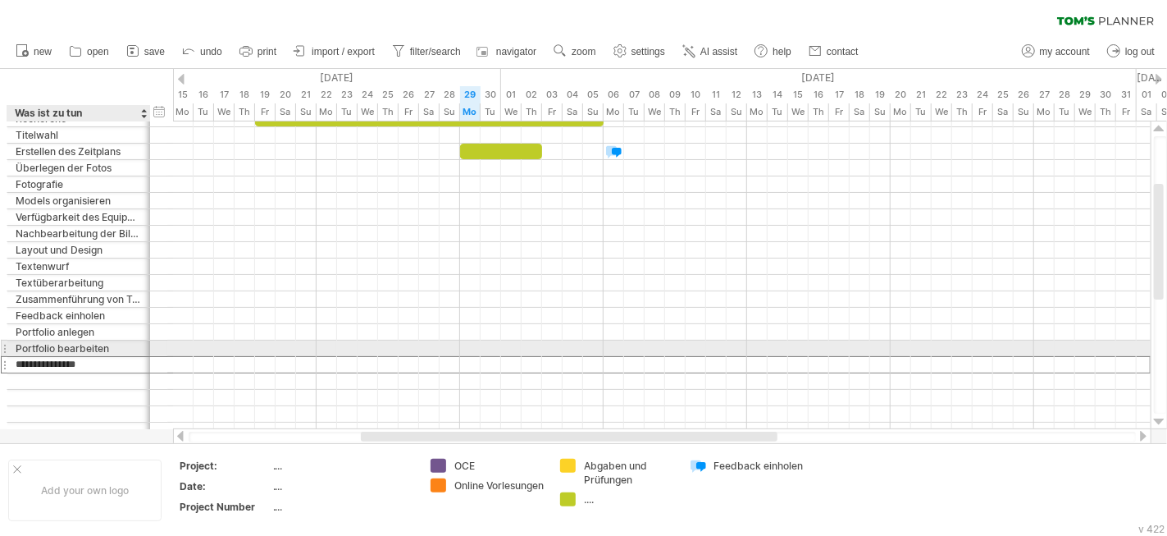
type input "**********"
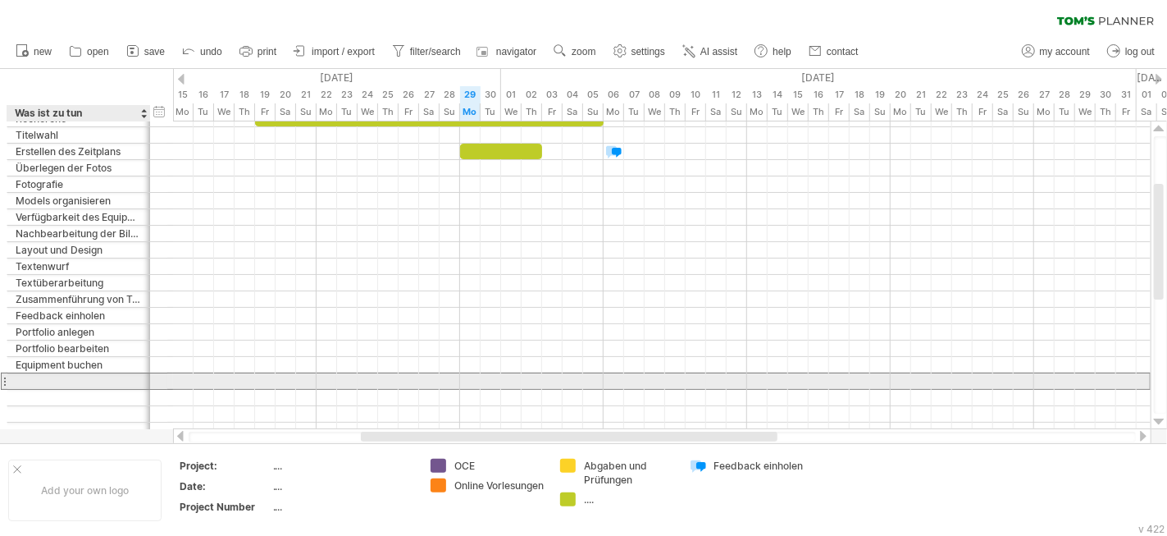
click at [103, 375] on div at bounding box center [79, 381] width 126 height 16
type input "**********"
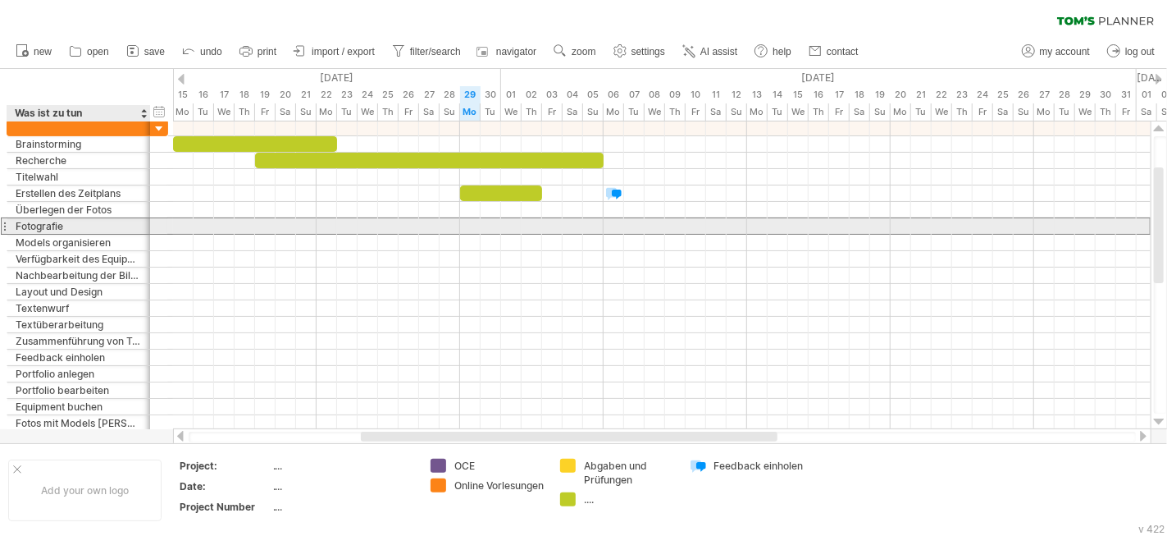
click at [89, 225] on div "Fotografie" at bounding box center [79, 226] width 126 height 16
type input "**********"
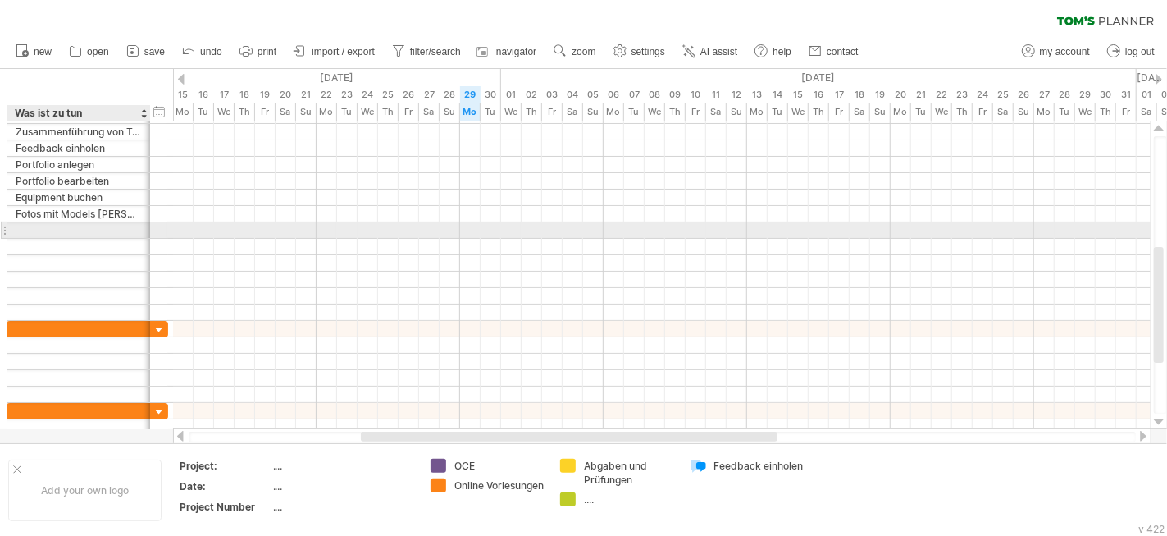
click at [89, 230] on div at bounding box center [79, 230] width 126 height 16
type input "*"
type input "**********"
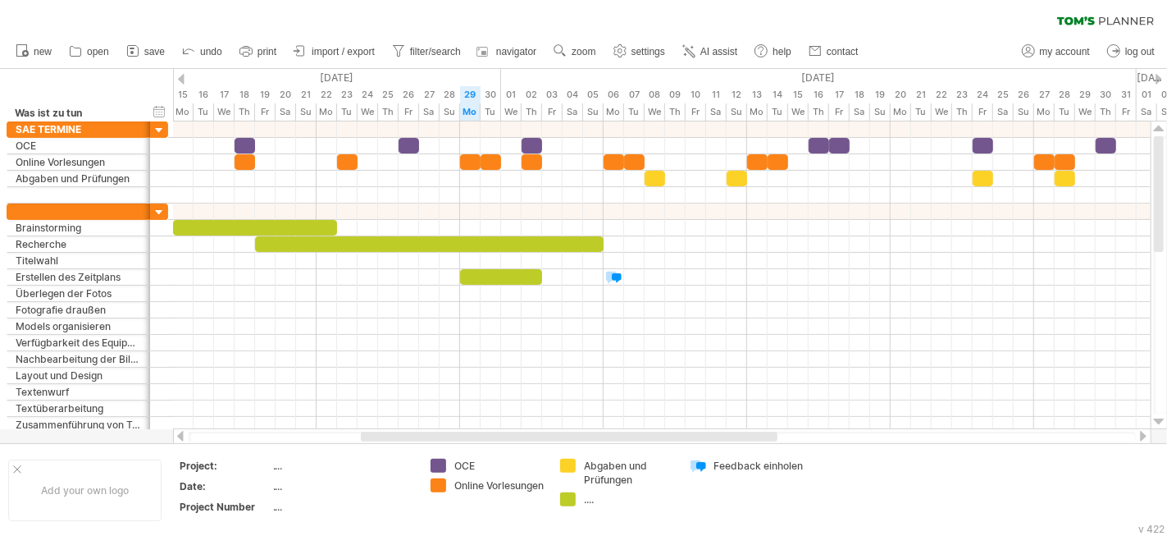
click at [183, 437] on div at bounding box center [180, 436] width 13 height 11
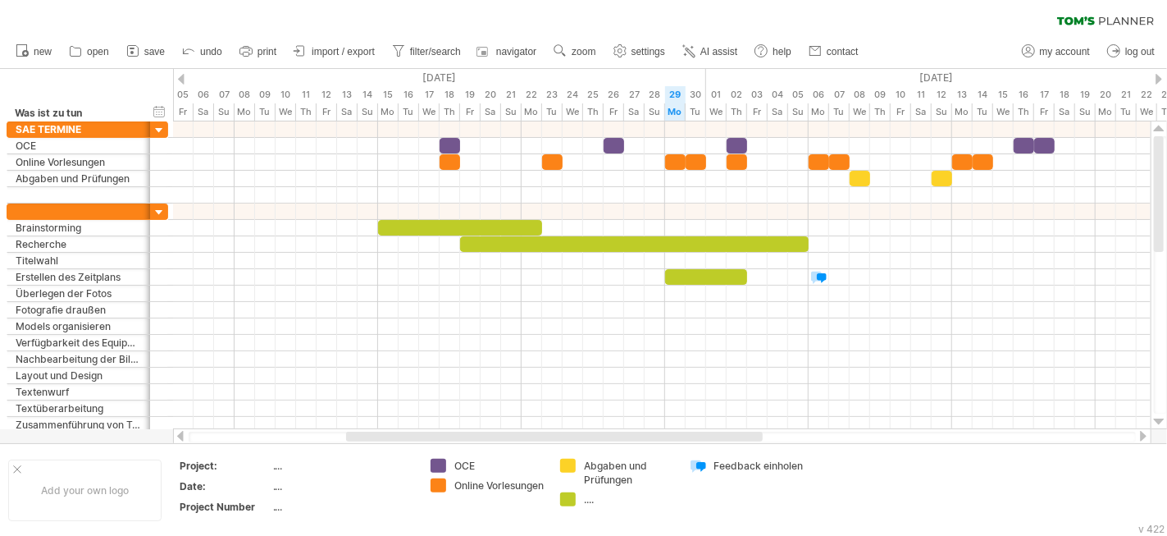
click at [183, 436] on div at bounding box center [180, 436] width 13 height 11
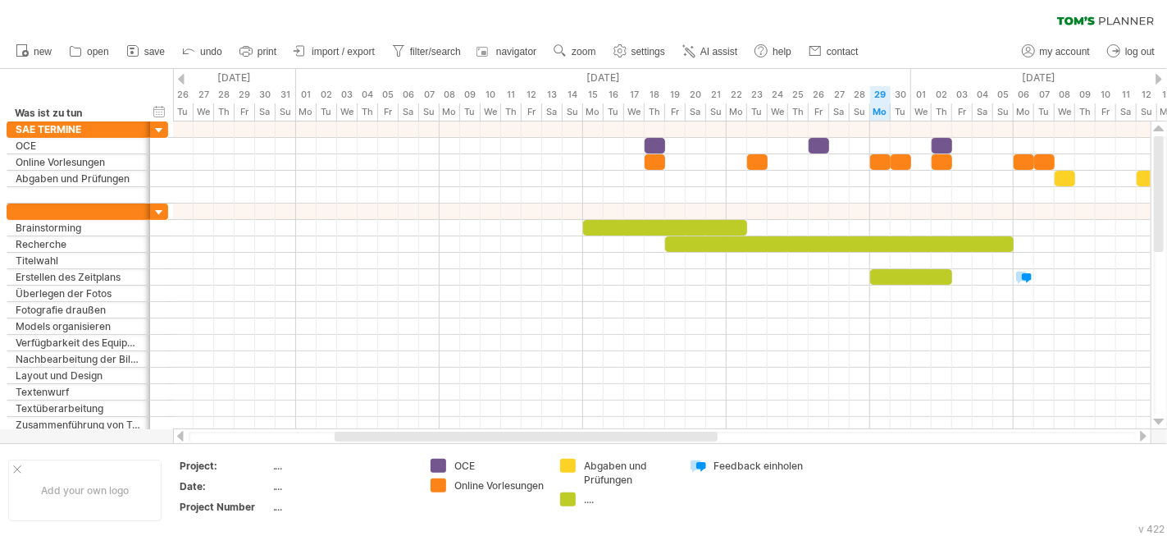
click at [183, 436] on div at bounding box center [180, 436] width 13 height 11
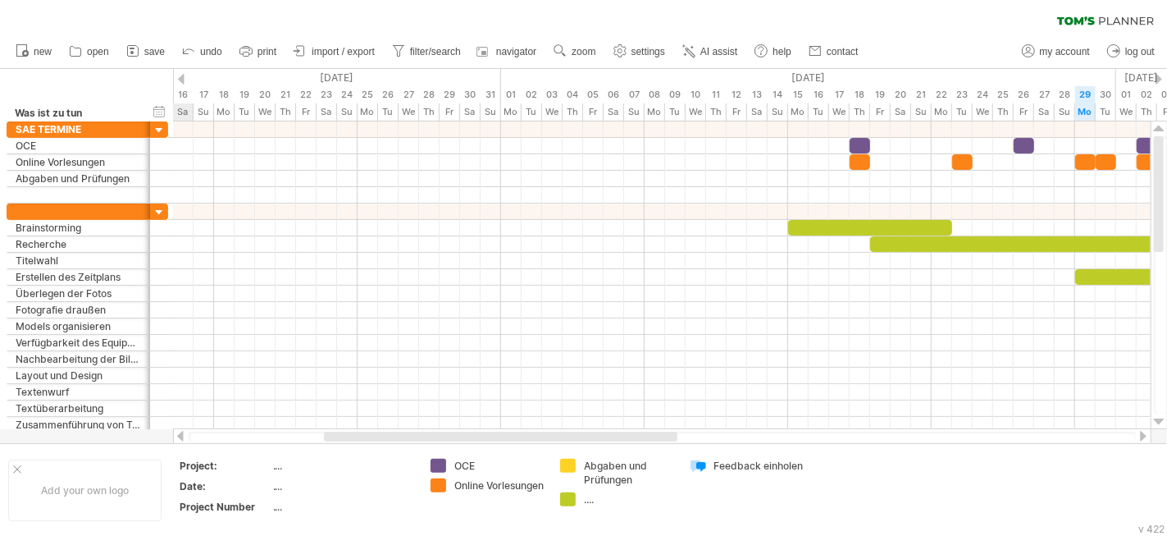
click at [183, 436] on div at bounding box center [180, 436] width 13 height 11
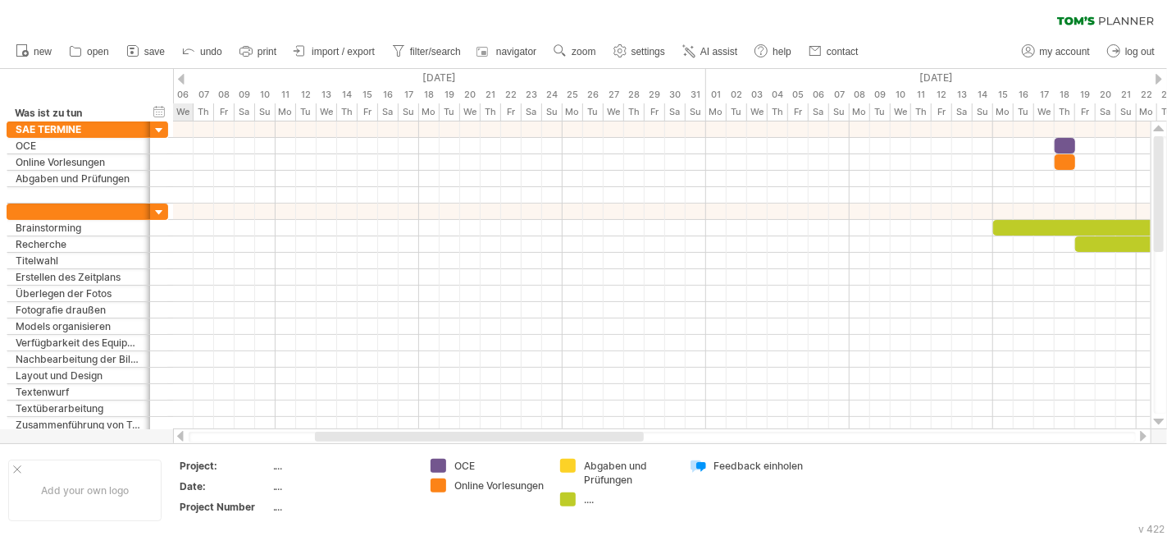
click at [183, 436] on div at bounding box center [180, 436] width 13 height 11
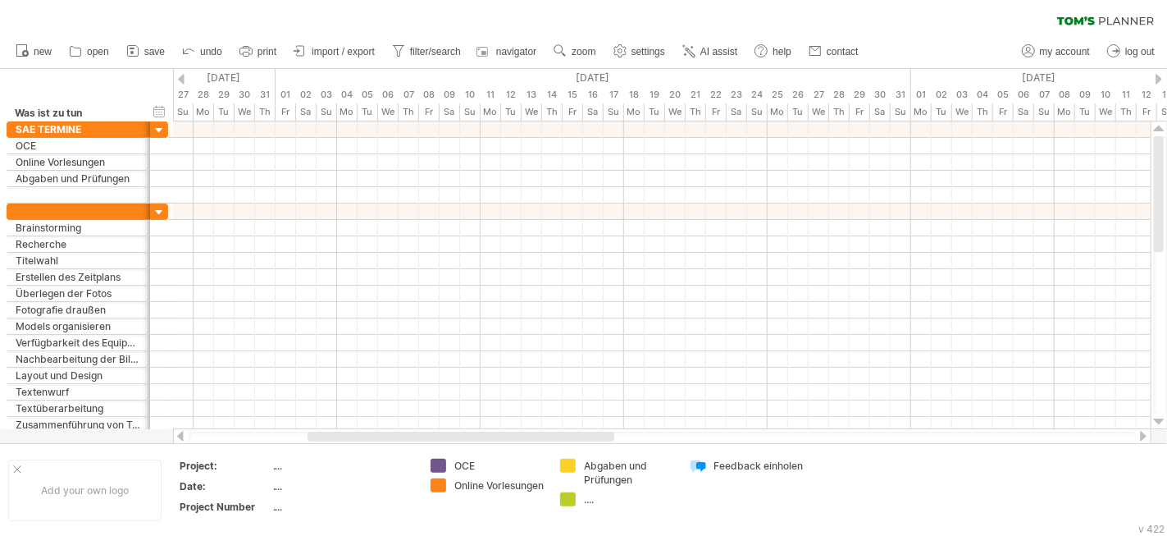
click at [1140, 436] on div at bounding box center [1143, 436] width 13 height 11
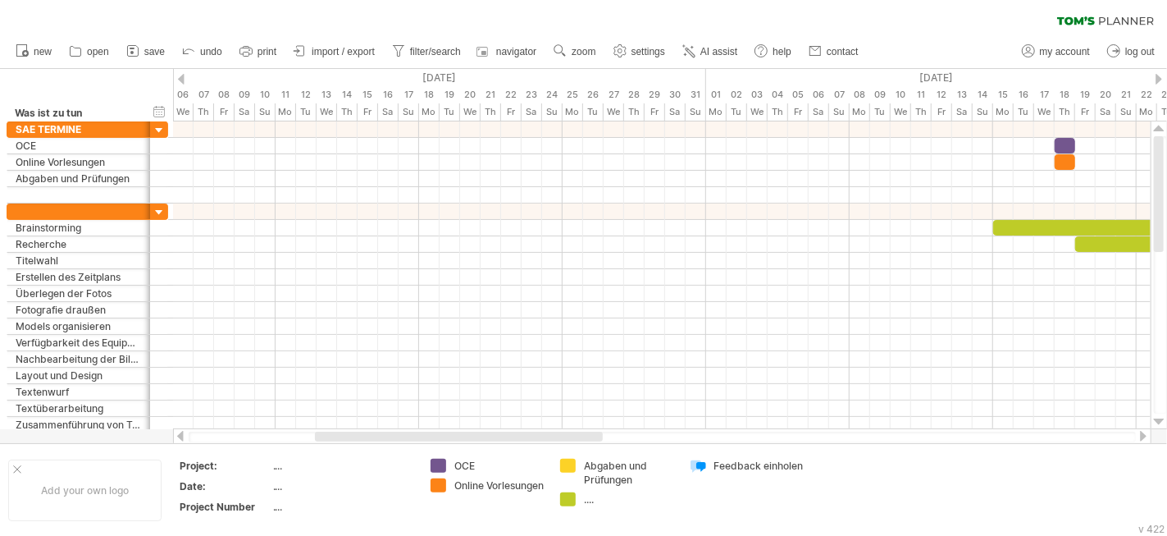
click at [1140, 436] on div at bounding box center [1143, 436] width 13 height 11
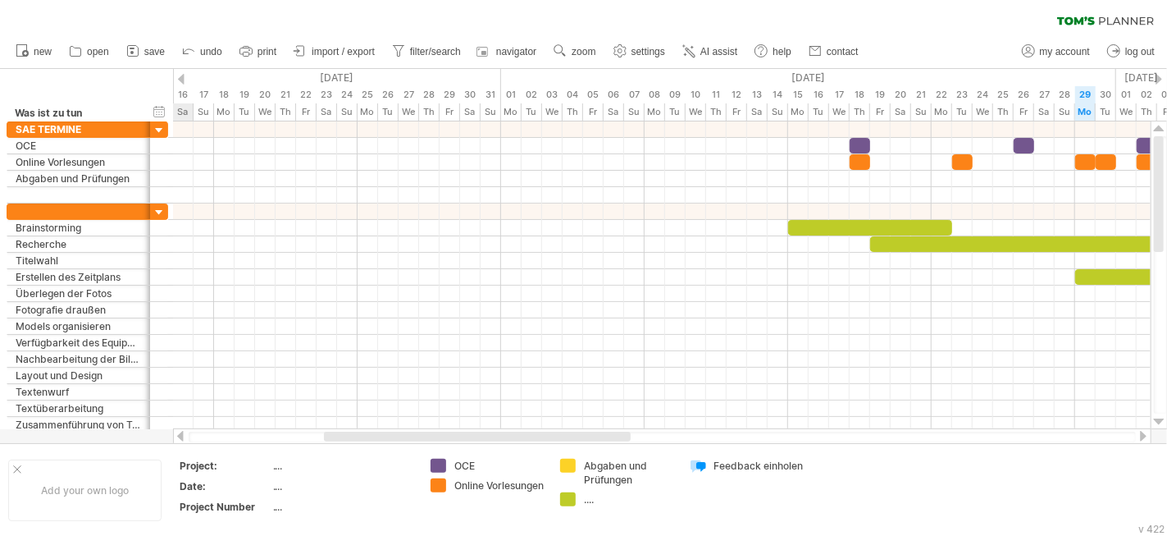
click at [1140, 436] on div at bounding box center [1143, 436] width 13 height 11
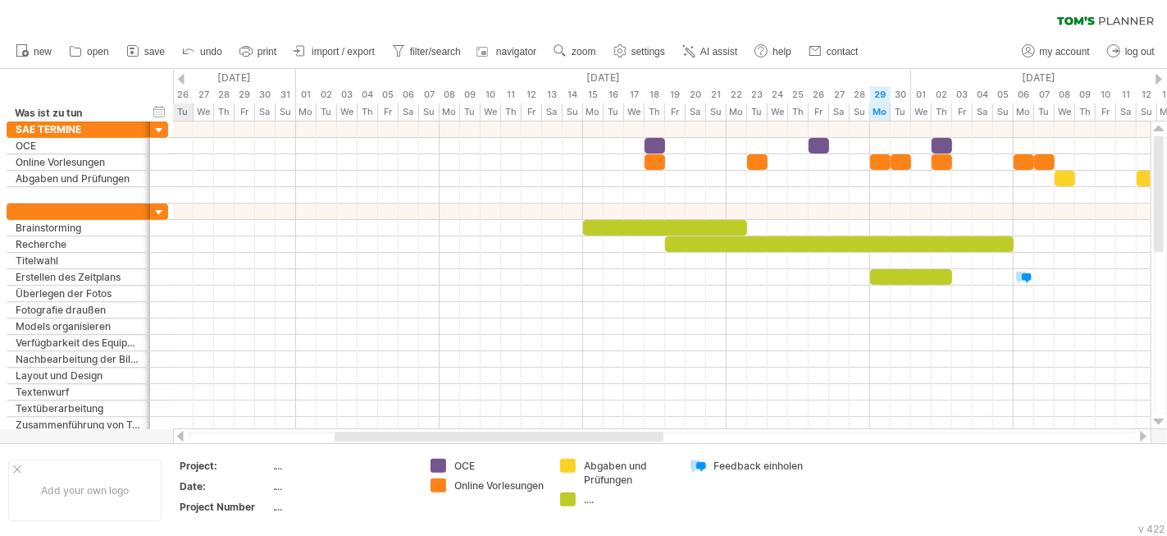
click at [1140, 436] on div at bounding box center [1143, 436] width 13 height 11
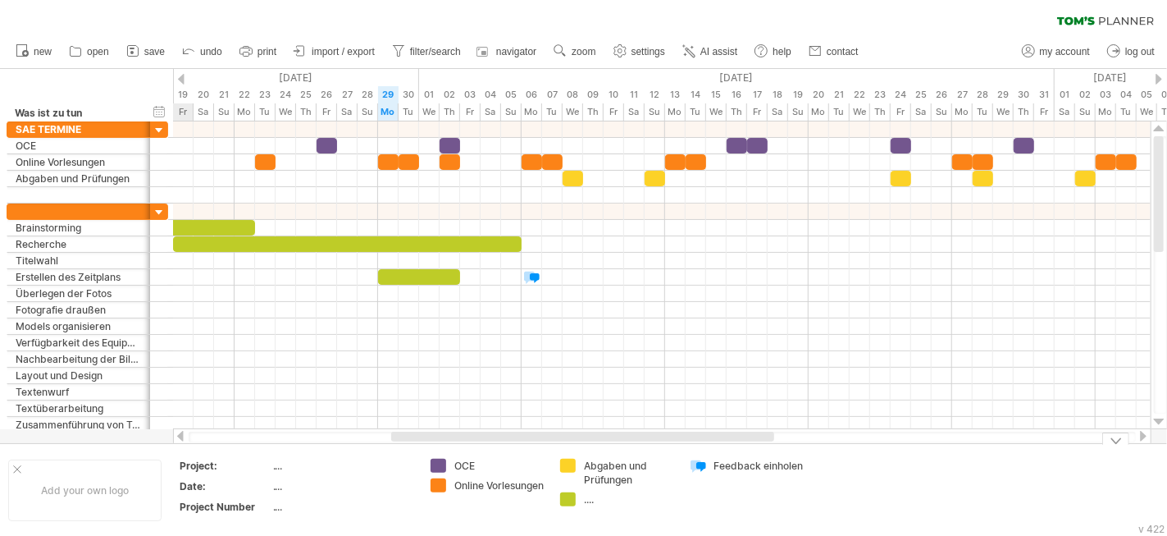
drag, startPoint x: 446, startPoint y: 435, endPoint x: 472, endPoint y: 442, distance: 27.3
click at [472, 442] on div "Trying to reach [DOMAIN_NAME] Connected again... 0% clear filter new" at bounding box center [583, 268] width 1167 height 536
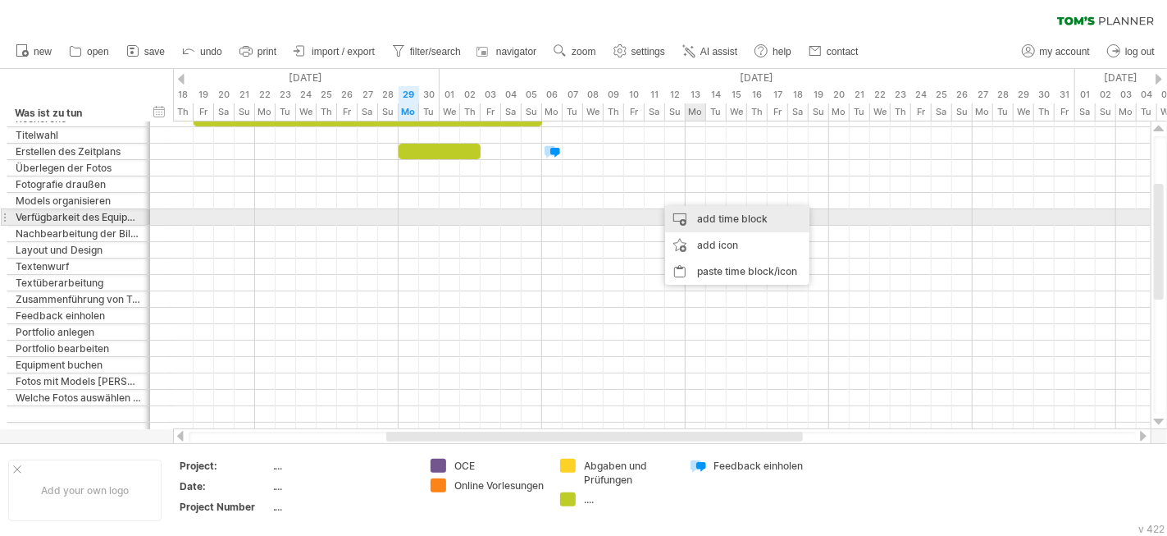
click at [723, 217] on div "add time block" at bounding box center [737, 219] width 144 height 26
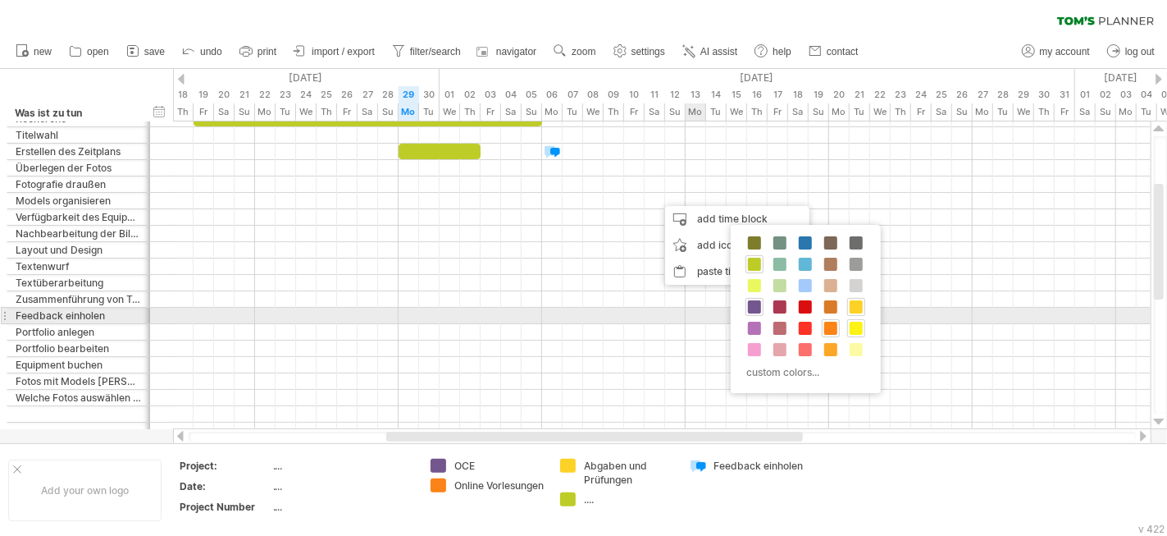
click at [850, 322] on span at bounding box center [856, 328] width 13 height 13
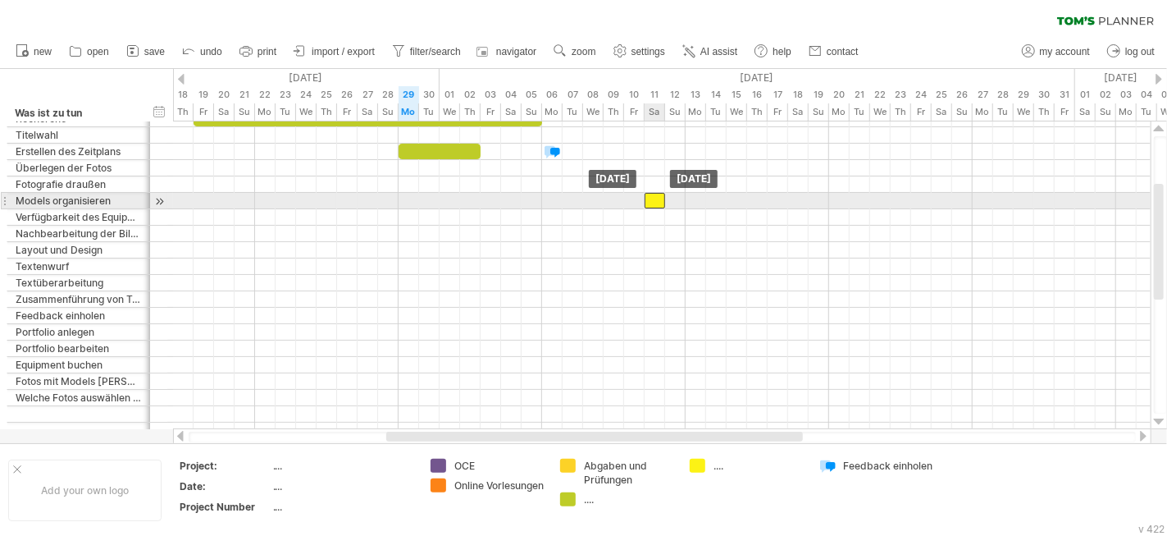
drag, startPoint x: 667, startPoint y: 194, endPoint x: 656, endPoint y: 193, distance: 10.7
click at [656, 193] on div at bounding box center [655, 201] width 21 height 16
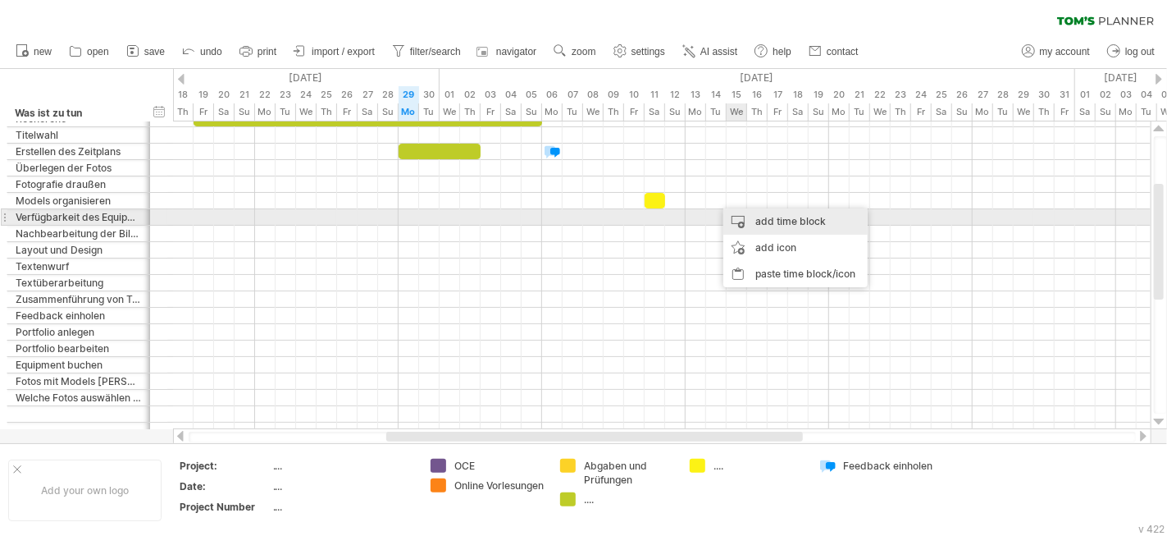
click at [785, 219] on div "add time block" at bounding box center [795, 221] width 144 height 26
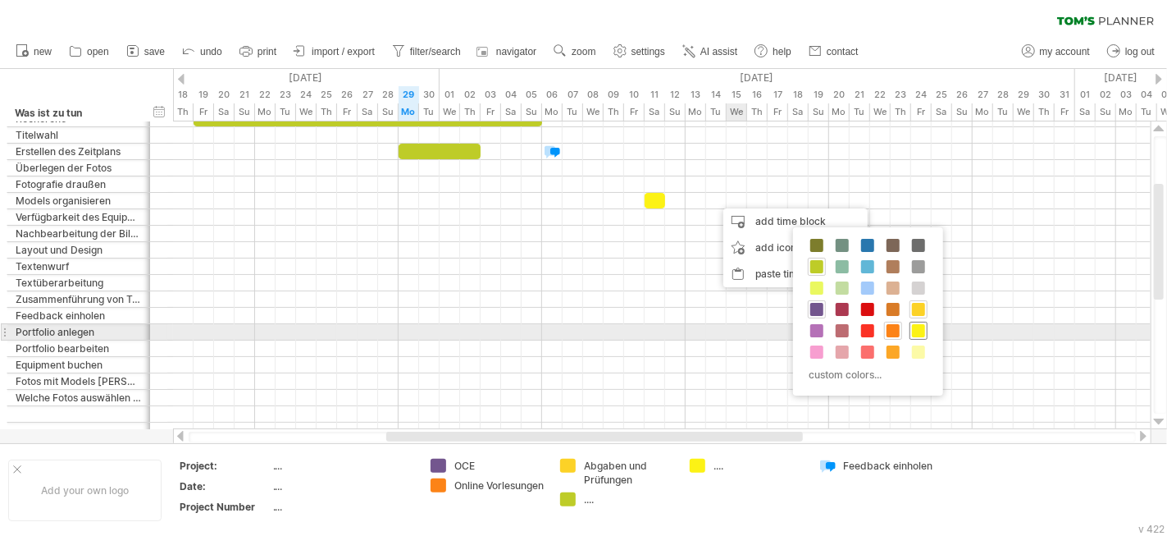
click at [914, 328] on span at bounding box center [918, 330] width 13 height 13
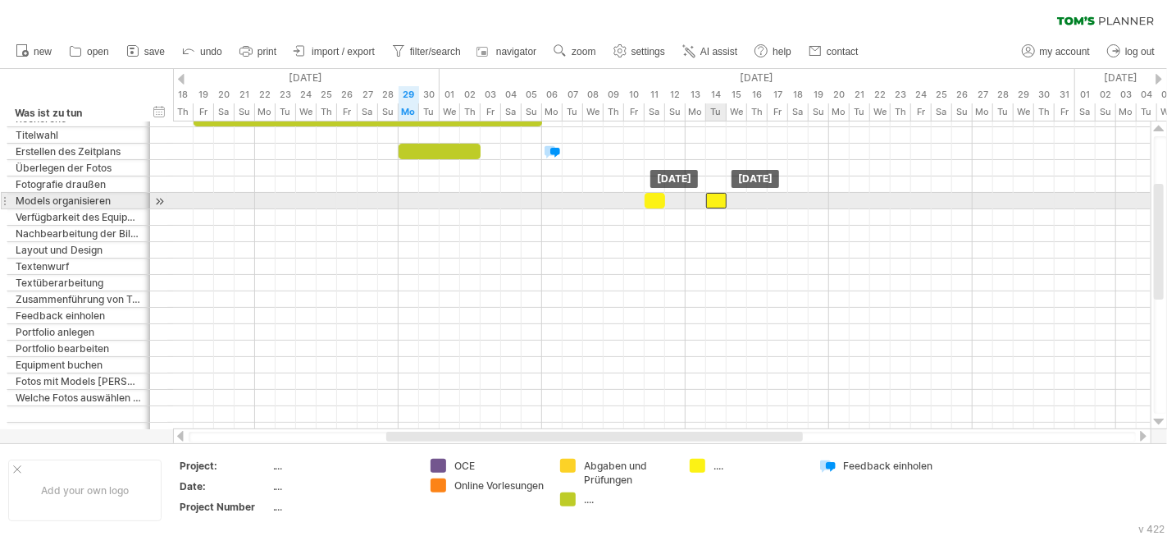
click at [718, 194] on div at bounding box center [716, 201] width 21 height 16
drag, startPoint x: 714, startPoint y: 196, endPoint x: 774, endPoint y: 194, distance: 59.1
click at [774, 194] on div at bounding box center [778, 201] width 21 height 16
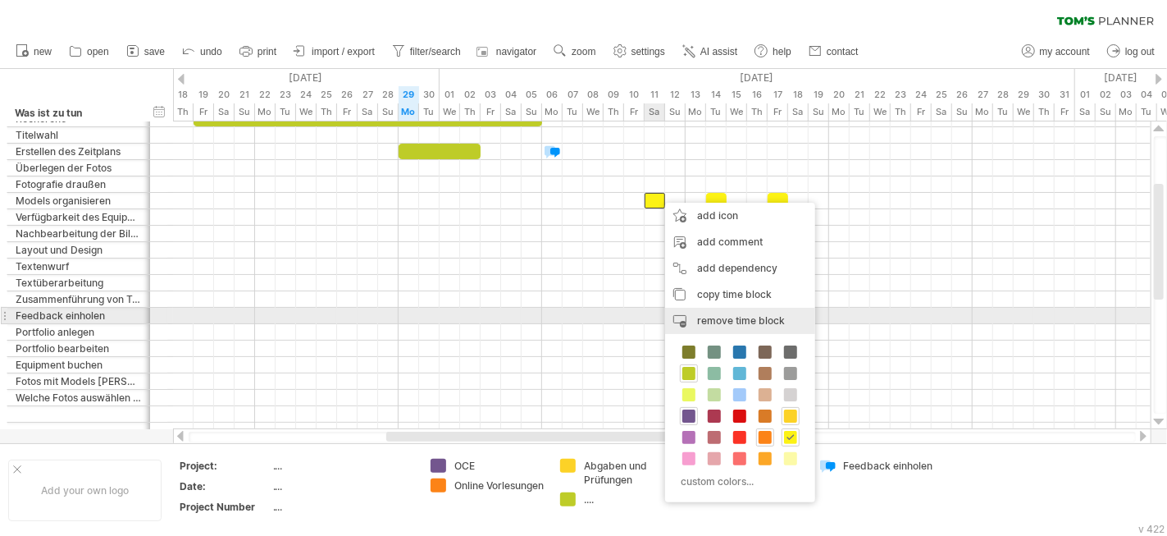
click at [768, 309] on div "remove time block remove selected items" at bounding box center [740, 321] width 150 height 26
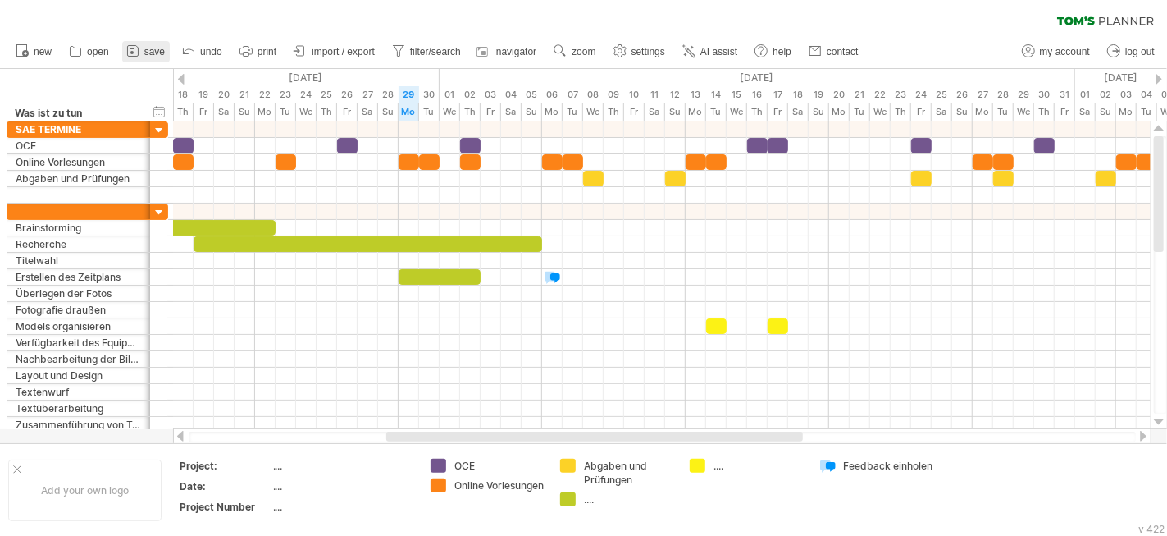
click at [136, 46] on icon at bounding box center [132, 51] width 11 height 11
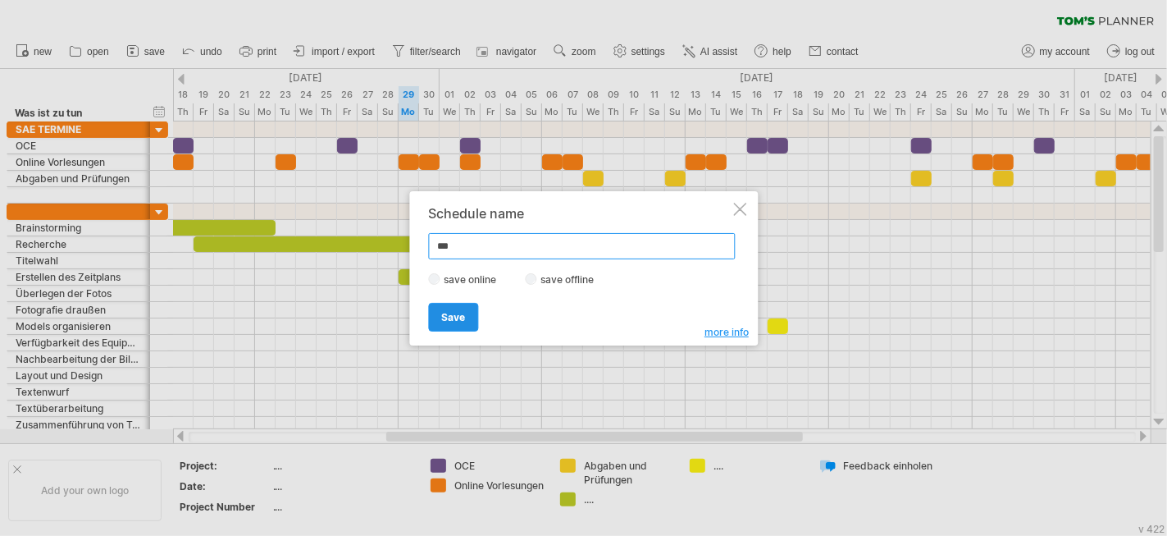
type input "***"
click at [445, 313] on span "Save" at bounding box center [453, 317] width 24 height 12
